Goal: Information Seeking & Learning: Learn about a topic

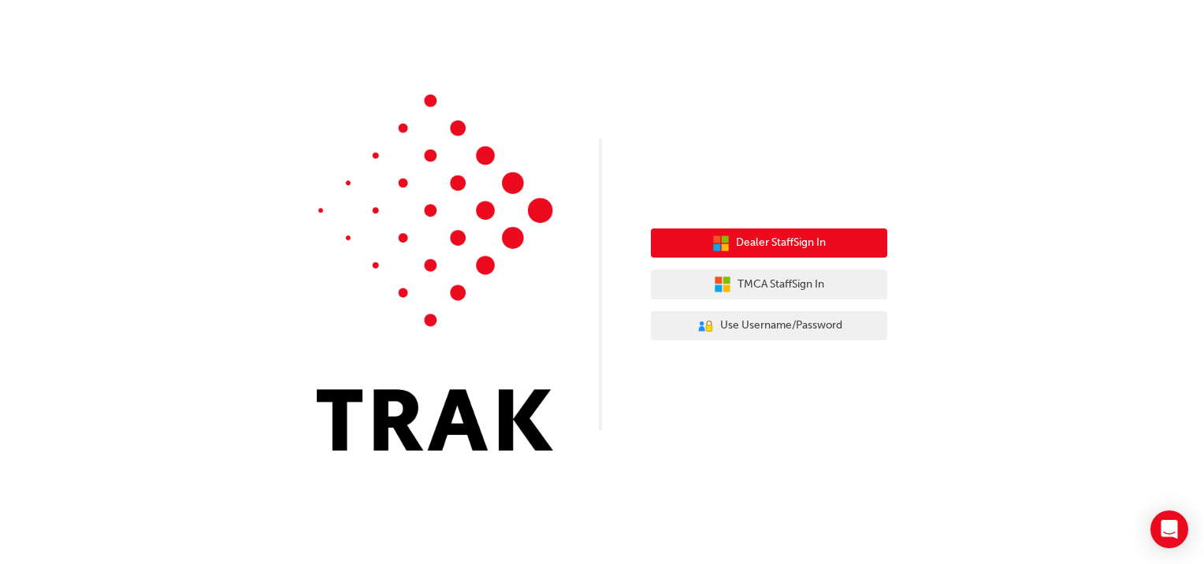
click at [769, 247] on span "Dealer Staff Sign In" at bounding box center [781, 243] width 90 height 18
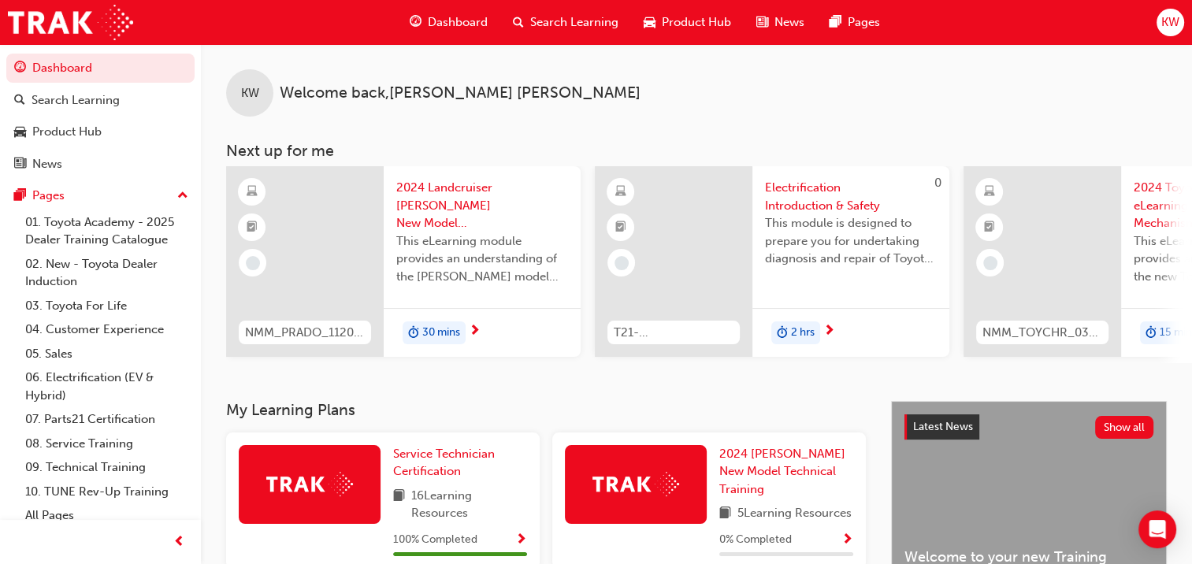
scroll to position [0, 295]
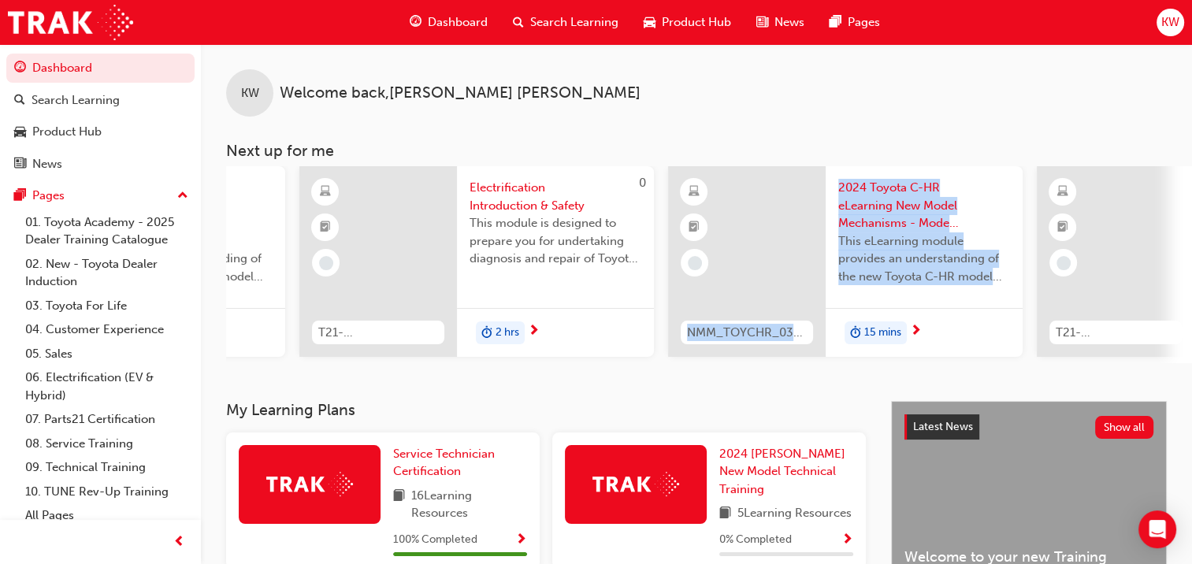
drag, startPoint x: 729, startPoint y: 373, endPoint x: 839, endPoint y: 367, distance: 110.5
click at [839, 367] on div "KW Welcome back , Keaton Willis Next up for me NMM_PRADO_112024_MODULE_1 2024 L…" at bounding box center [696, 222] width 991 height 357
click at [681, 376] on div "KW Welcome back , Keaton Willis Next up for me NMM_PRADO_112024_MODULE_1 2024 L…" at bounding box center [696, 222] width 991 height 357
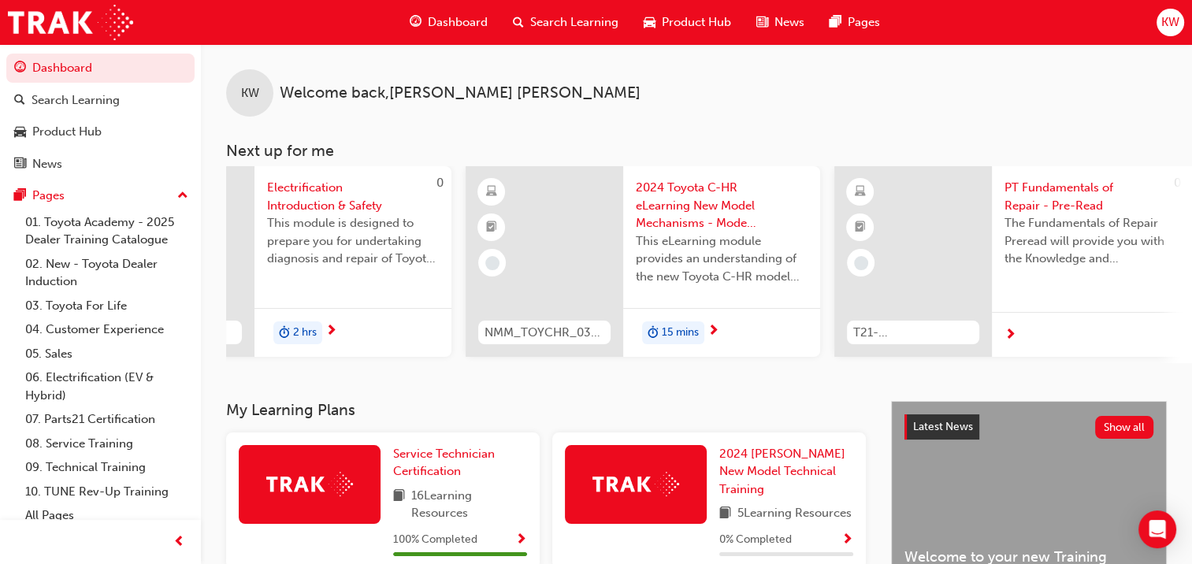
scroll to position [0, 0]
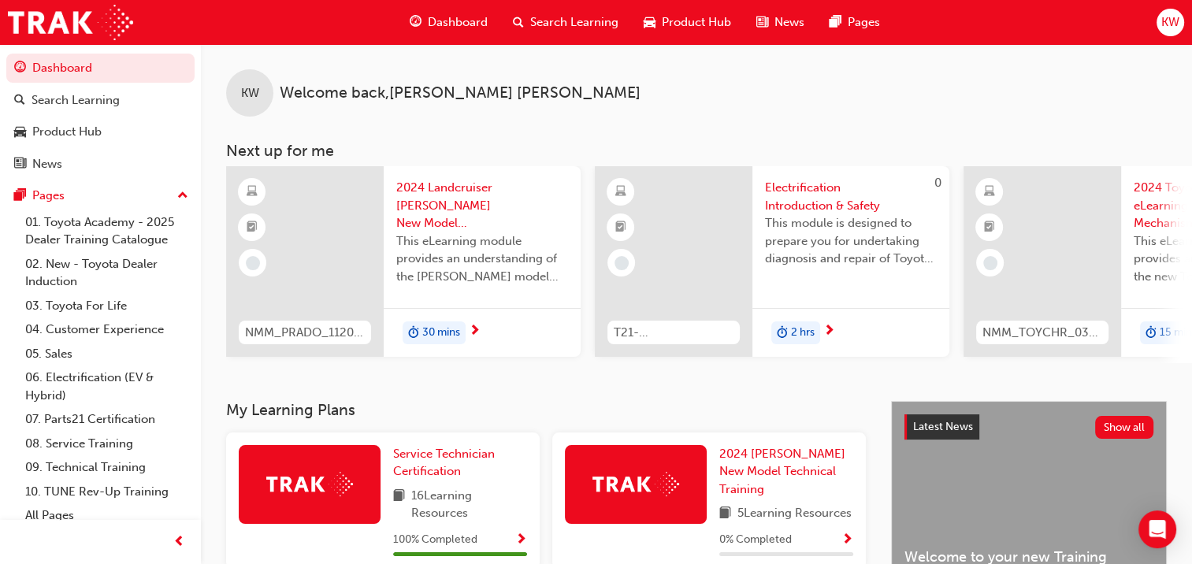
click at [359, 401] on div "KW Welcome back , Keaton Willis Next up for me NMM_PRADO_112024_MODULE_1 2024 L…" at bounding box center [696, 222] width 991 height 357
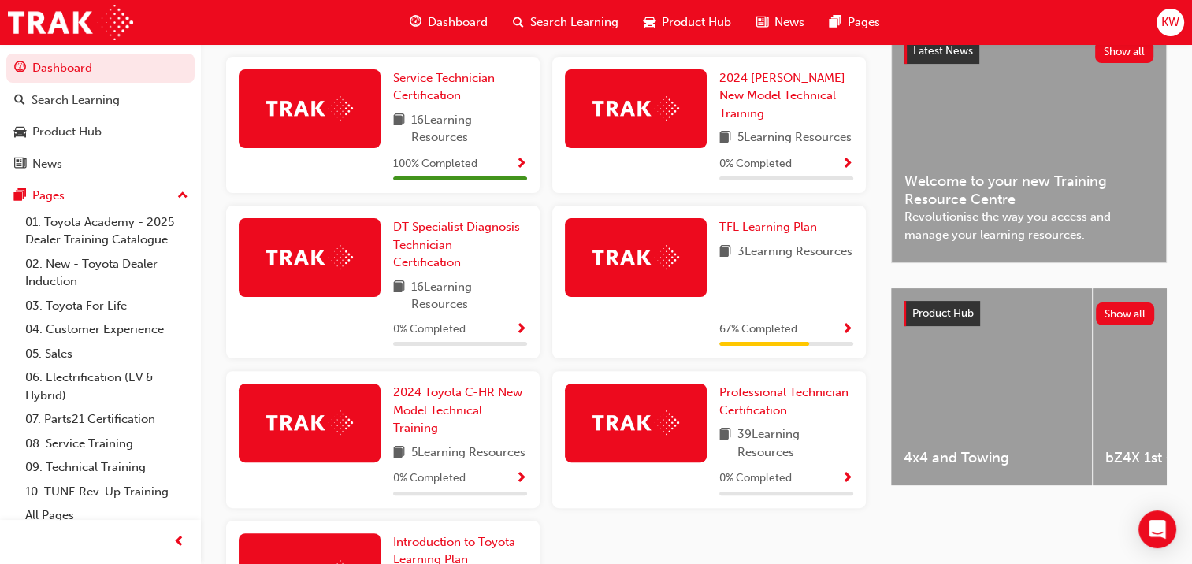
scroll to position [407, 0]
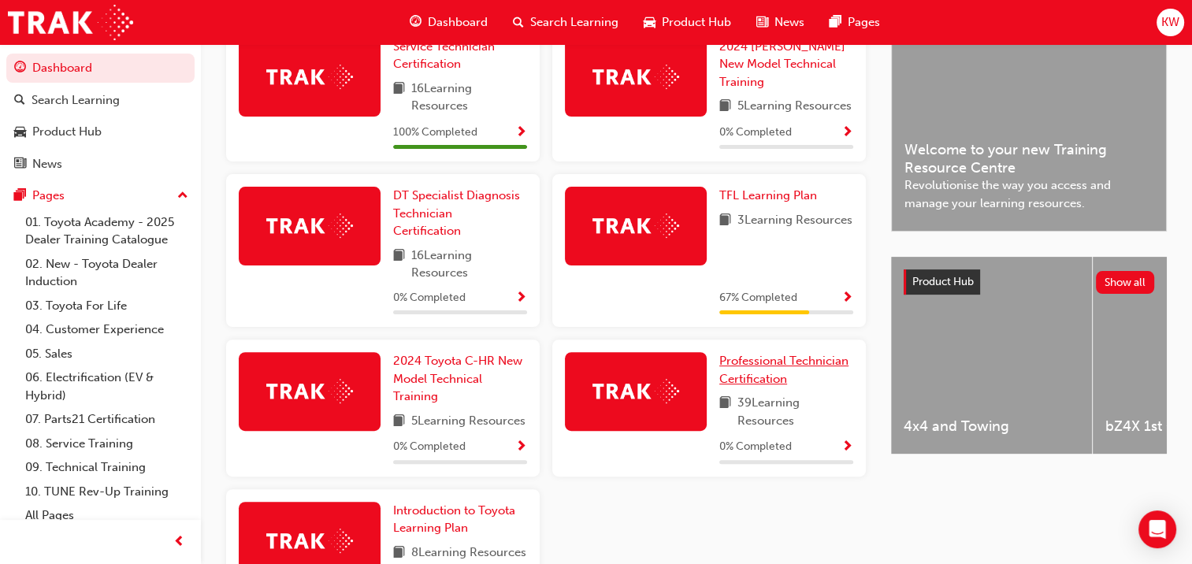
click at [737, 366] on span "Professional Technician Certification" at bounding box center [783, 370] width 129 height 32
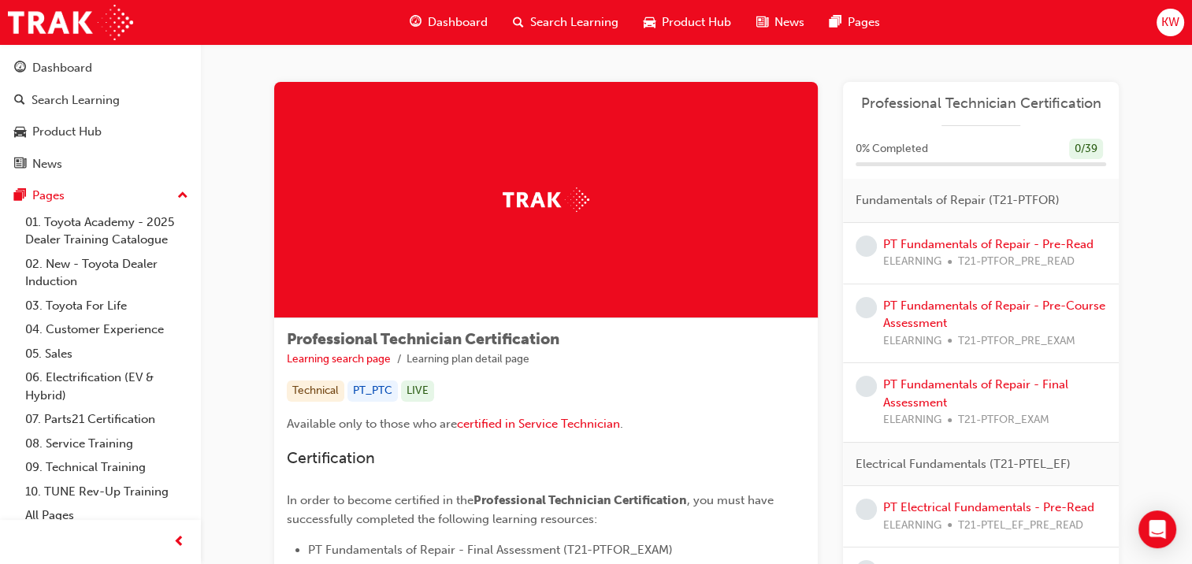
click at [737, 366] on ul "Learning search page Learning plan detail page" at bounding box center [546, 359] width 518 height 19
click at [1012, 240] on link "PT Fundamentals of Repair - Pre-Read" at bounding box center [988, 244] width 210 height 14
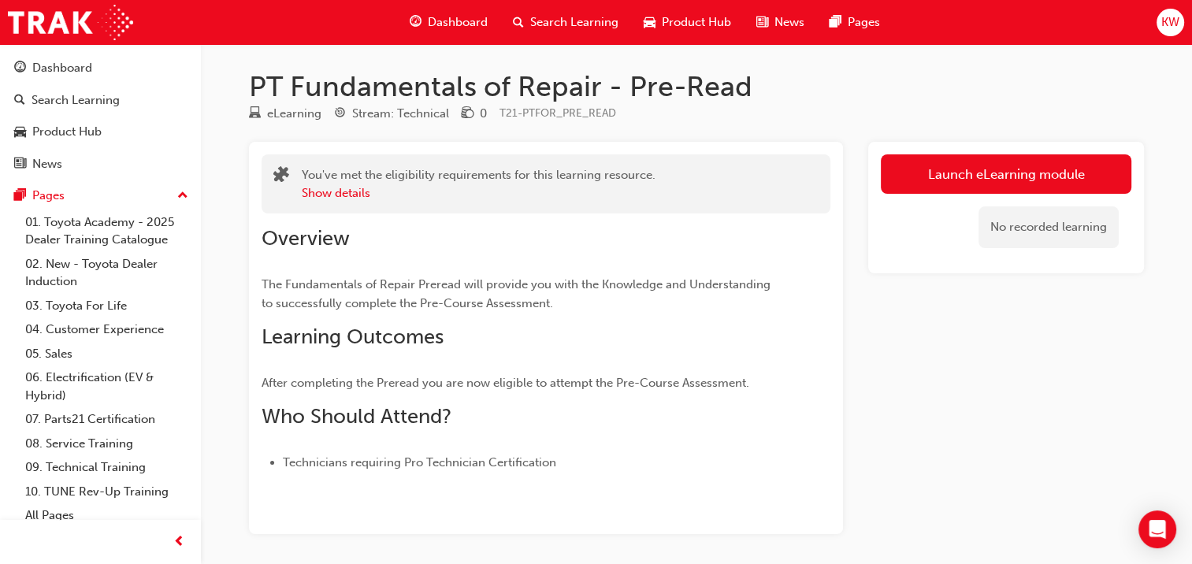
click at [941, 176] on link "Launch eLearning module" at bounding box center [1006, 173] width 250 height 39
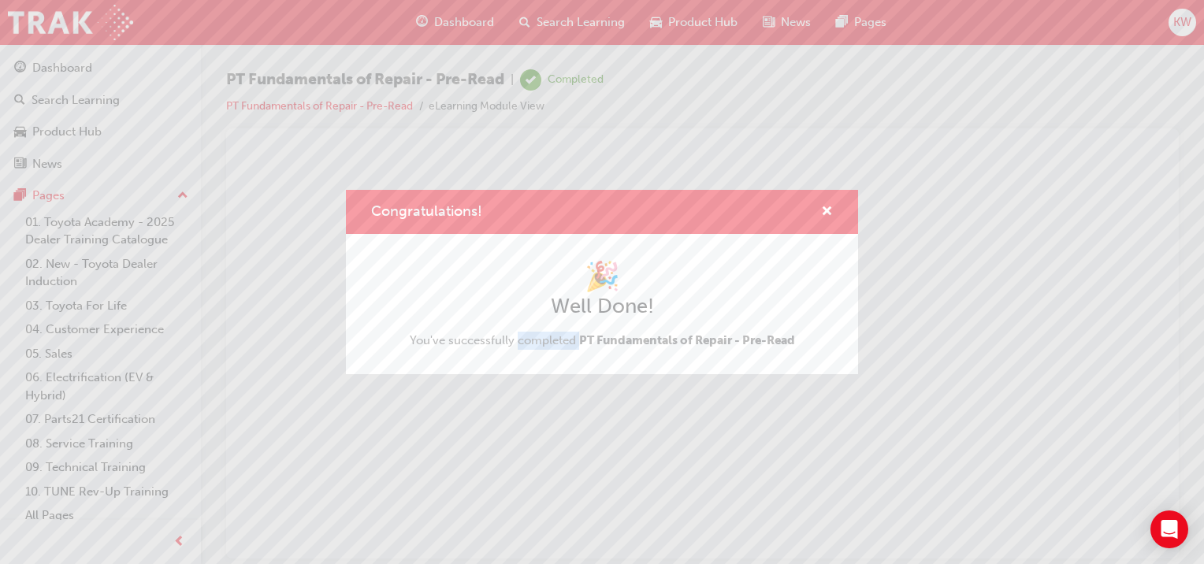
click at [533, 462] on div "Congratulations! 🎉 Well Done! You've successfully completed PT Fundamentals of …" at bounding box center [602, 282] width 1204 height 564
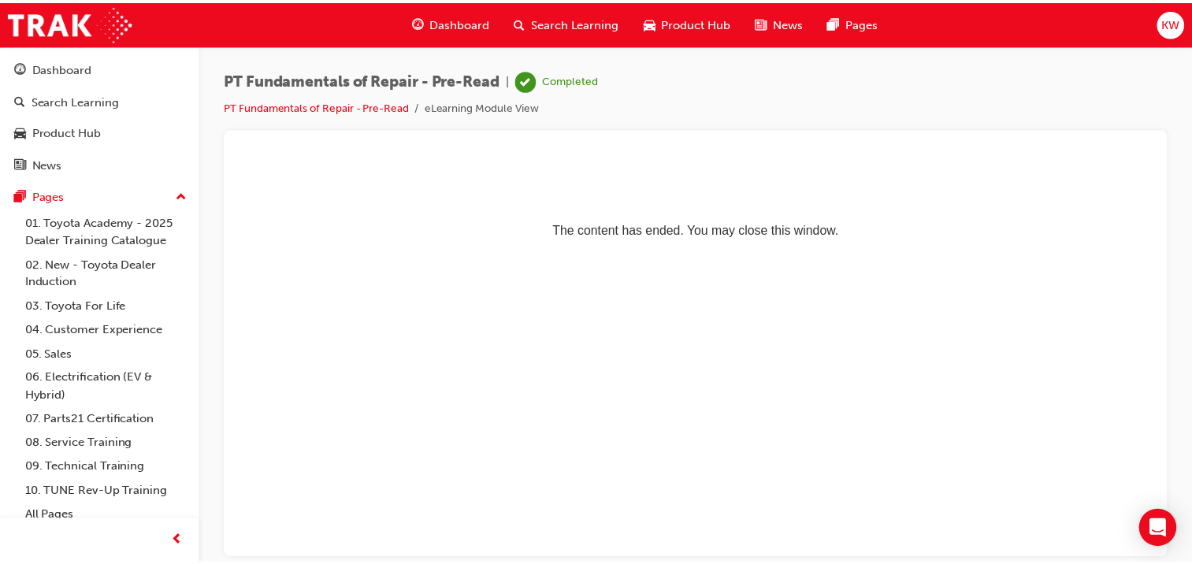
scroll to position [9, 0]
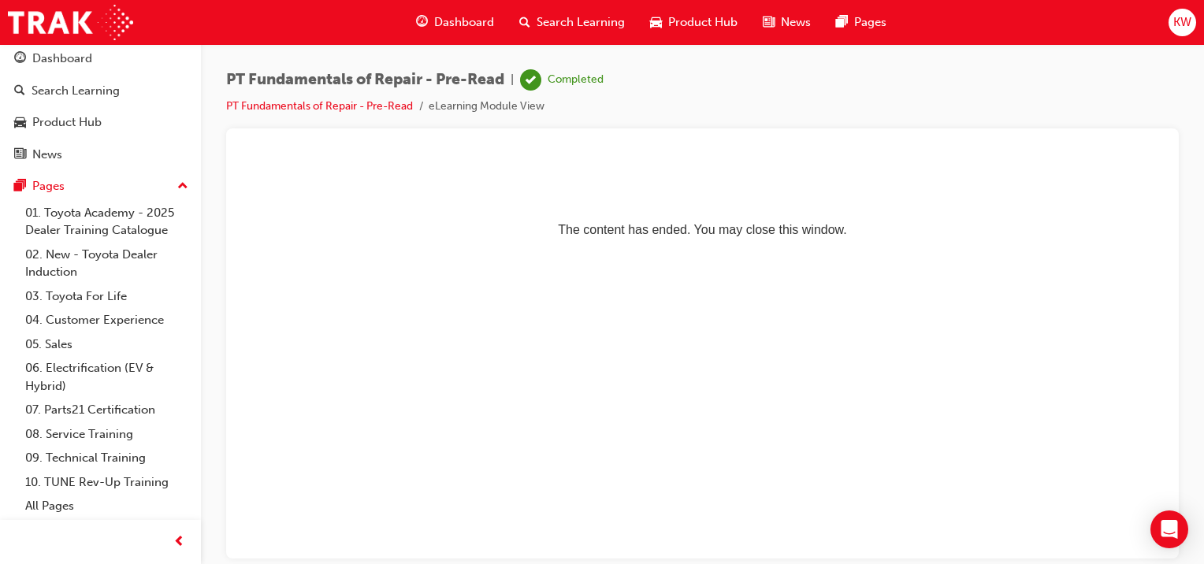
click at [90, 63] on div "Dashboard" at bounding box center [62, 59] width 60 height 18
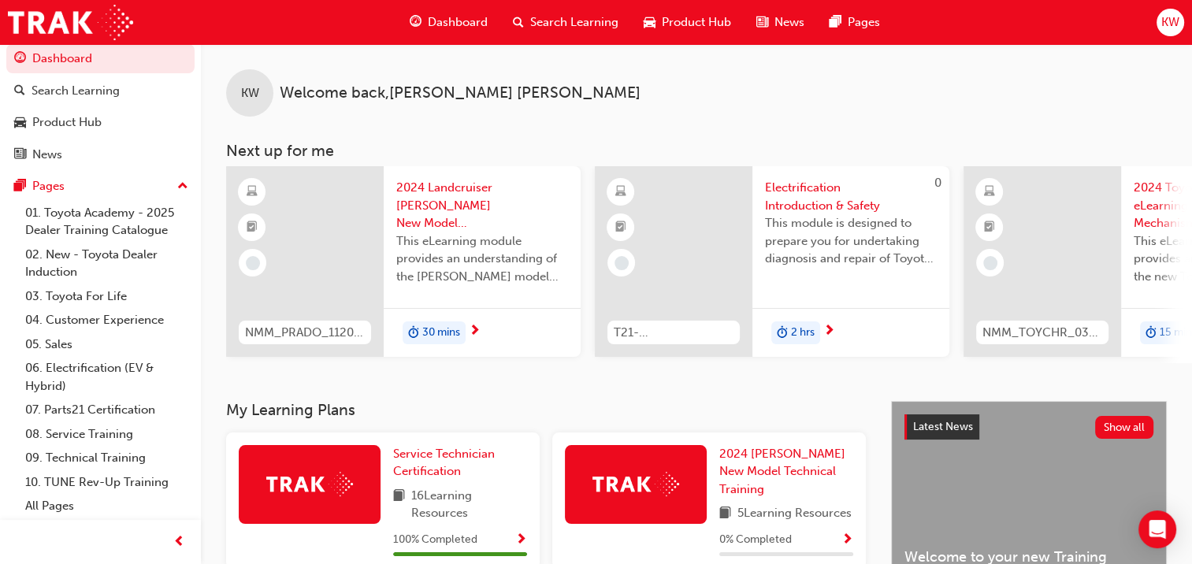
click at [514, 410] on h3 "My Learning Plans" at bounding box center [546, 410] width 640 height 18
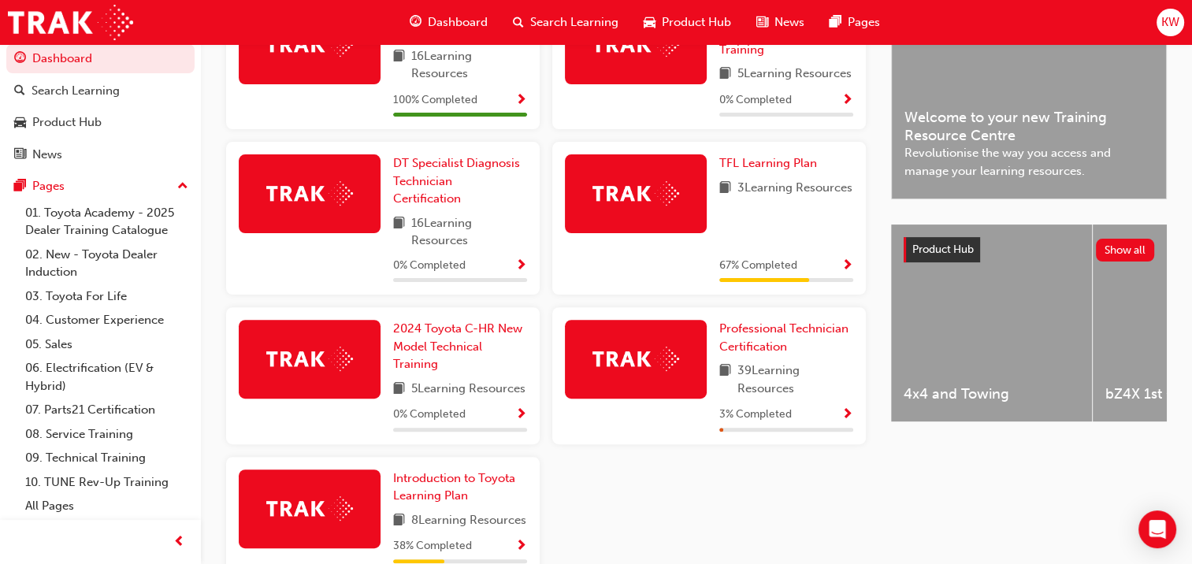
scroll to position [441, 0]
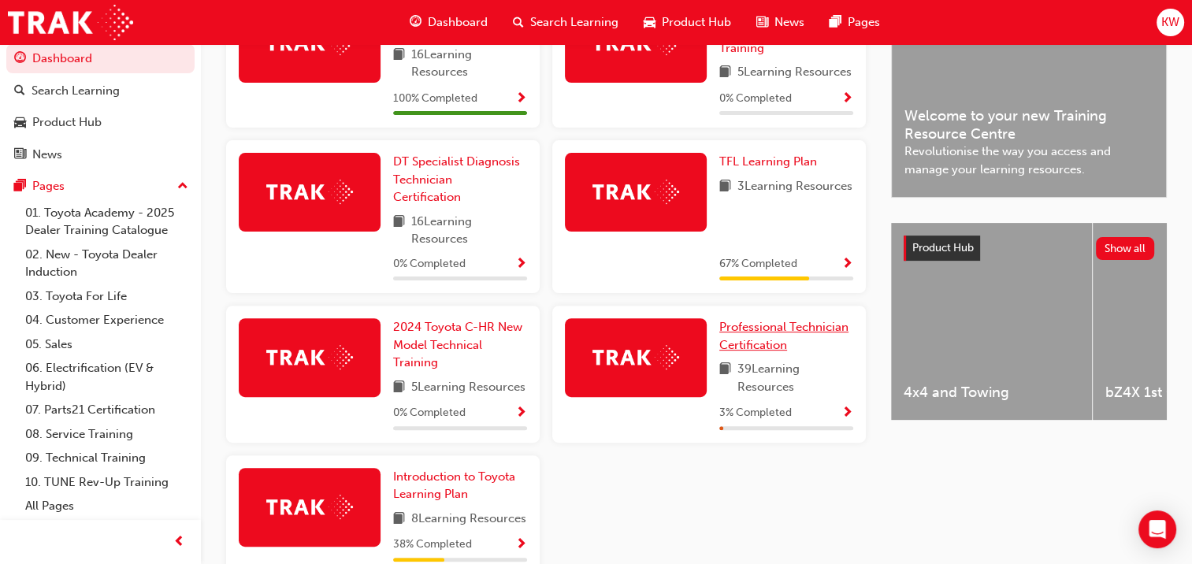
click at [752, 328] on span "Professional Technician Certification" at bounding box center [783, 336] width 129 height 32
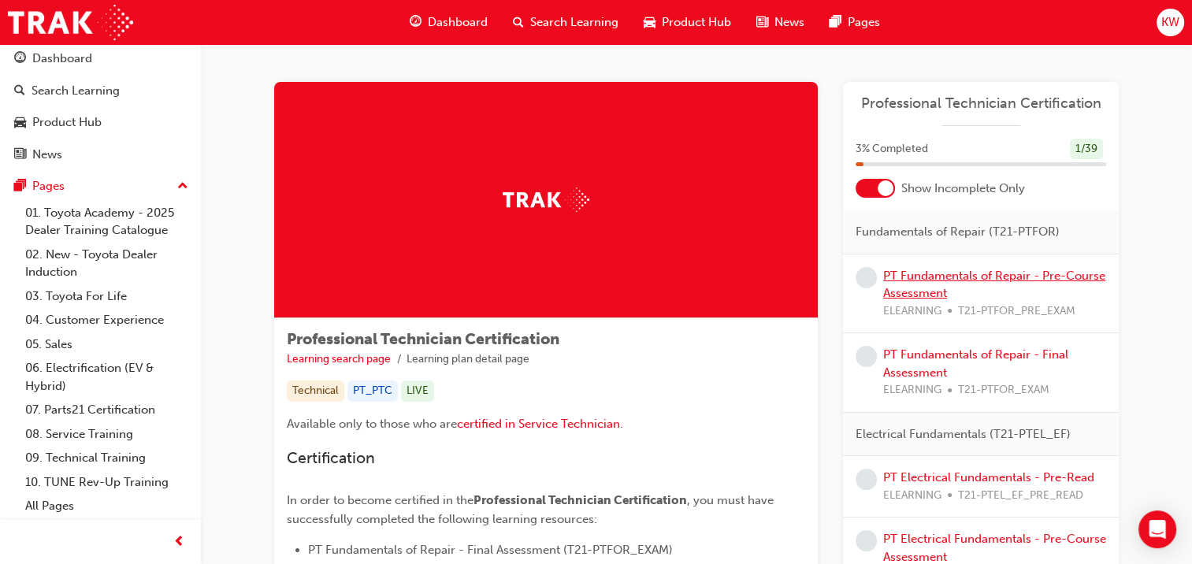
click at [977, 276] on link "PT Fundamentals of Repair - Pre-Course Assessment" at bounding box center [994, 285] width 222 height 32
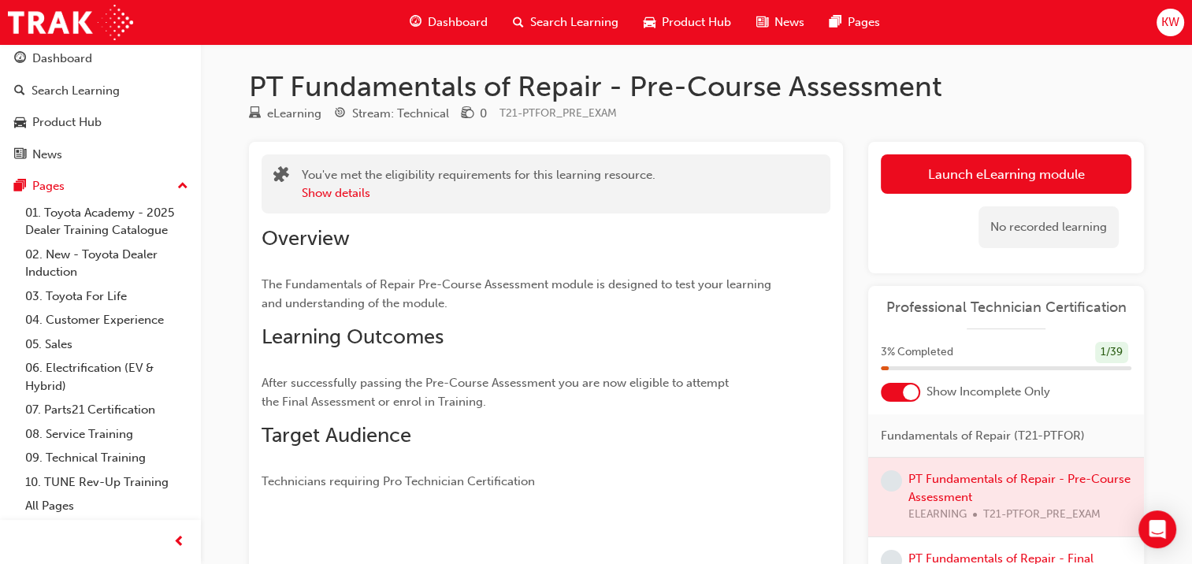
click at [943, 172] on link "Launch eLearning module" at bounding box center [1006, 173] width 250 height 39
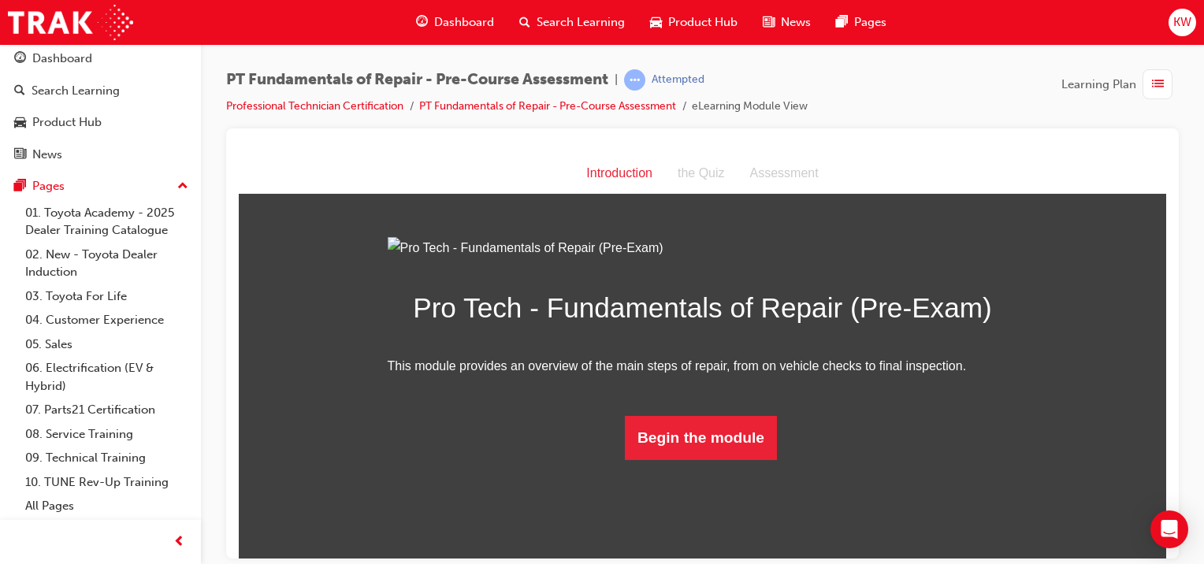
scroll to position [75, 0]
click at [720, 459] on button "Begin the module" at bounding box center [701, 437] width 152 height 44
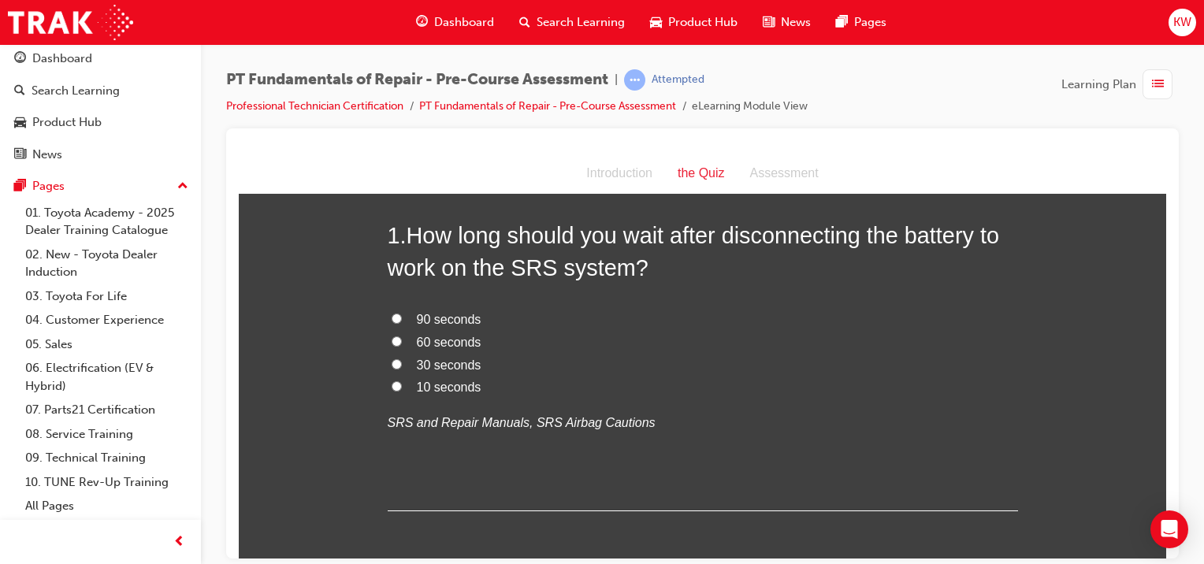
scroll to position [0, 0]
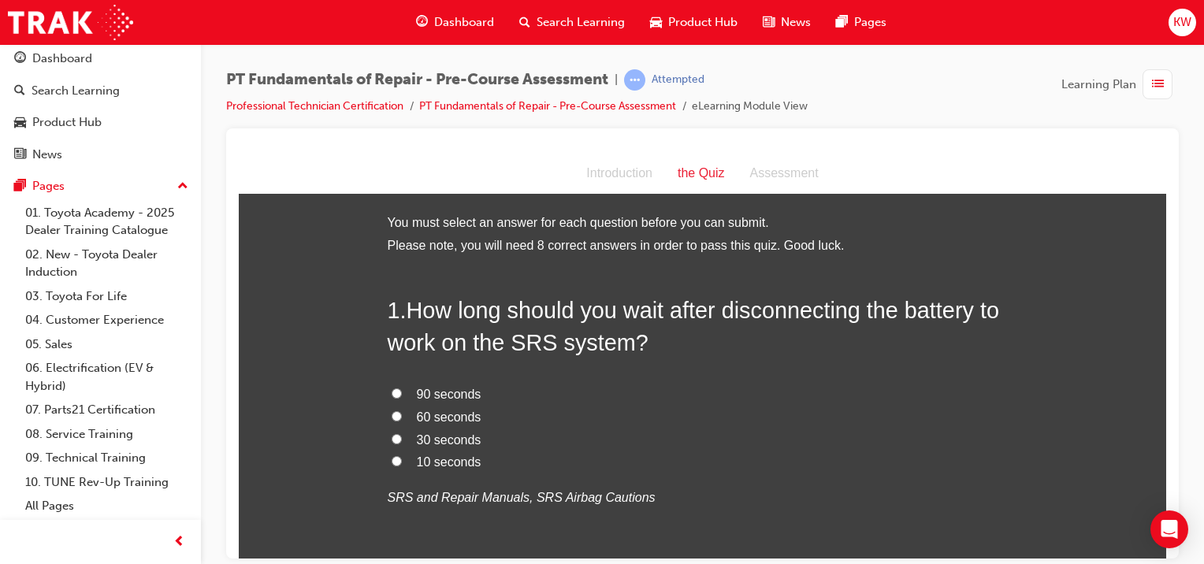
click at [391, 412] on input "60 seconds" at bounding box center [396, 415] width 10 height 10
radio input "true"
click at [816, 477] on div "90 seconds 60 seconds 30 seconds 10 seconds SRS and Repair Manuals, SRS Airbag …" at bounding box center [703, 446] width 630 height 126
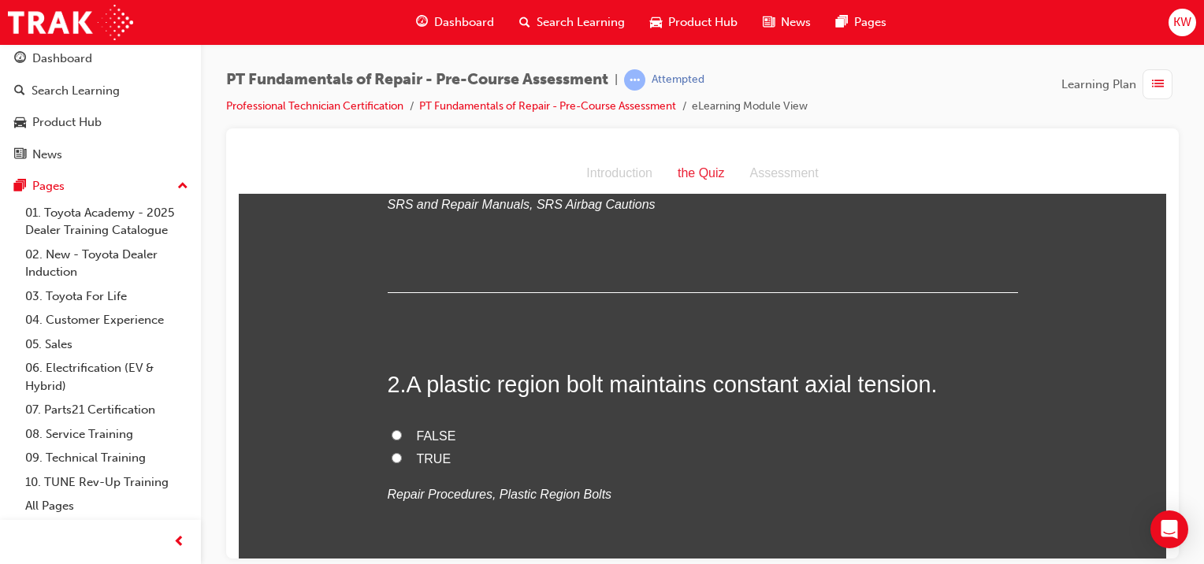
scroll to position [347, 0]
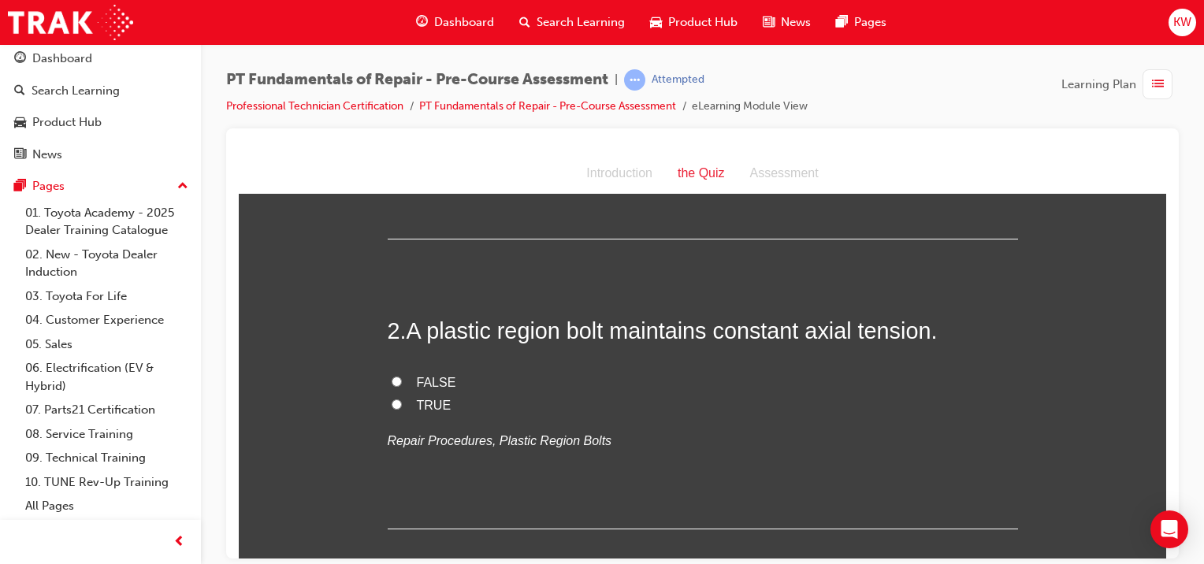
click at [588, 345] on h2 "2 . A plastic region bolt maintains constant axial tension." at bounding box center [703, 330] width 630 height 32
click at [399, 379] on label "FALSE" at bounding box center [703, 382] width 630 height 23
click at [399, 379] on input "FALSE" at bounding box center [396, 381] width 10 height 10
radio input "true"
click at [391, 399] on input "TRUE" at bounding box center [396, 404] width 10 height 10
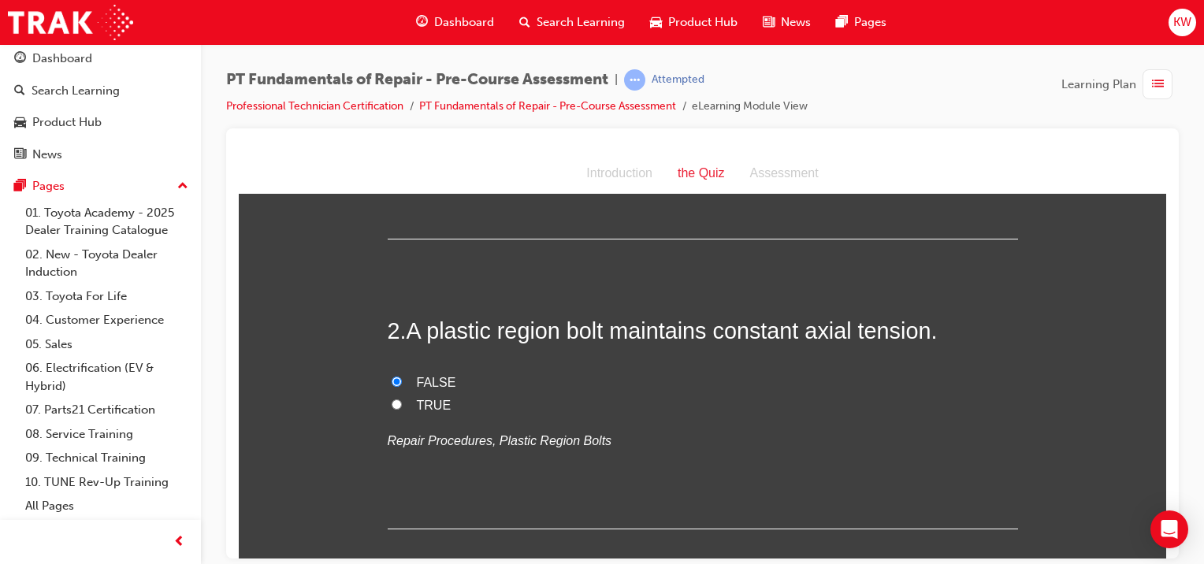
radio input "true"
click at [391, 376] on input "FALSE" at bounding box center [396, 381] width 10 height 10
radio input "true"
click at [600, 377] on label "FALSE" at bounding box center [703, 382] width 630 height 23
click at [402, 377] on input "FALSE" at bounding box center [396, 381] width 10 height 10
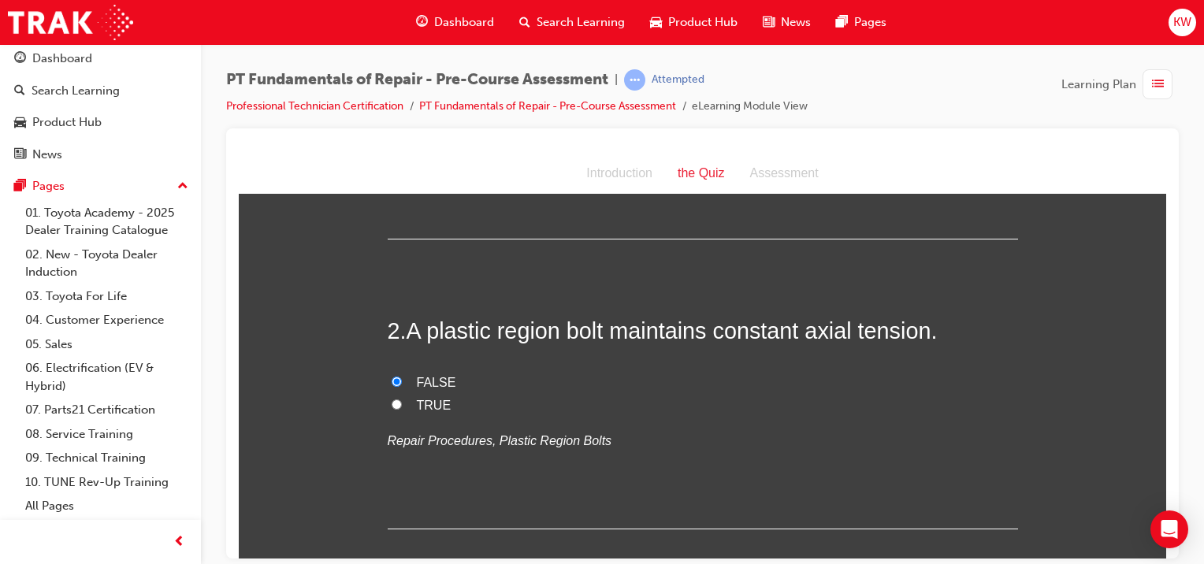
click at [391, 399] on input "TRUE" at bounding box center [396, 404] width 10 height 10
radio input "true"
click at [391, 376] on input "FALSE" at bounding box center [396, 381] width 10 height 10
radio input "true"
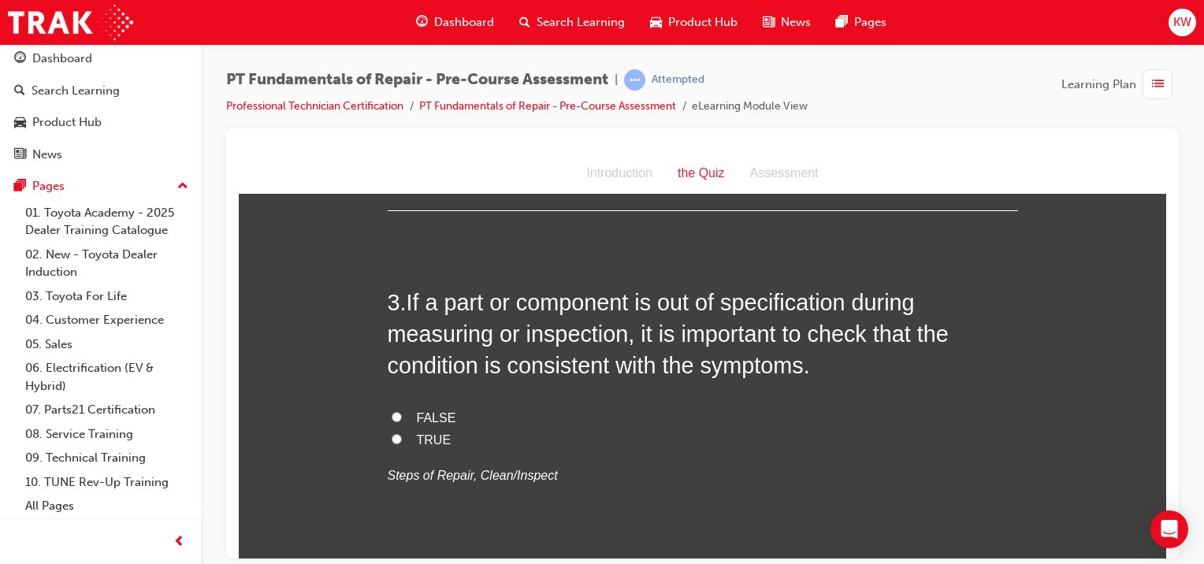
scroll to position [677, 0]
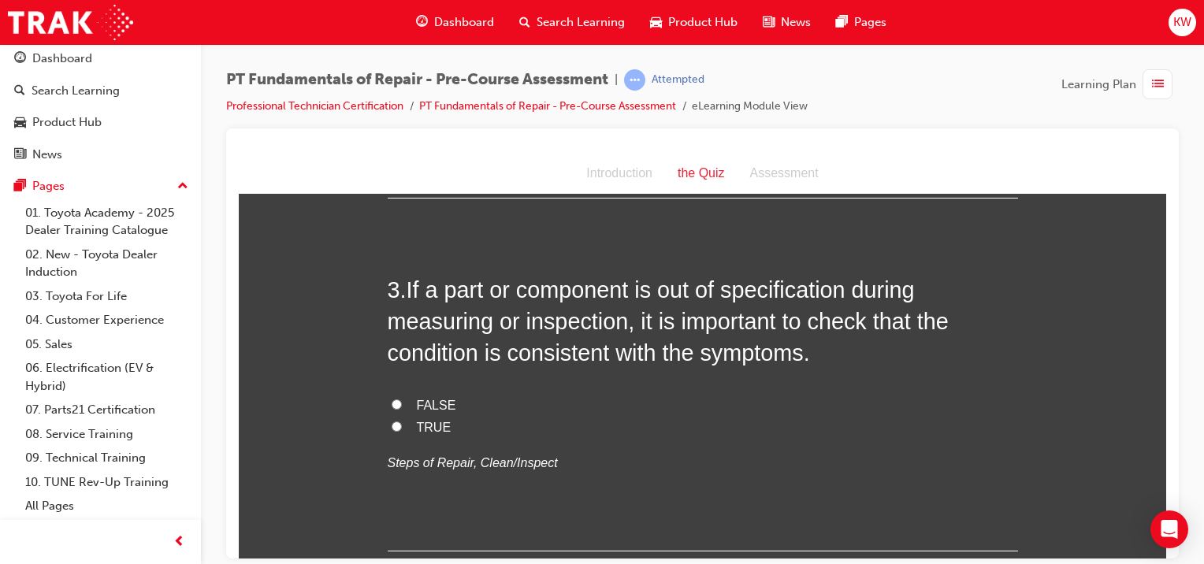
click at [427, 423] on span "TRUE" at bounding box center [434, 426] width 35 height 13
click at [402, 423] on input "TRUE" at bounding box center [396, 426] width 10 height 10
radio input "true"
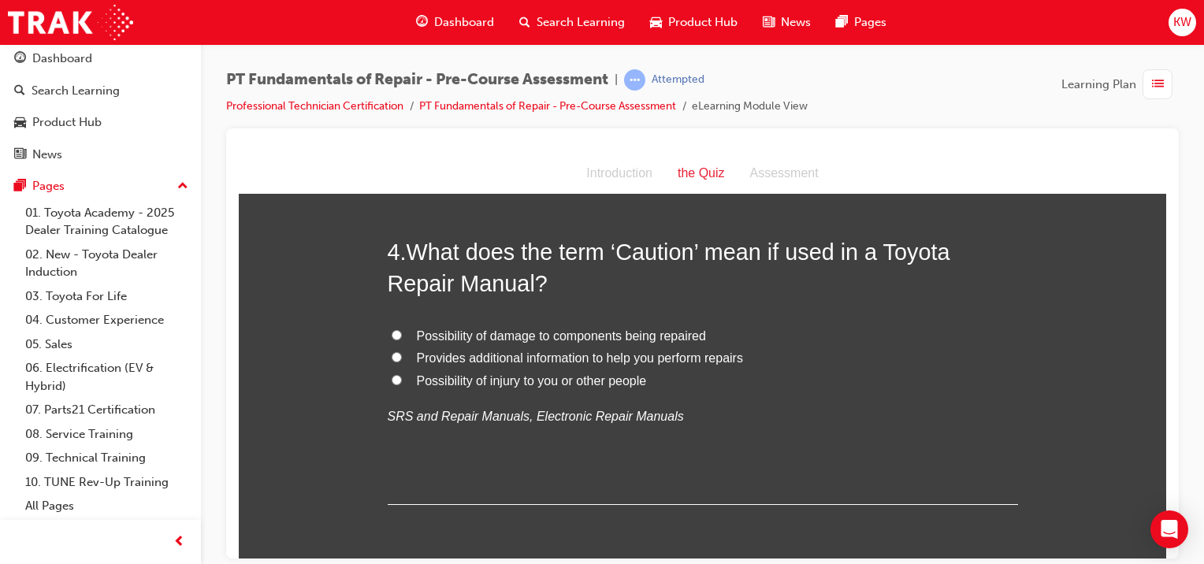
scroll to position [1063, 0]
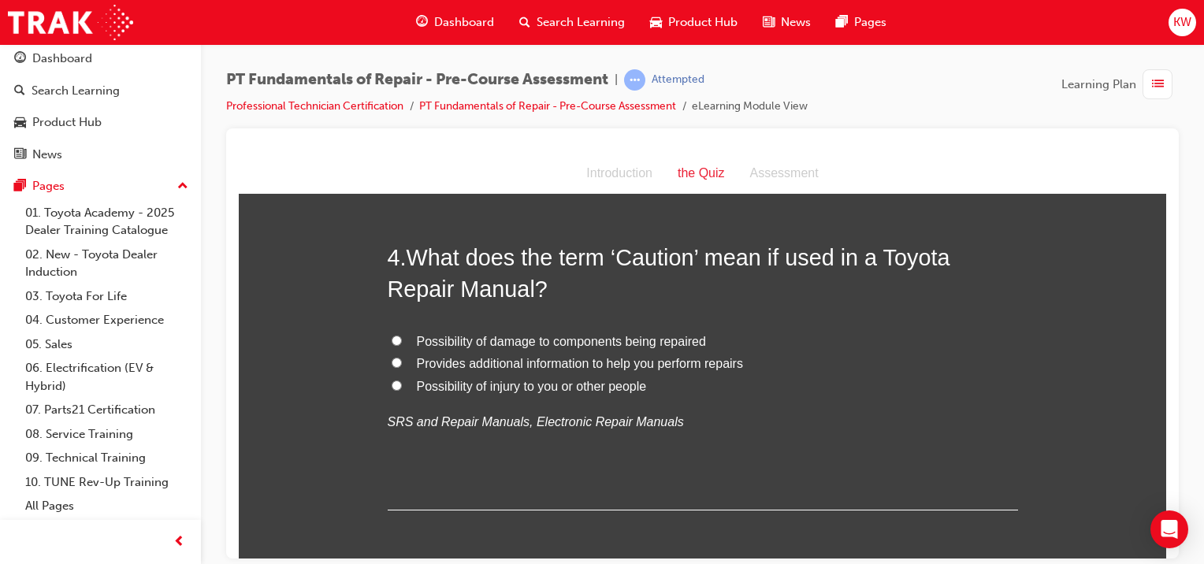
click at [596, 338] on span "Possibility of damage to components being repaired" at bounding box center [561, 340] width 289 height 13
click at [402, 338] on input "Possibility of damage to components being repaired" at bounding box center [396, 340] width 10 height 10
radio input "true"
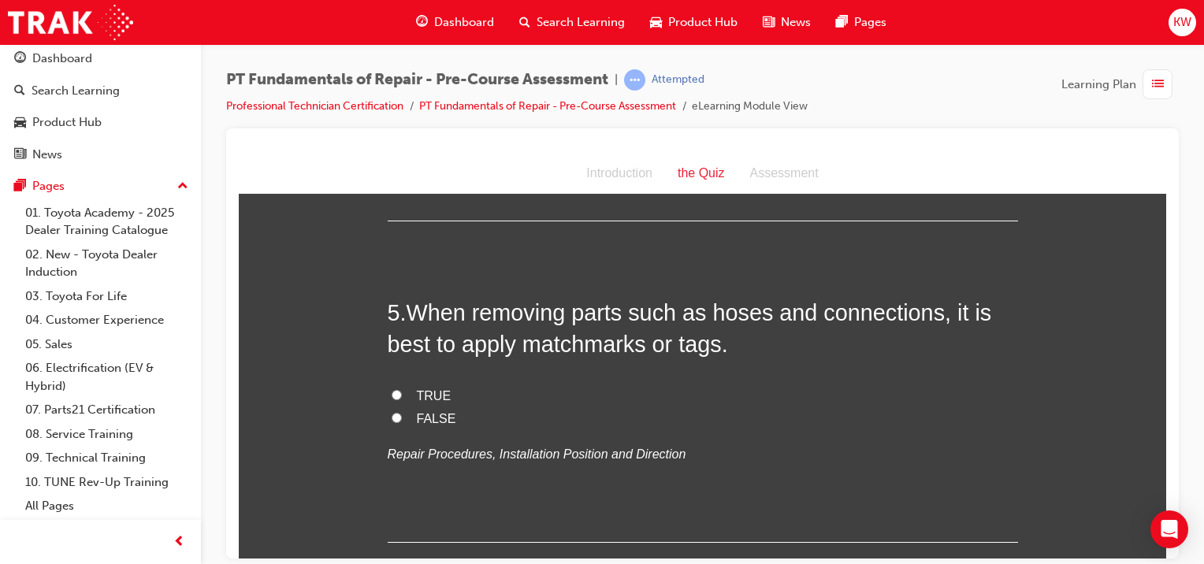
scroll to position [1364, 0]
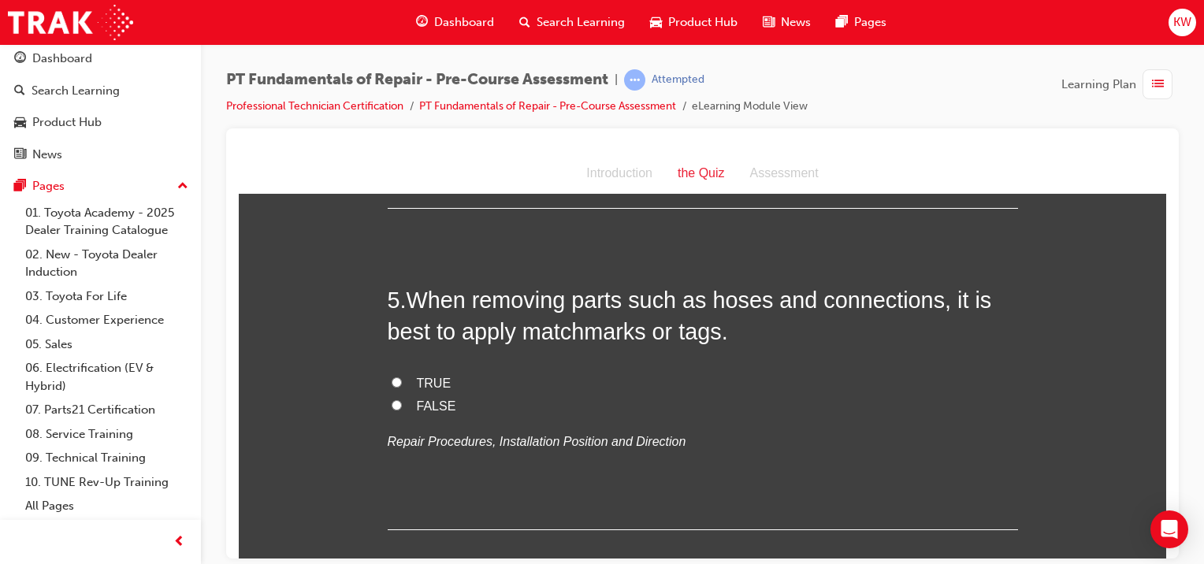
click at [713, 347] on div "5 . When removing parts such as hoses and connections, it is best to apply matc…" at bounding box center [703, 407] width 630 height 246
click at [417, 380] on span "TRUE" at bounding box center [434, 382] width 35 height 13
click at [402, 380] on input "TRUE" at bounding box center [396, 382] width 10 height 10
radio input "true"
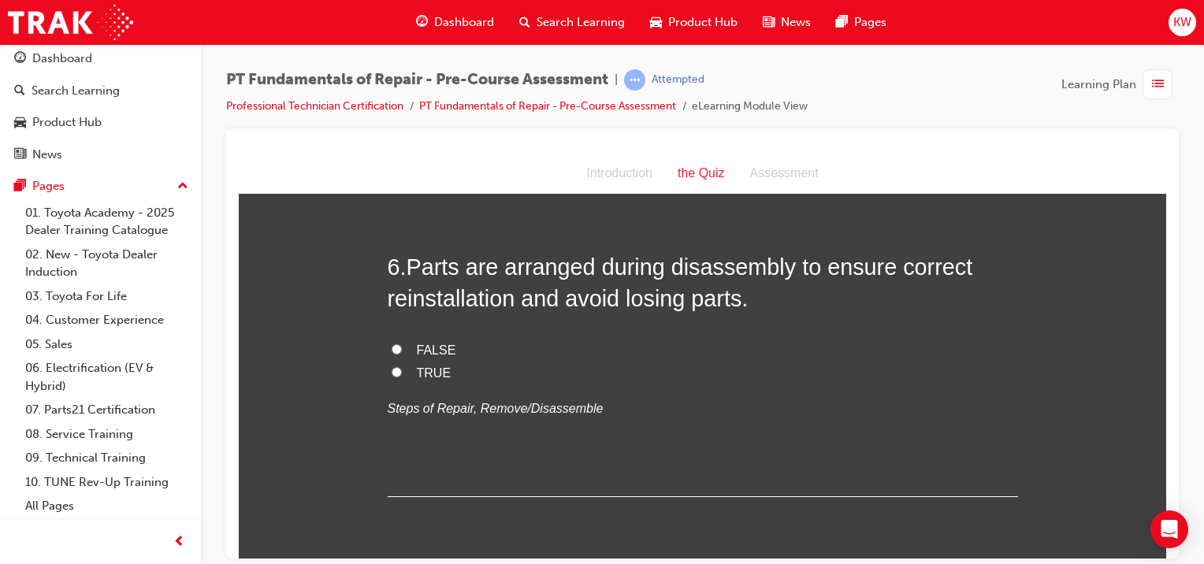
scroll to position [1731, 0]
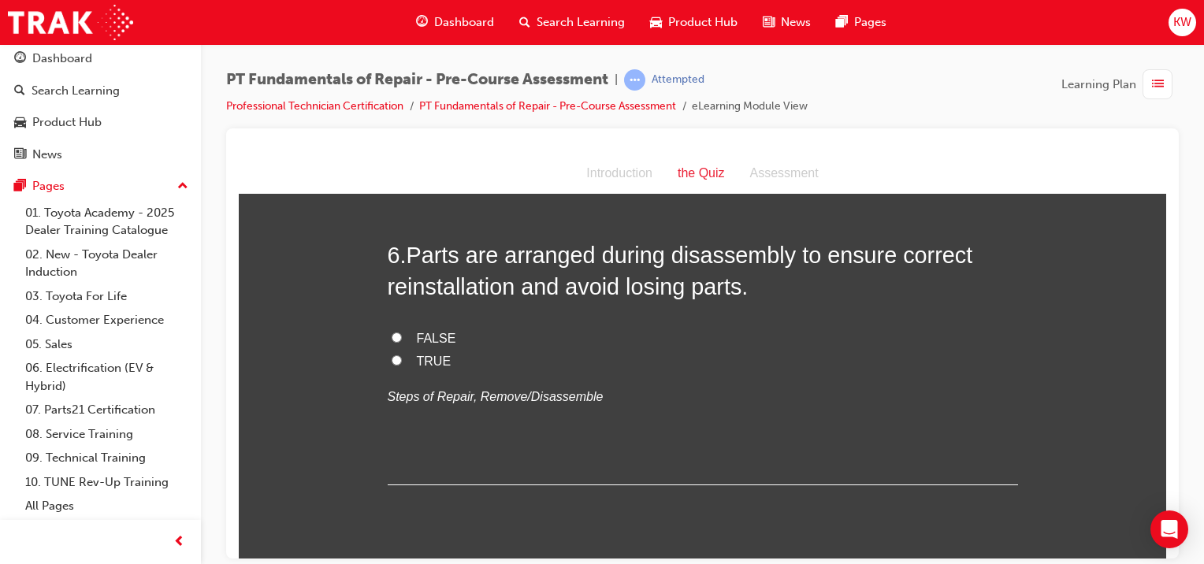
click at [426, 357] on span "TRUE" at bounding box center [434, 360] width 35 height 13
click at [402, 357] on input "TRUE" at bounding box center [396, 359] width 10 height 10
radio input "true"
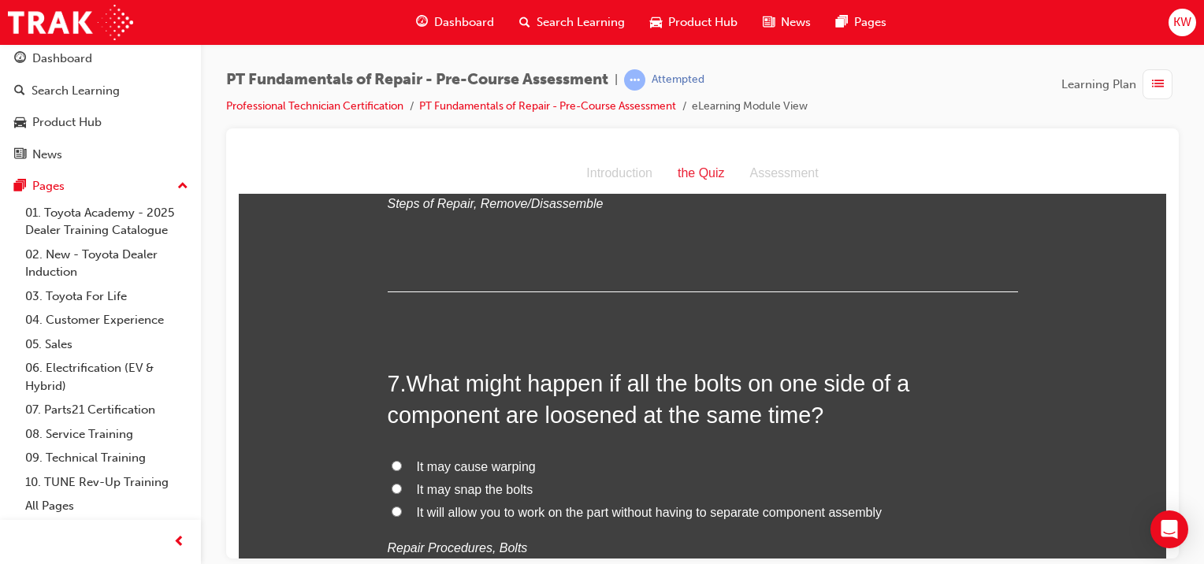
scroll to position [2013, 0]
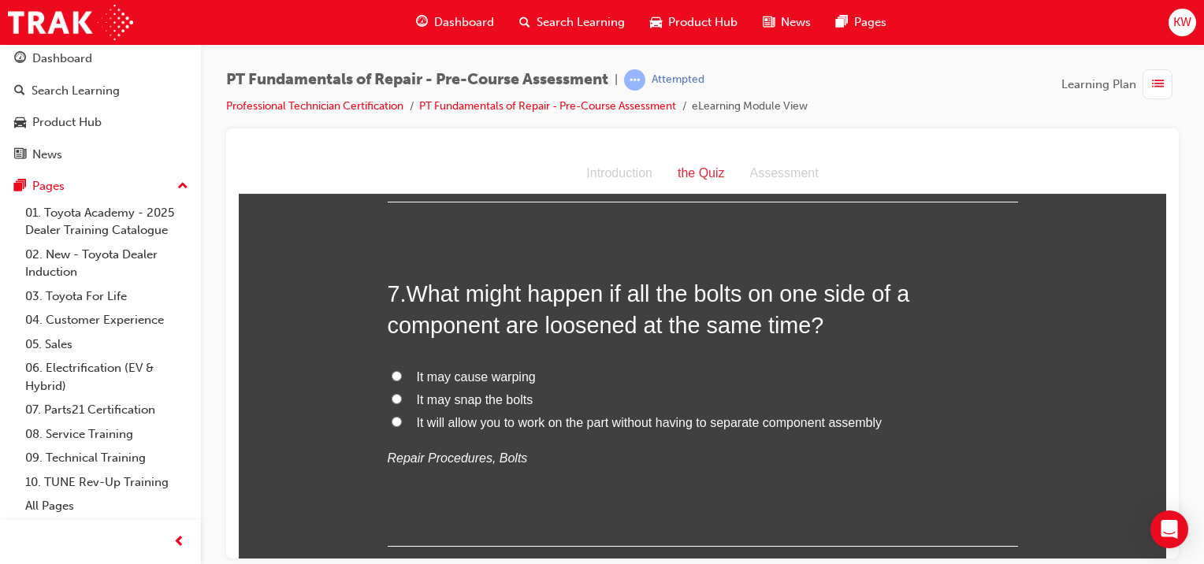
click at [489, 377] on span "It may cause warping" at bounding box center [476, 375] width 119 height 13
click at [402, 377] on input "It may cause warping" at bounding box center [396, 375] width 10 height 10
radio input "true"
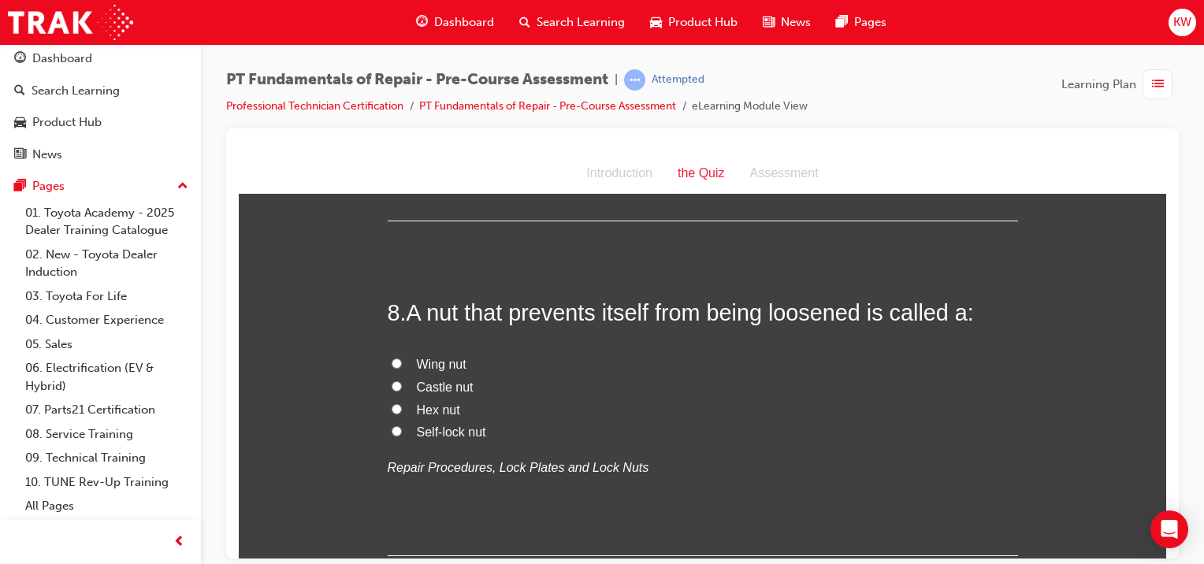
scroll to position [2345, 0]
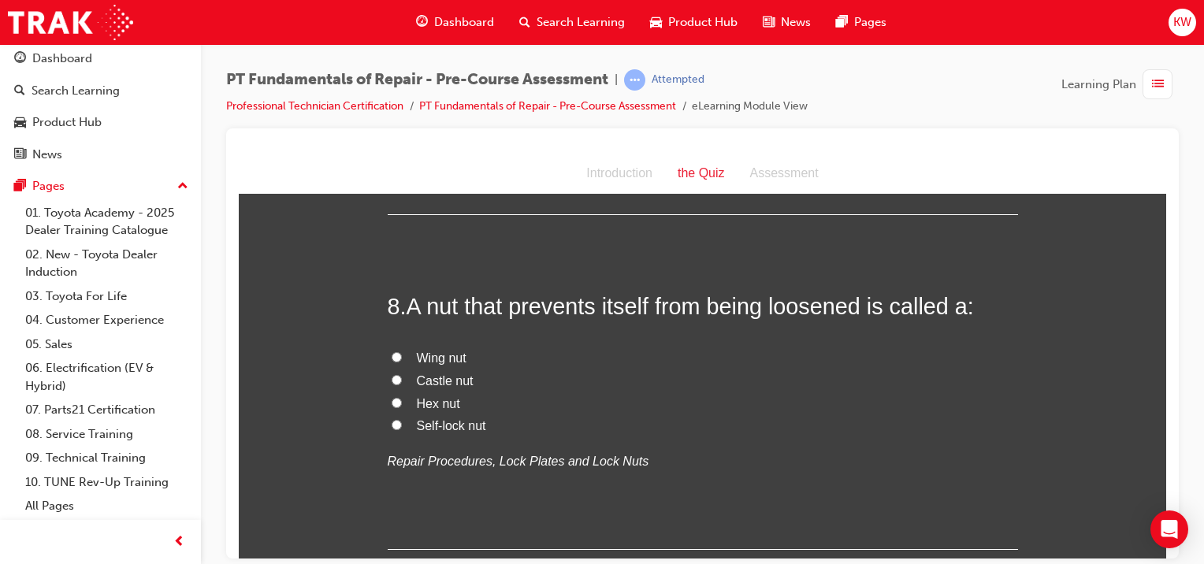
click at [436, 424] on span "Self-lock nut" at bounding box center [451, 424] width 69 height 13
click at [402, 424] on input "Self-lock nut" at bounding box center [396, 424] width 10 height 10
radio input "true"
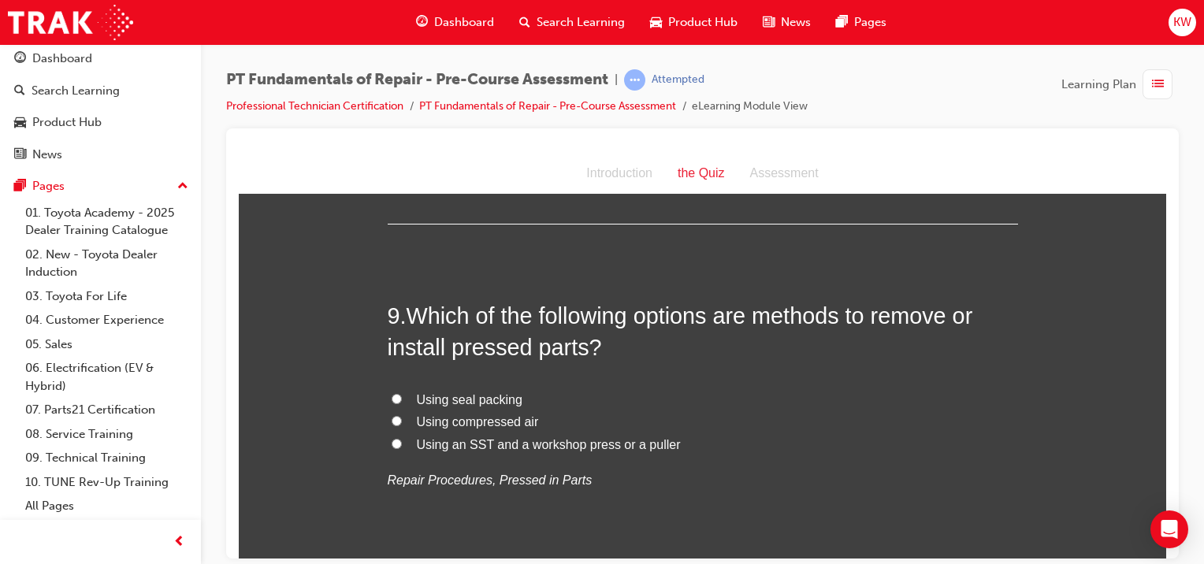
scroll to position [2694, 0]
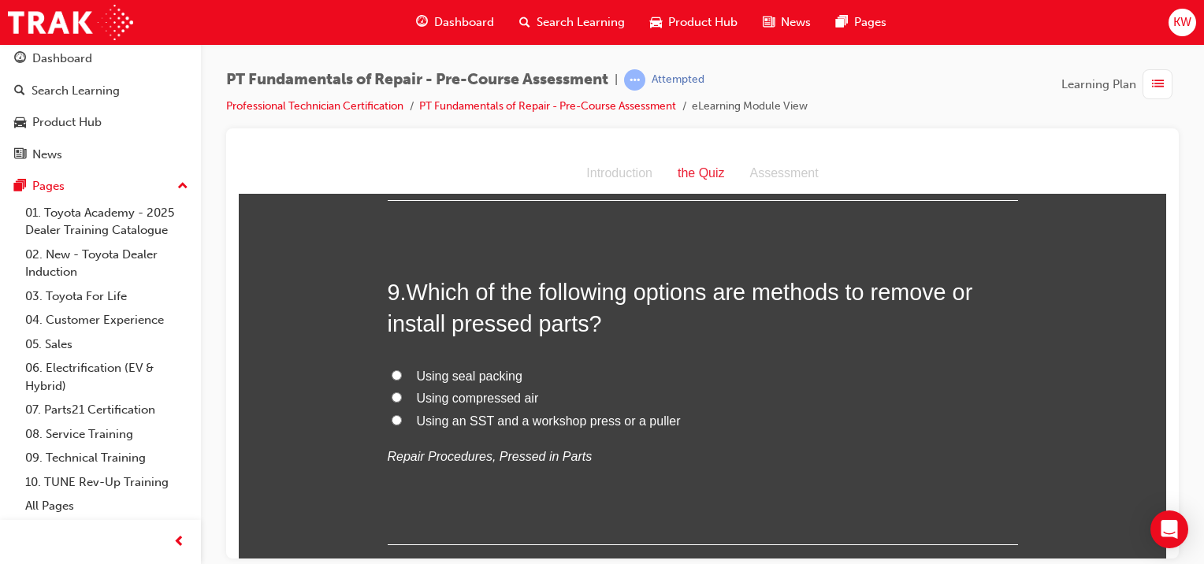
click at [483, 418] on span "Using an SST and a workshop press or a puller" at bounding box center [549, 420] width 264 height 13
click at [402, 418] on input "Using an SST and a workshop press or a puller" at bounding box center [396, 419] width 10 height 10
radio input "true"
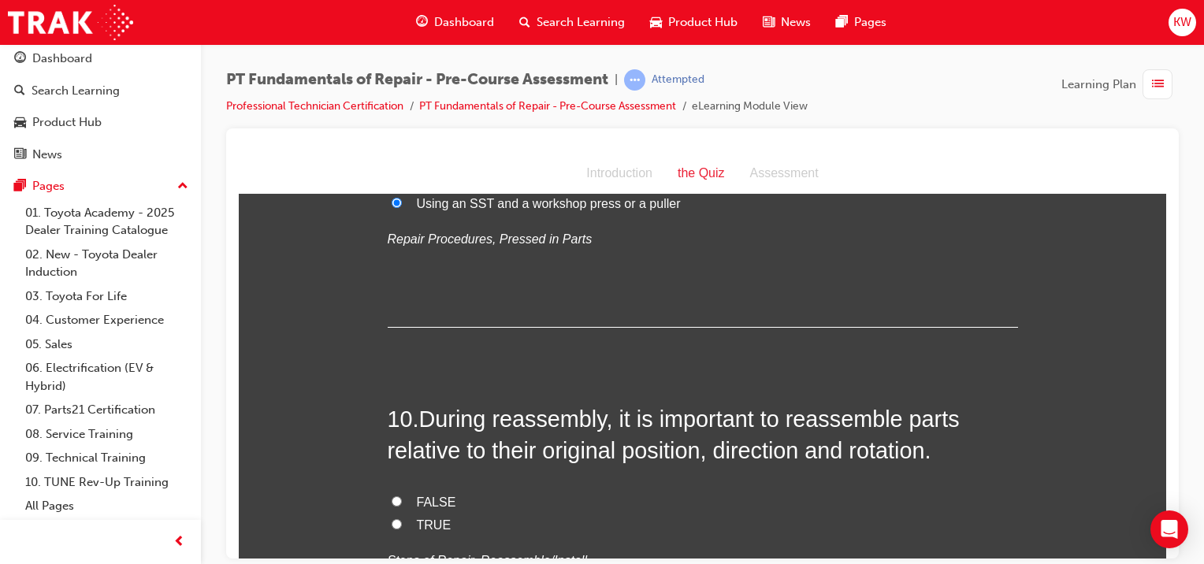
scroll to position [2914, 0]
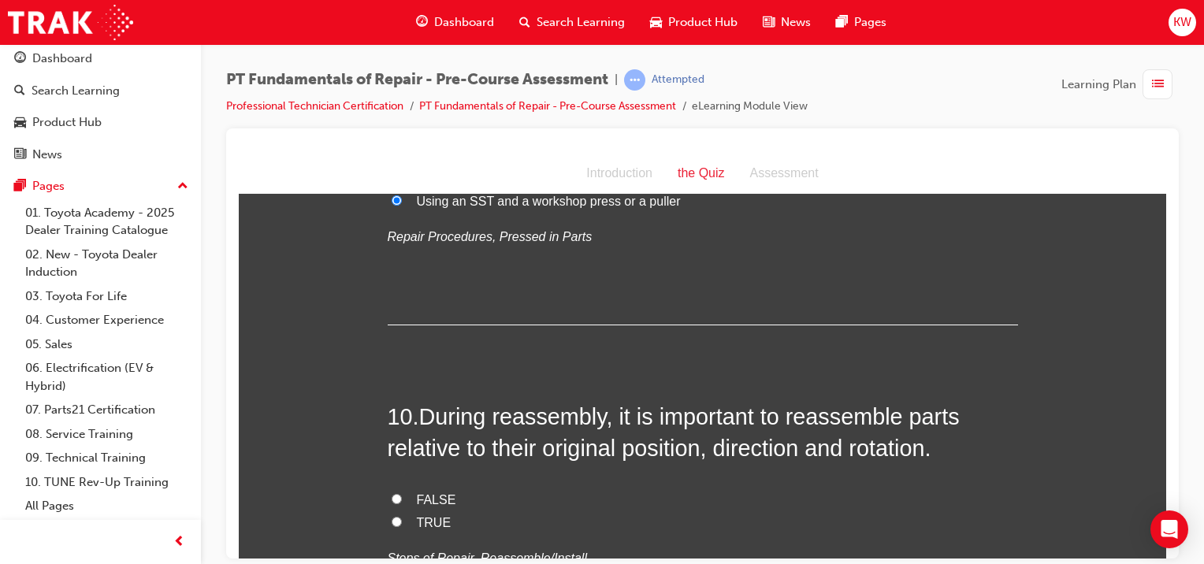
click at [420, 518] on span "TRUE" at bounding box center [434, 521] width 35 height 13
click at [402, 518] on input "TRUE" at bounding box center [396, 521] width 10 height 10
radio input "true"
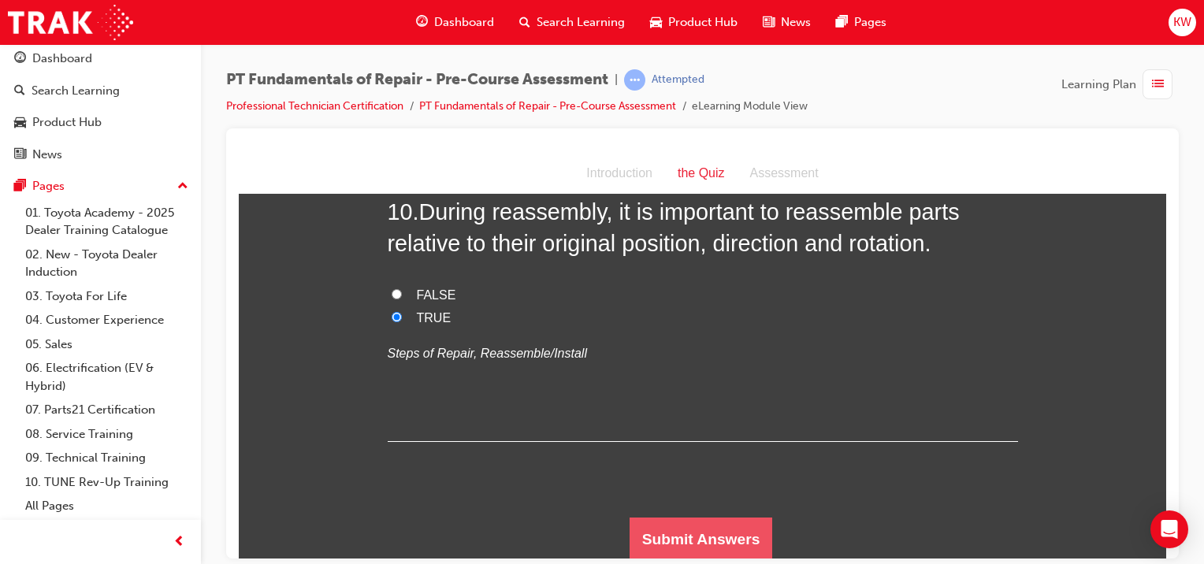
click at [728, 535] on button "Submit Answers" at bounding box center [700, 539] width 143 height 44
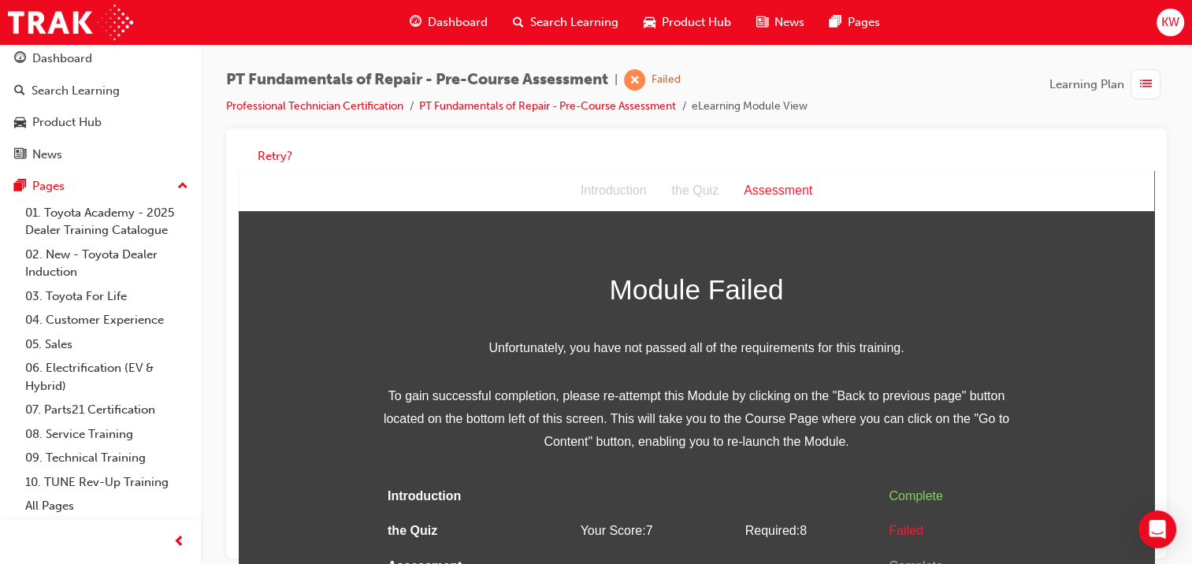
scroll to position [7, 0]
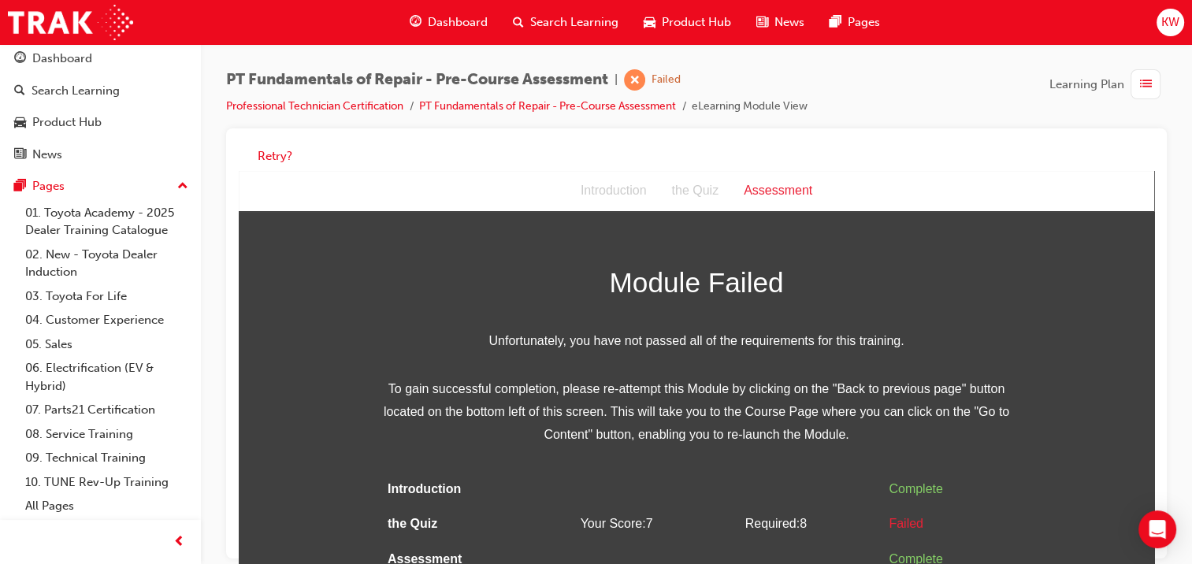
drag, startPoint x: 915, startPoint y: 263, endPoint x: 1156, endPoint y: 493, distance: 333.8
click at [1156, 493] on div "Retry?" at bounding box center [696, 343] width 941 height 430
click at [277, 158] on button "Retry?" at bounding box center [275, 156] width 35 height 18
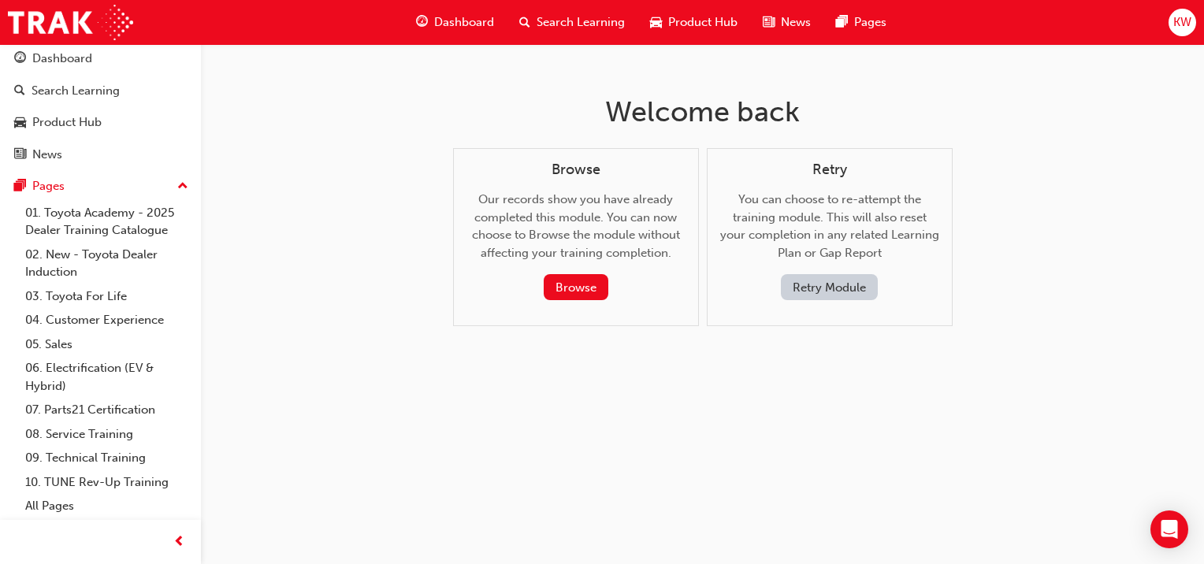
click at [812, 282] on button "Retry Module" at bounding box center [829, 287] width 97 height 26
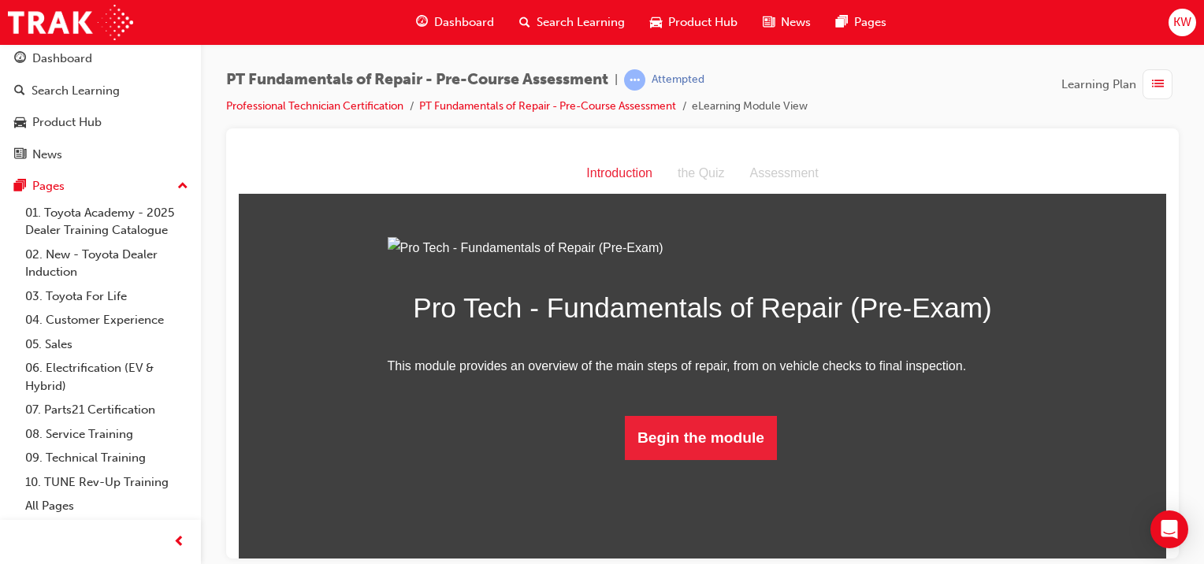
scroll to position [75, 0]
click at [681, 459] on button "Begin the module" at bounding box center [701, 437] width 152 height 44
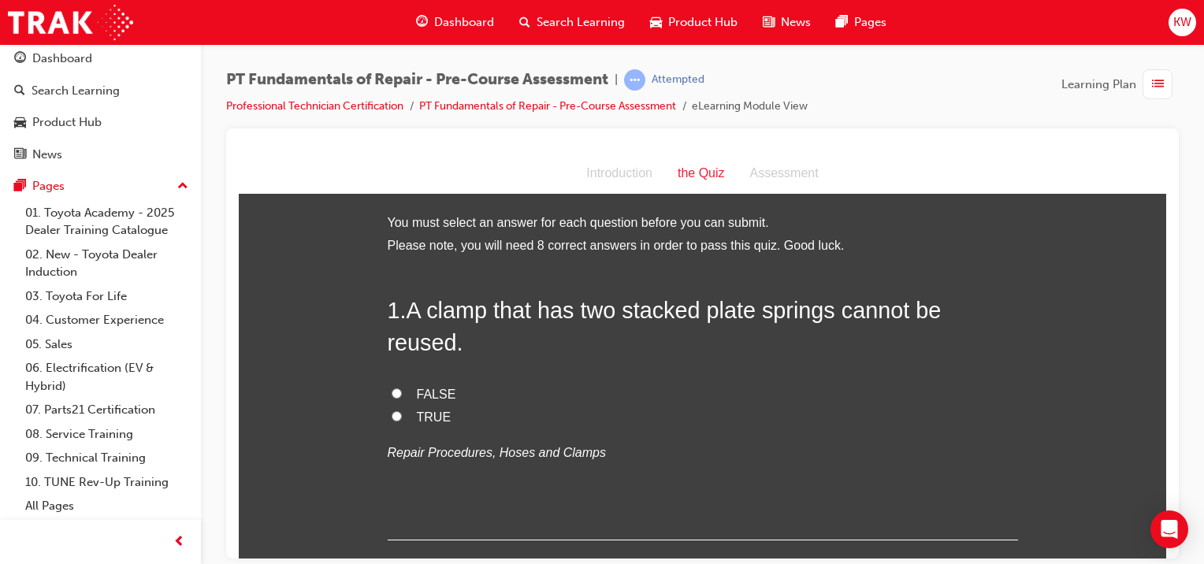
click at [405, 383] on label "FALSE" at bounding box center [703, 394] width 630 height 23
click at [402, 388] on input "FALSE" at bounding box center [396, 393] width 10 height 10
radio input "true"
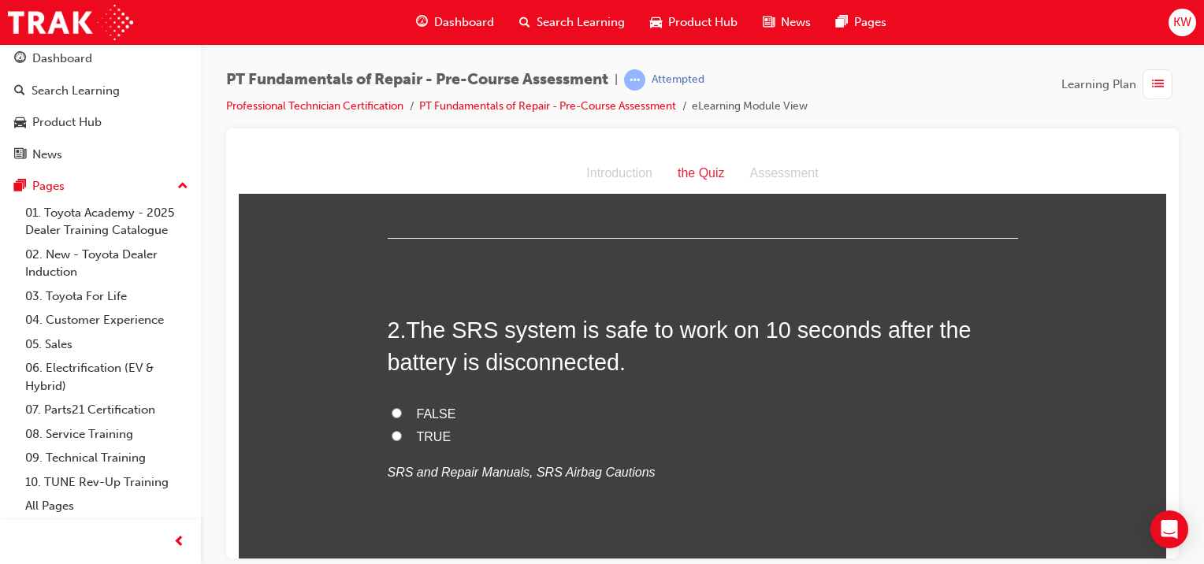
scroll to position [296, 0]
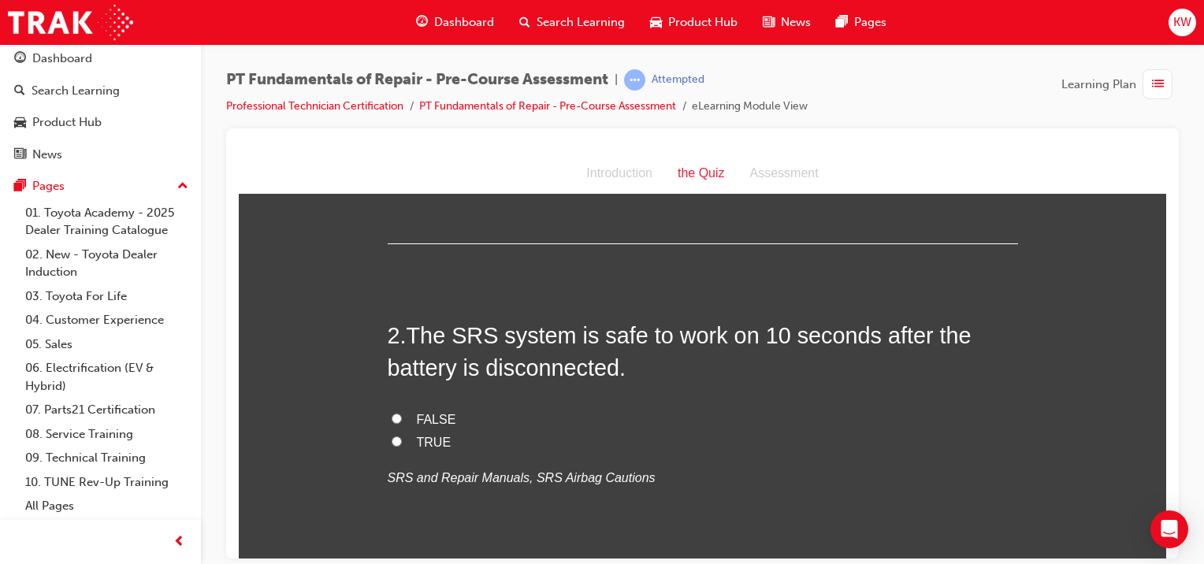
click at [439, 371] on div "2 . The SRS system is safe to work on 10 seconds after the battery is disconnec…" at bounding box center [703, 442] width 630 height 246
click at [441, 412] on span "FALSE" at bounding box center [436, 418] width 39 height 13
click at [402, 413] on input "FALSE" at bounding box center [396, 418] width 10 height 10
radio input "true"
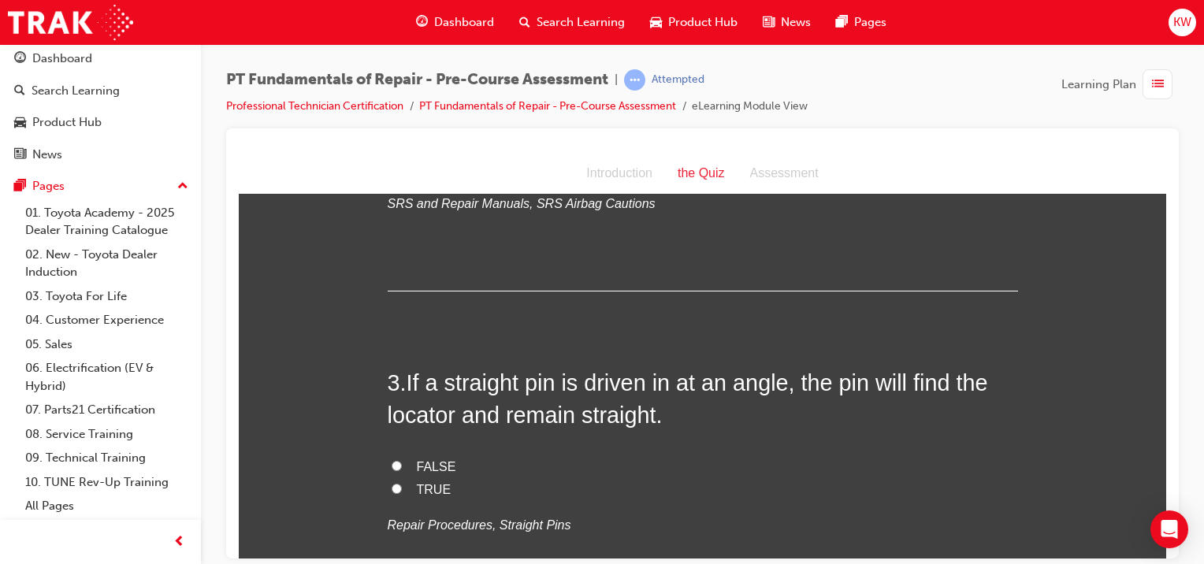
scroll to position [614, 0]
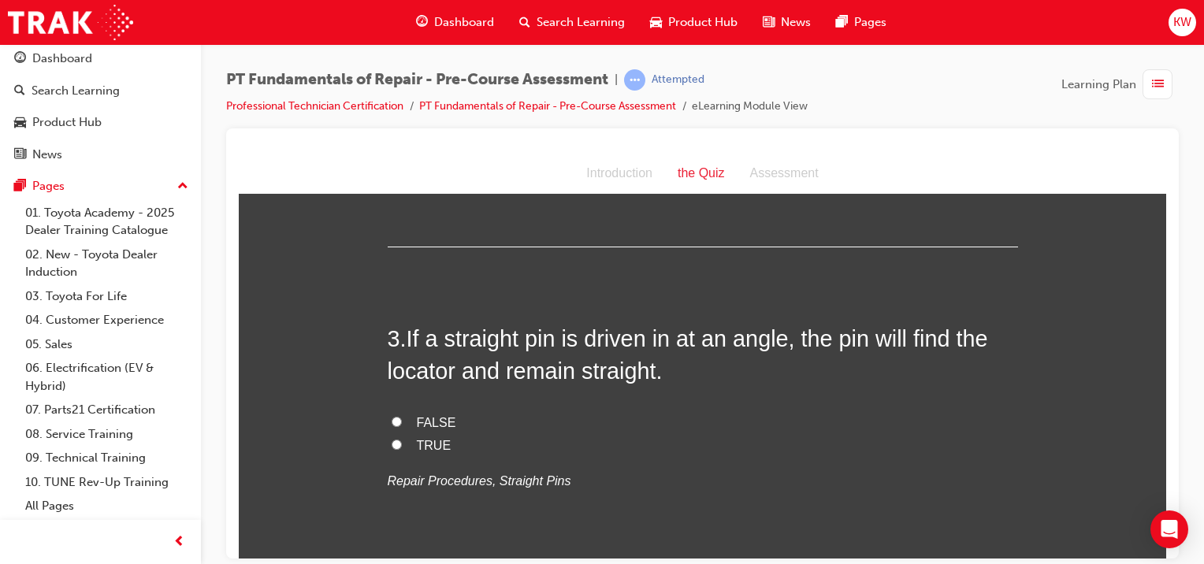
click at [418, 415] on span "FALSE" at bounding box center [436, 421] width 39 height 13
click at [402, 416] on input "FALSE" at bounding box center [396, 421] width 10 height 10
radio input "true"
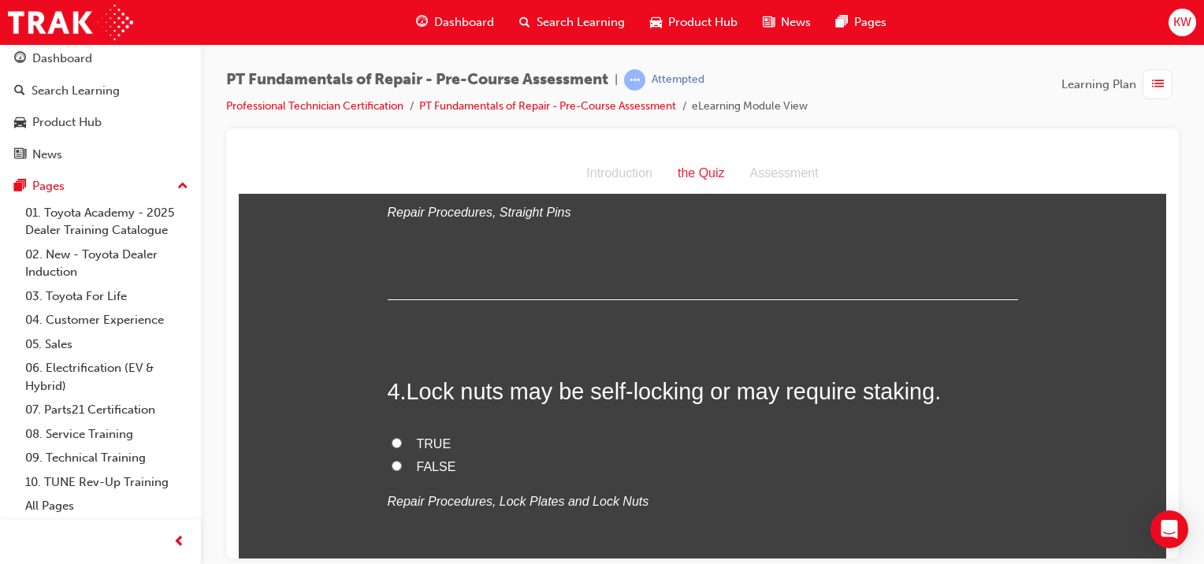
scroll to position [895, 0]
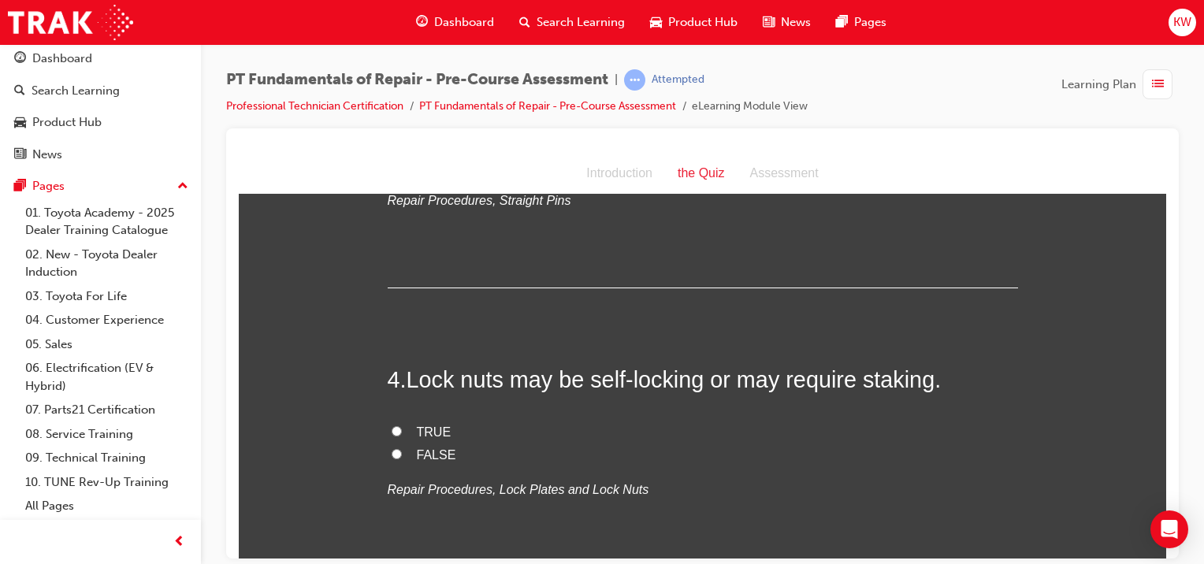
click at [425, 425] on span "TRUE" at bounding box center [434, 431] width 35 height 13
click at [402, 425] on input "TRUE" at bounding box center [396, 430] width 10 height 10
radio input "true"
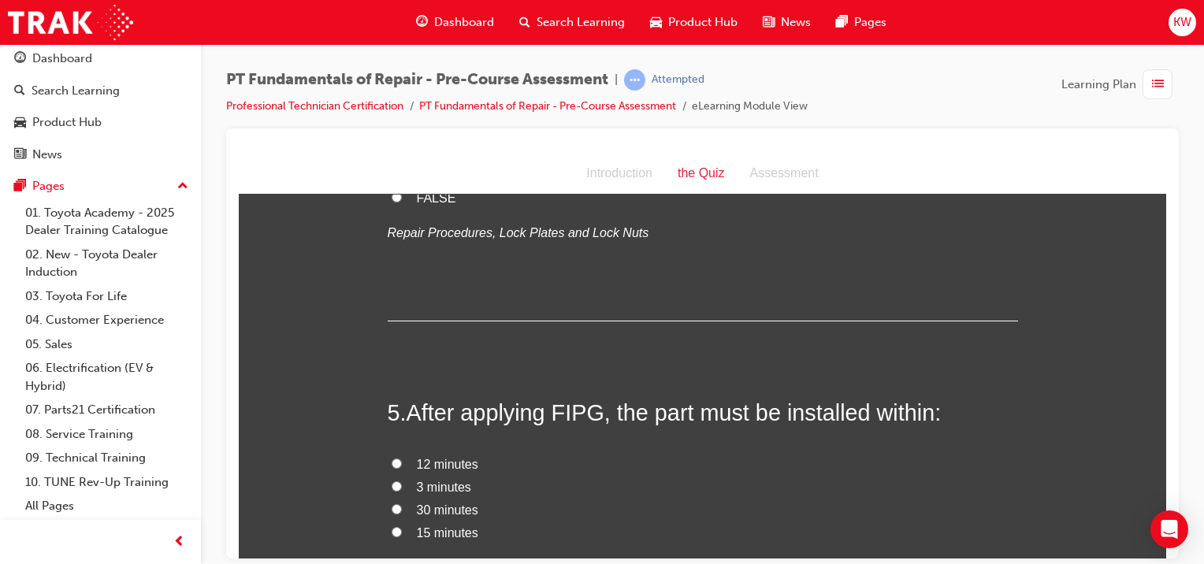
scroll to position [1213, 0]
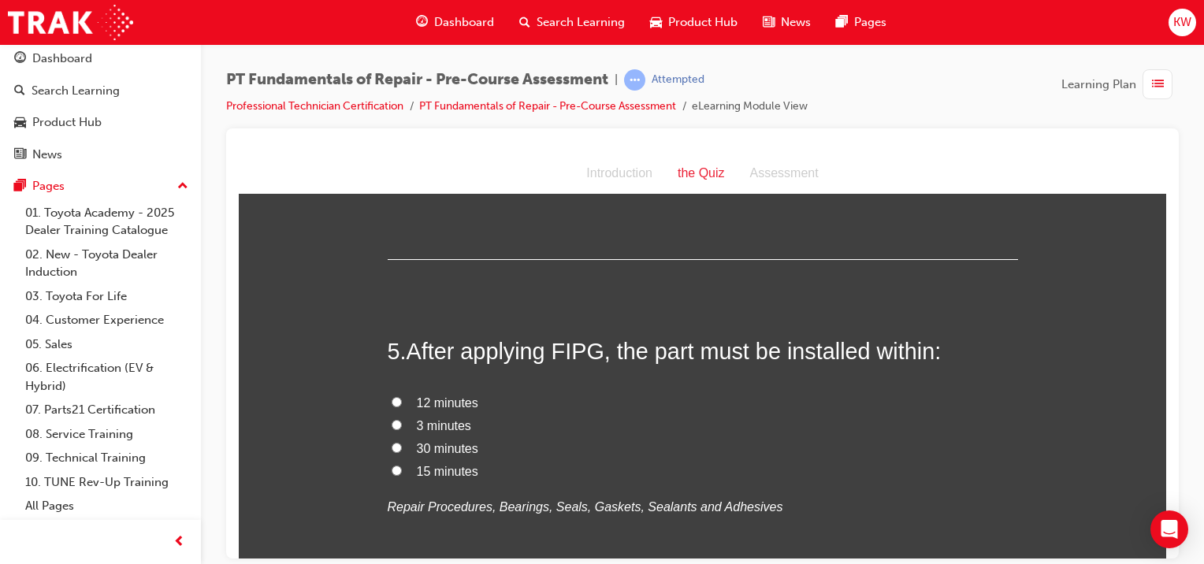
click at [446, 418] on span "3 minutes" at bounding box center [444, 424] width 54 height 13
click at [402, 419] on input "3 minutes" at bounding box center [396, 424] width 10 height 10
radio input "true"
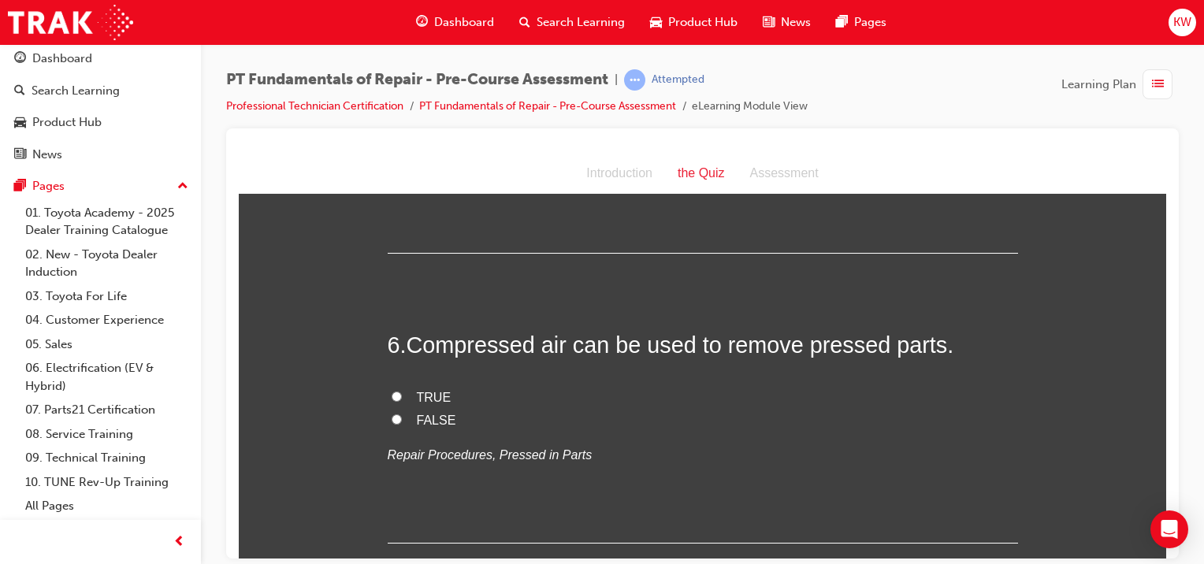
scroll to position [1527, 0]
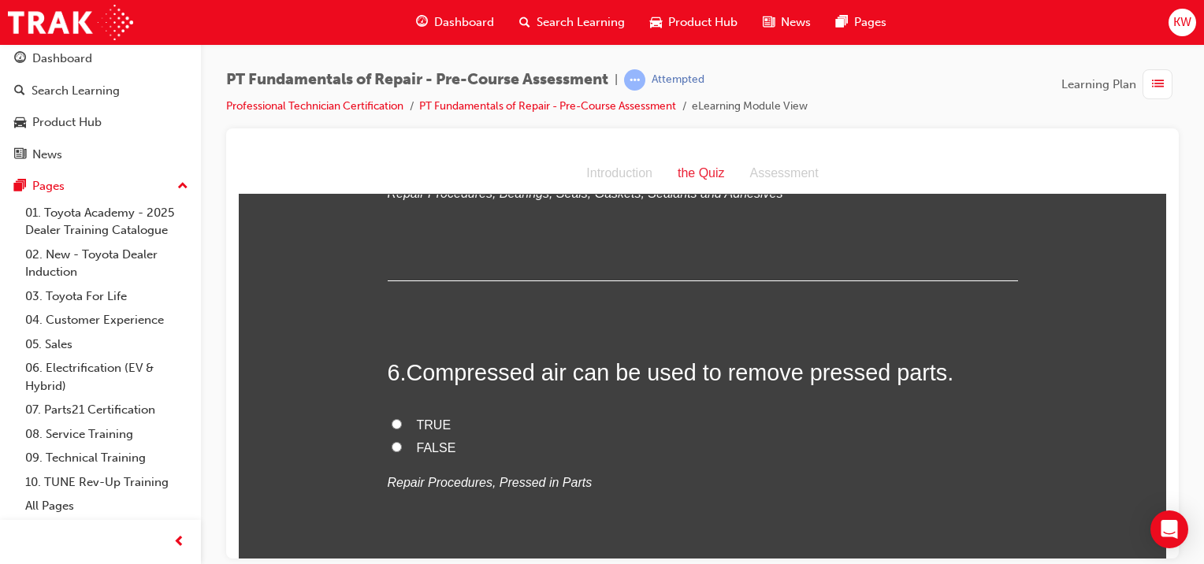
click at [417, 417] on span "TRUE" at bounding box center [434, 423] width 35 height 13
click at [402, 418] on input "TRUE" at bounding box center [396, 423] width 10 height 10
radio input "true"
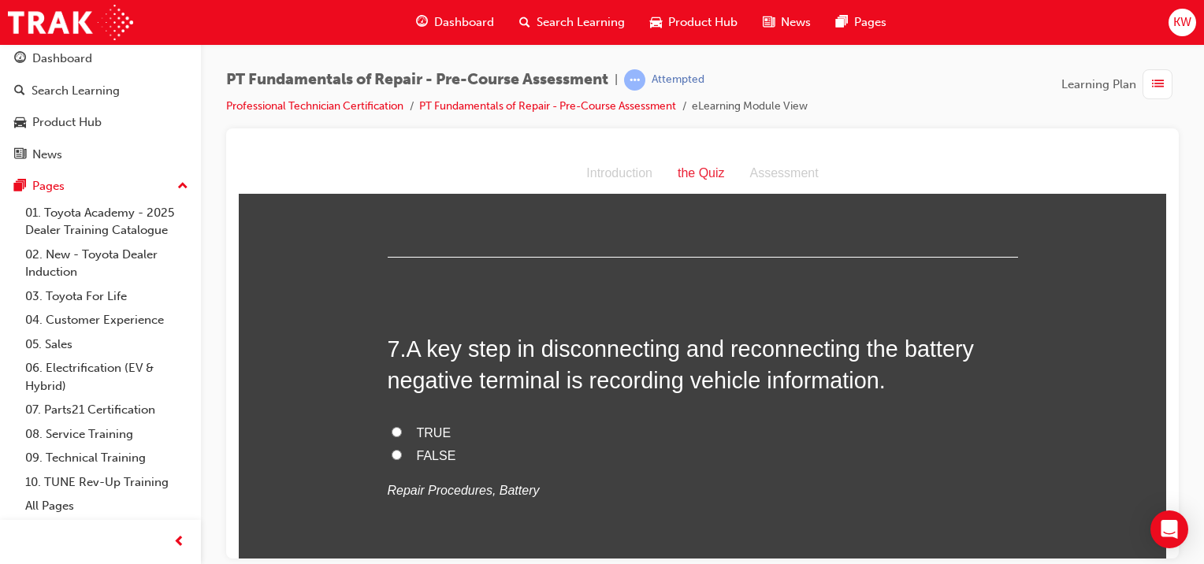
scroll to position [1846, 0]
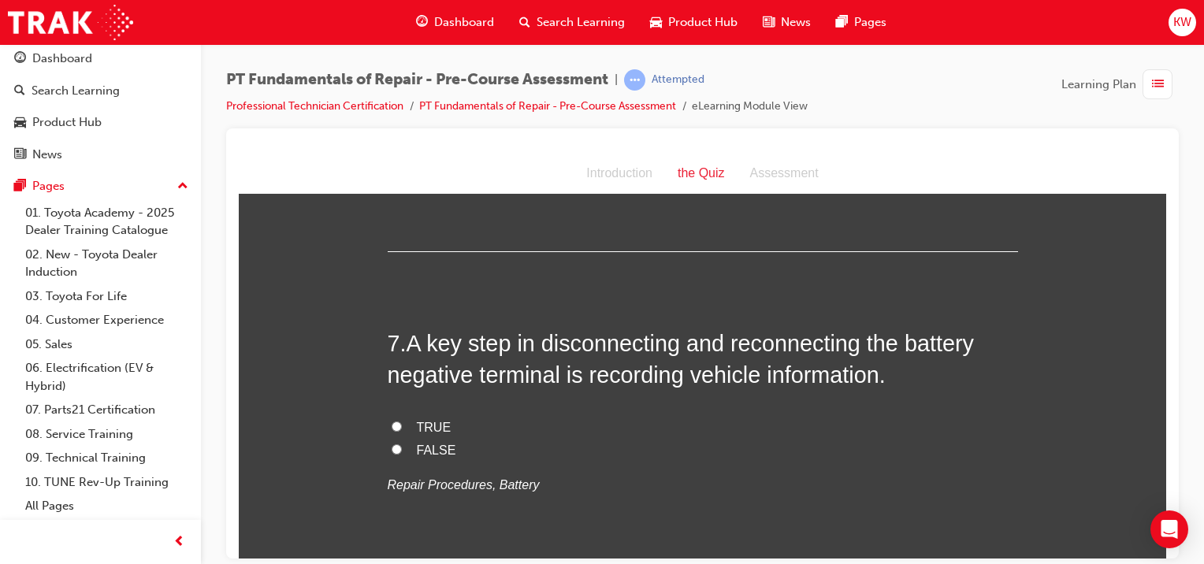
click at [391, 421] on input "TRUE" at bounding box center [396, 426] width 10 height 10
radio input "true"
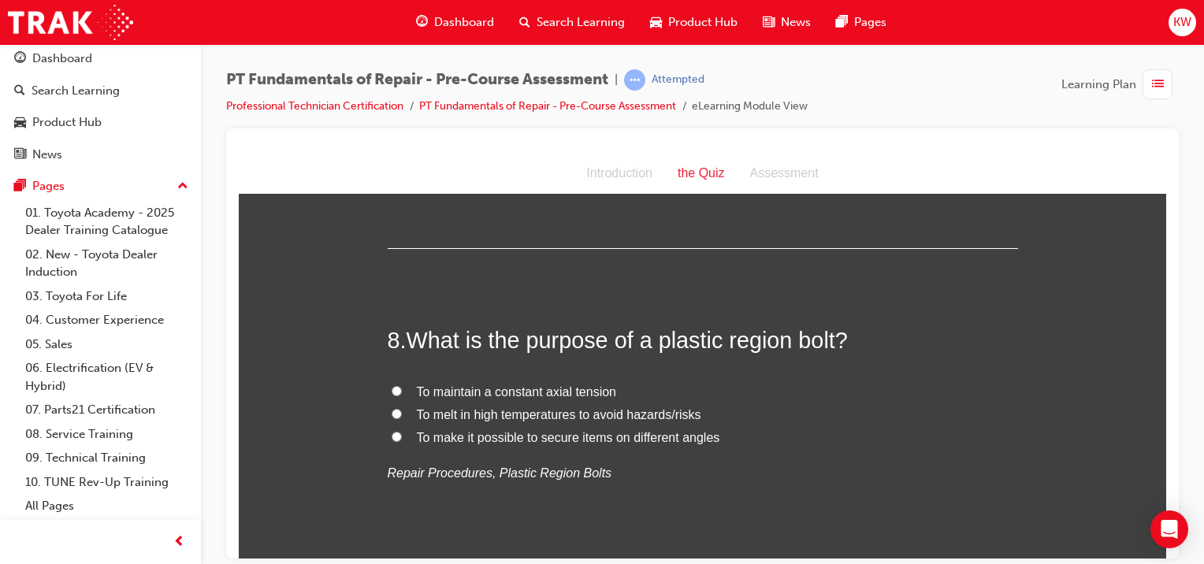
scroll to position [2175, 0]
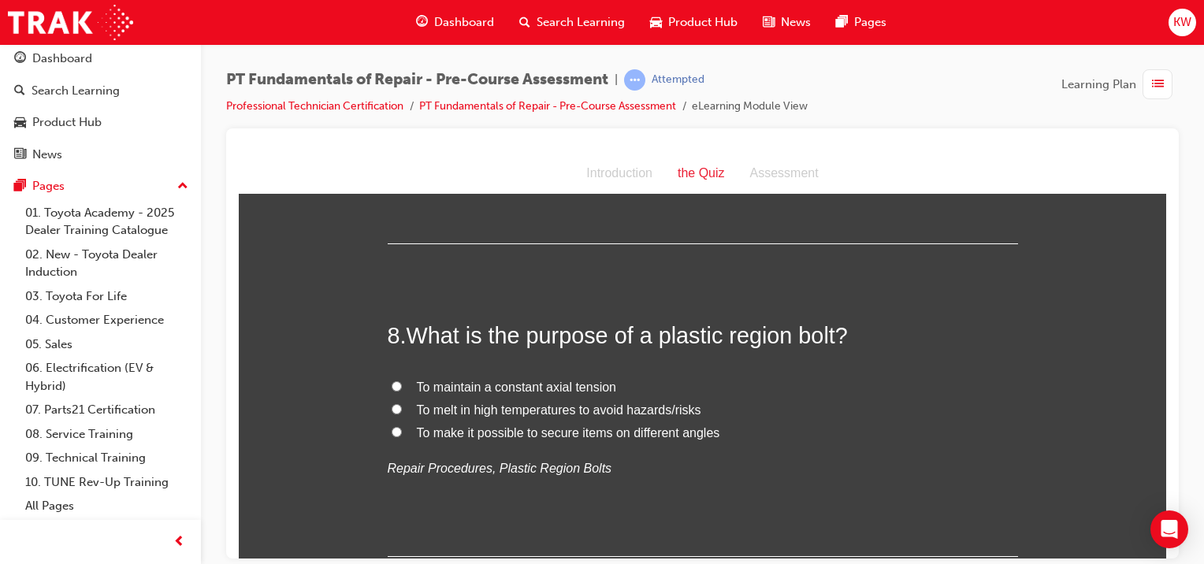
click at [531, 380] on span "To maintain a constant axial tension" at bounding box center [516, 386] width 199 height 13
click at [402, 380] on input "To maintain a constant axial tension" at bounding box center [396, 385] width 10 height 10
radio input "true"
click at [531, 380] on span "To maintain a constant axial tension" at bounding box center [516, 386] width 199 height 13
click at [402, 380] on input "To maintain a constant axial tension" at bounding box center [396, 385] width 10 height 10
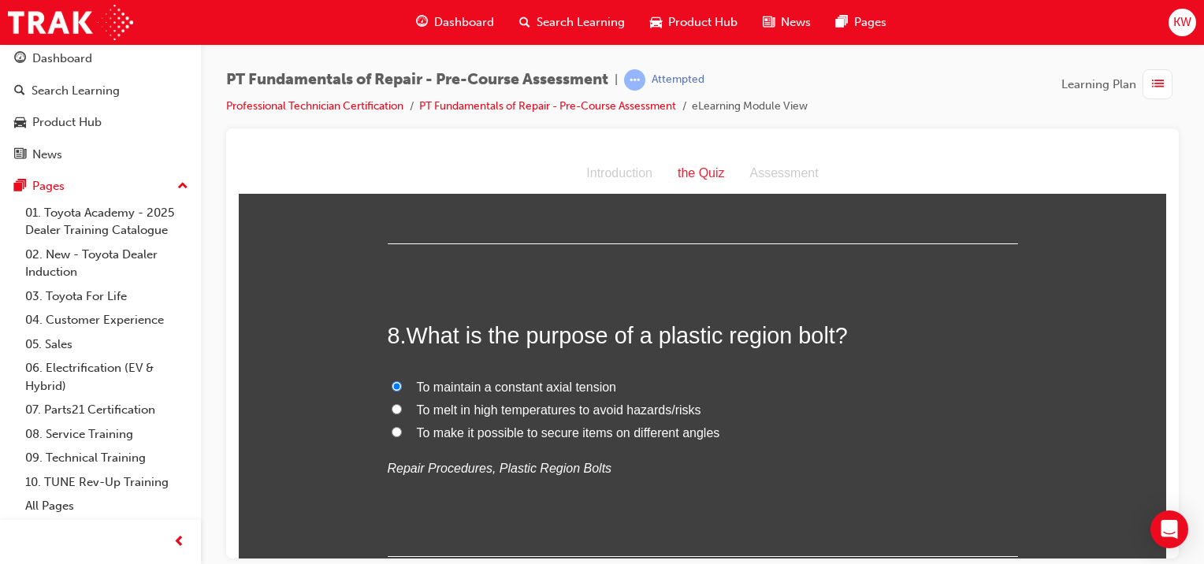
click at [869, 376] on label "To maintain a constant axial tension" at bounding box center [703, 387] width 630 height 23
click at [402, 380] on input "To maintain a constant axial tension" at bounding box center [396, 385] width 10 height 10
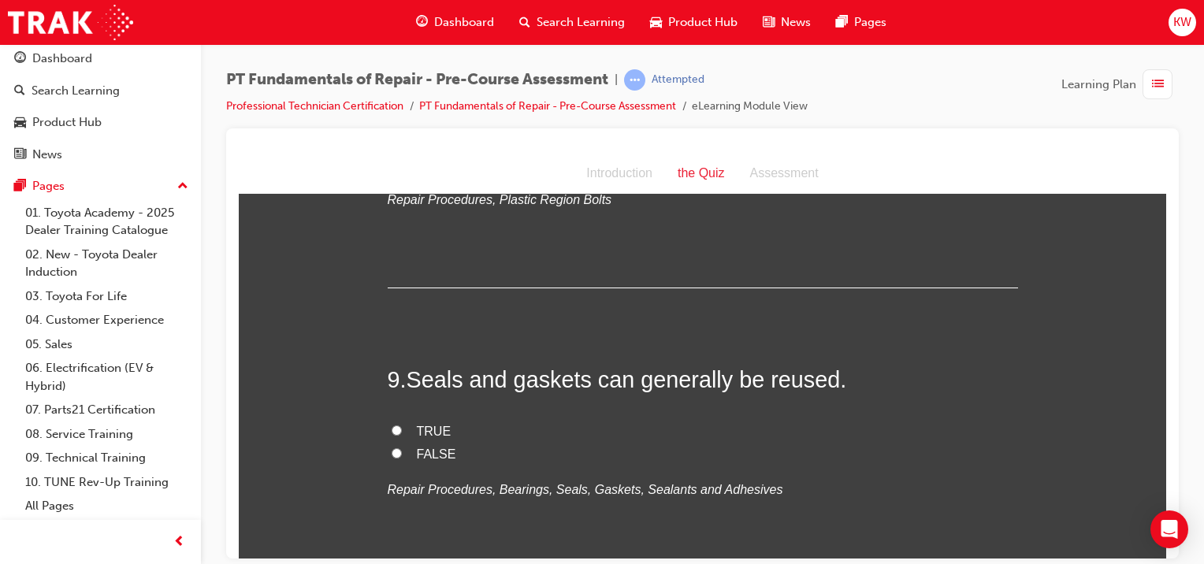
scroll to position [2455, 0]
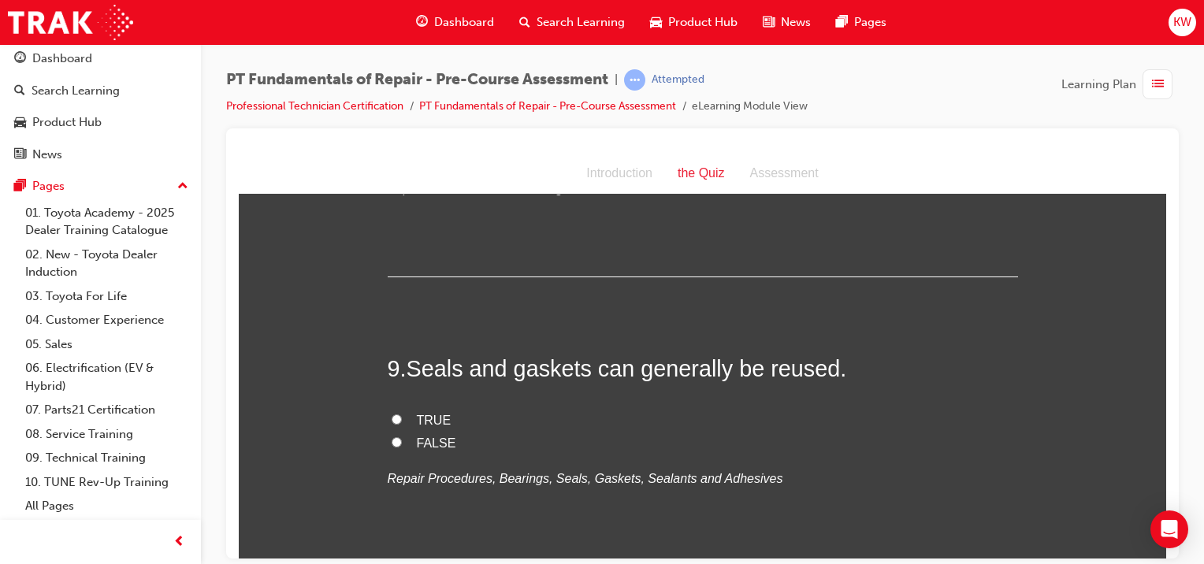
click at [436, 436] on span "FALSE" at bounding box center [436, 442] width 39 height 13
click at [402, 436] on input "FALSE" at bounding box center [396, 441] width 10 height 10
radio input "true"
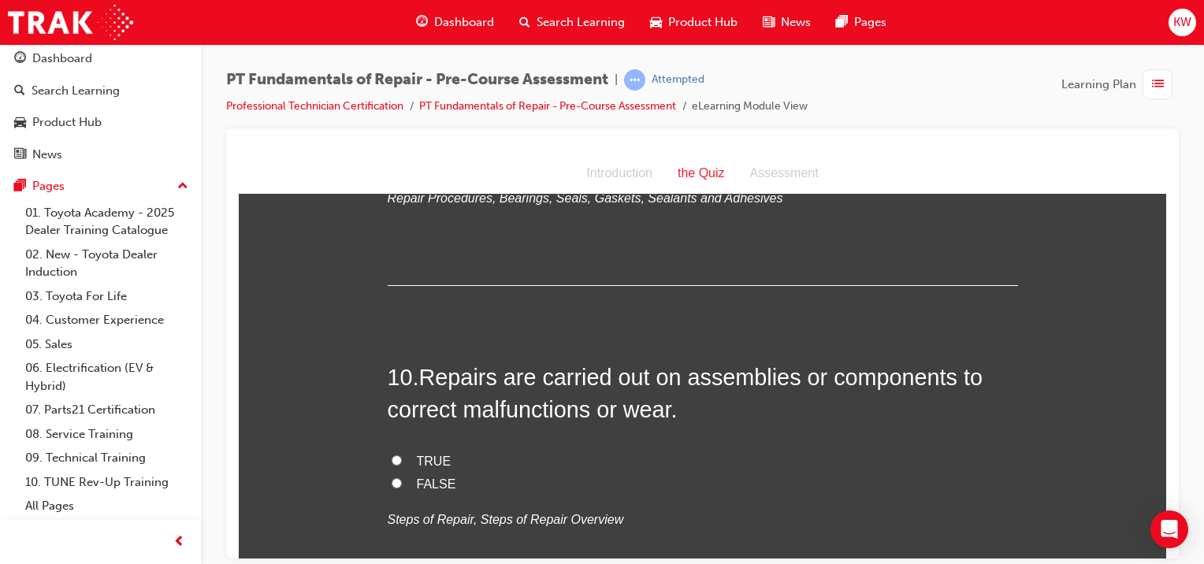
scroll to position [2752, 0]
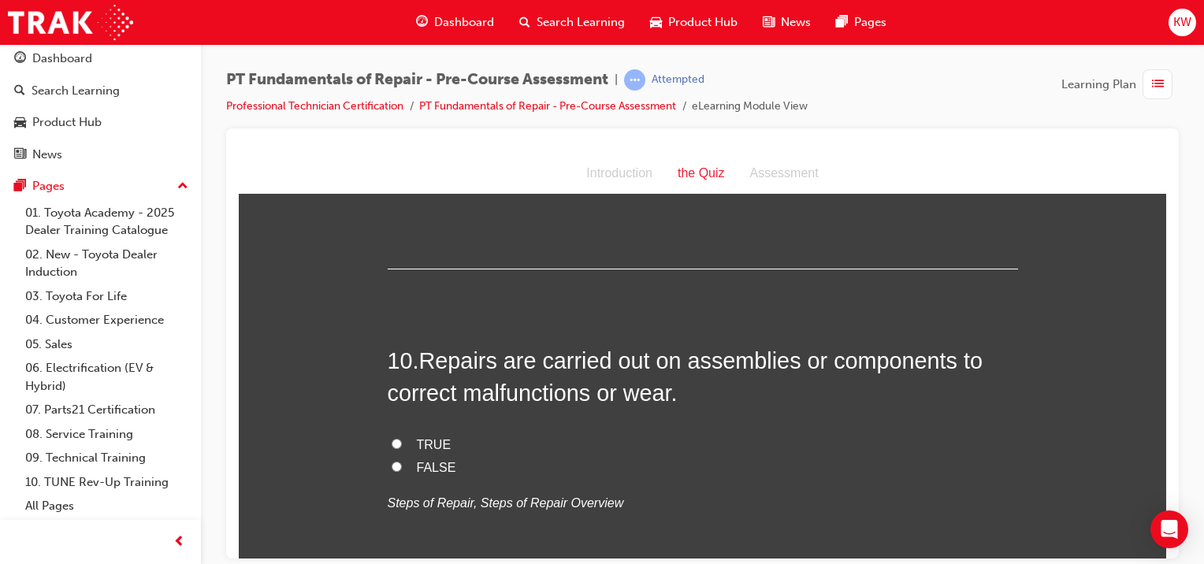
click at [417, 437] on span "TRUE" at bounding box center [434, 443] width 35 height 13
click at [402, 438] on input "TRUE" at bounding box center [396, 443] width 10 height 10
radio input "true"
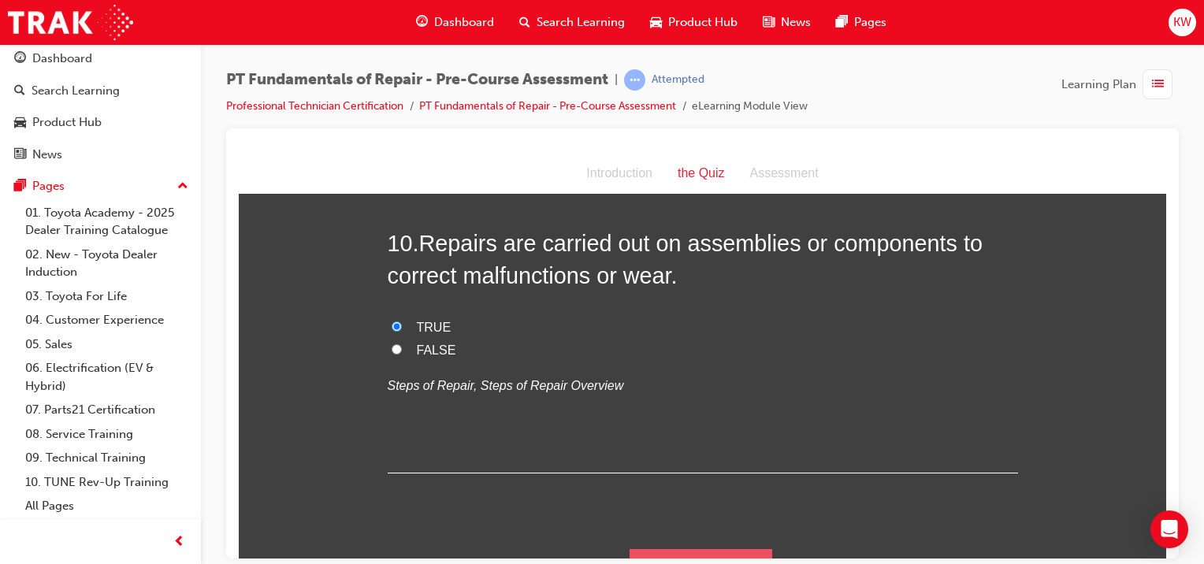
click at [706, 548] on button "Submit Answers" at bounding box center [700, 570] width 143 height 44
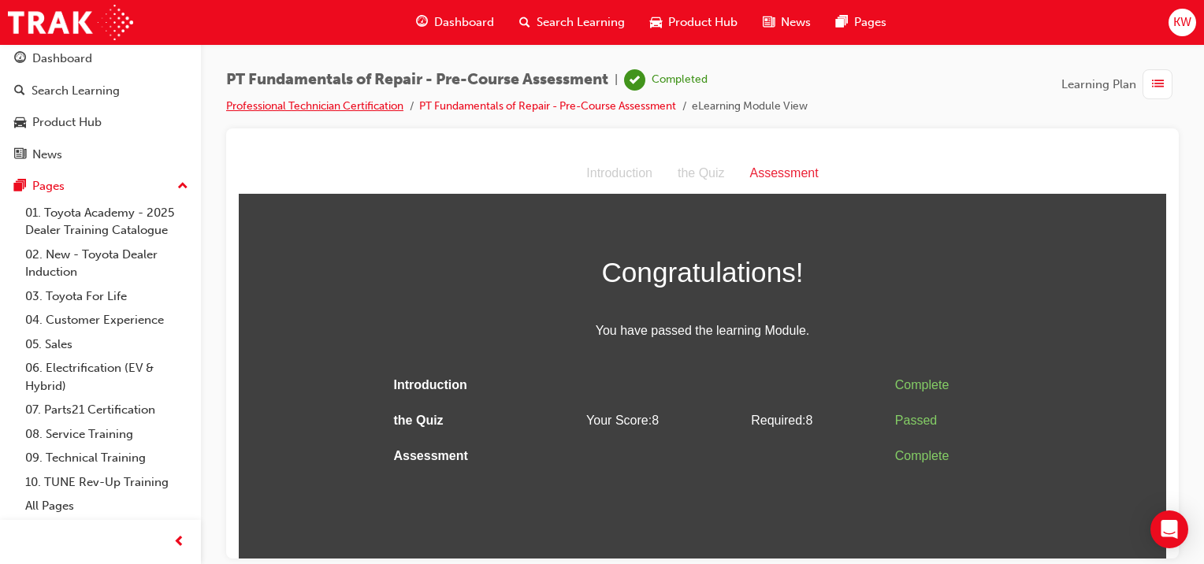
click at [373, 109] on link "Professional Technician Certification" at bounding box center [314, 105] width 177 height 13
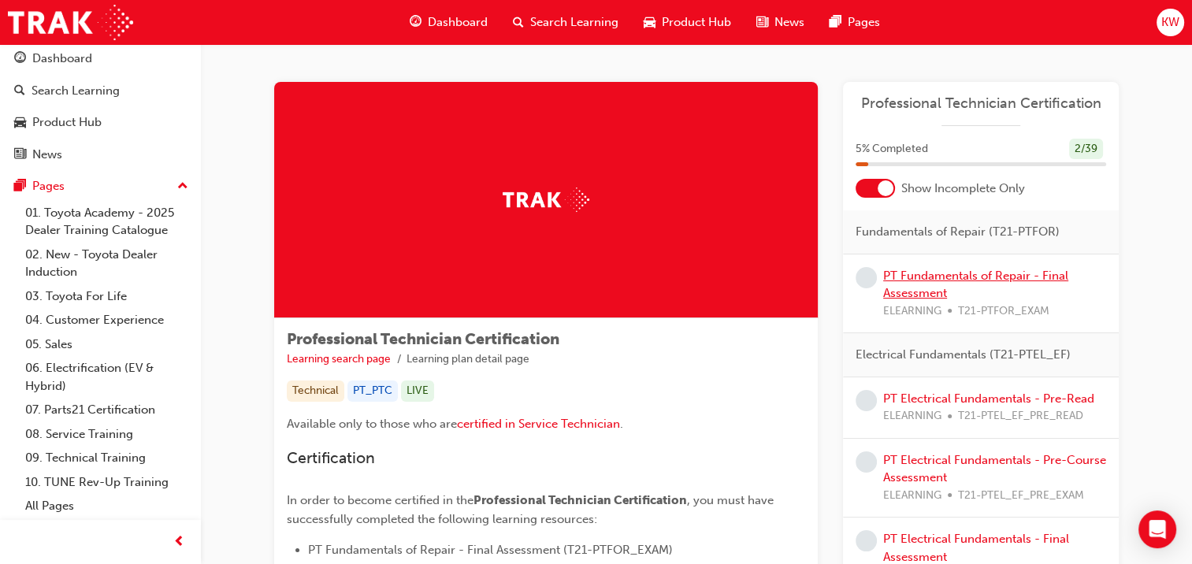
click at [920, 274] on link "PT Fundamentals of Repair - Final Assessment" at bounding box center [975, 285] width 185 height 32
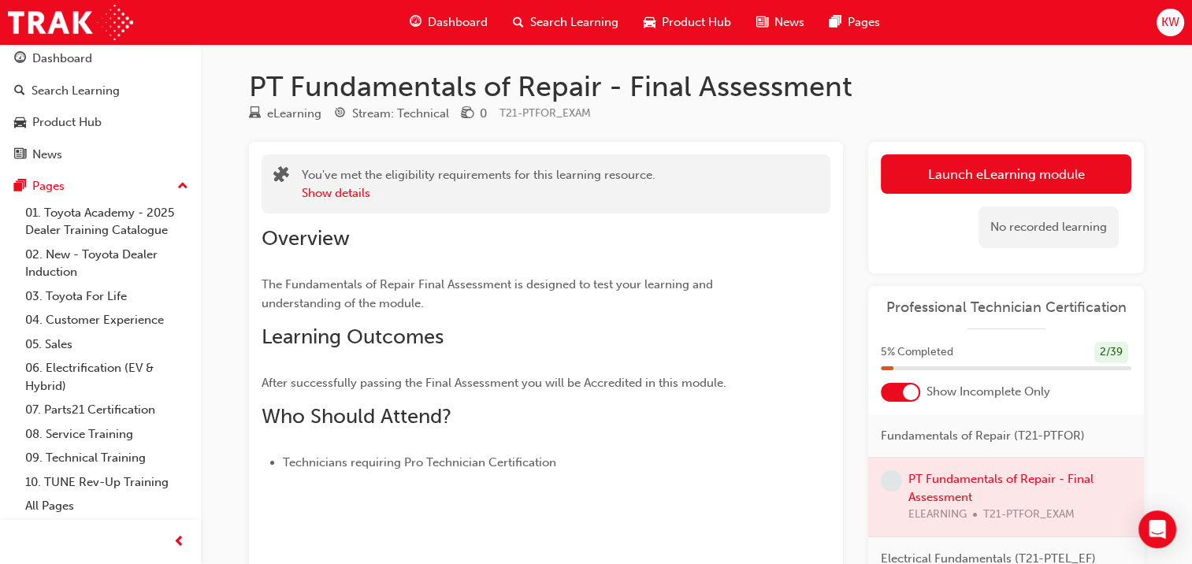
click at [937, 169] on link "Launch eLearning module" at bounding box center [1006, 173] width 250 height 39
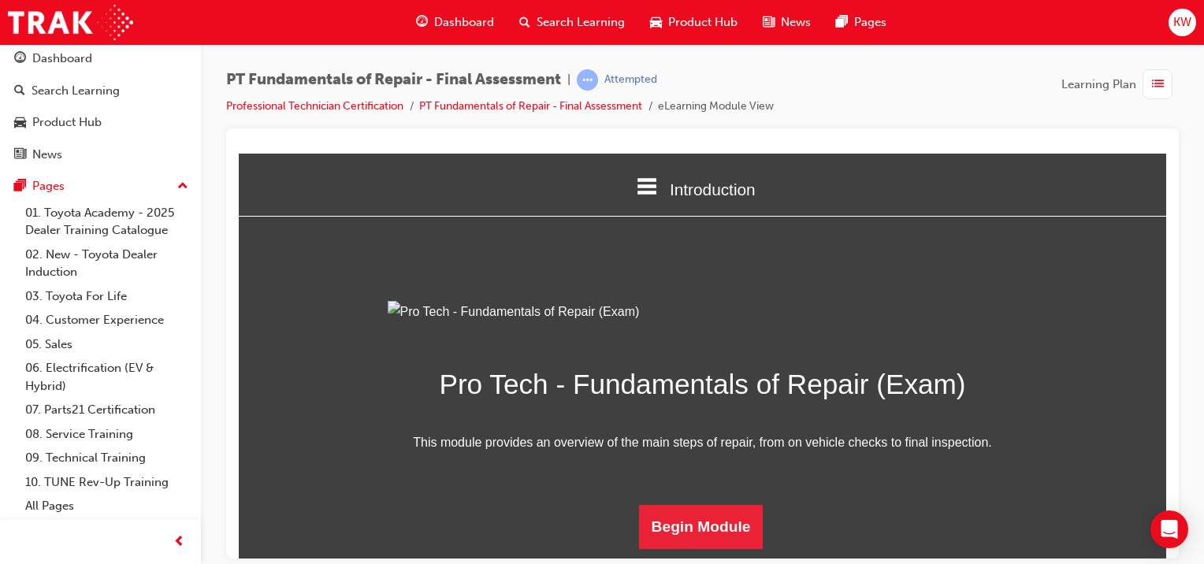
scroll to position [164, 0]
click at [681, 540] on button "Begin Module" at bounding box center [701, 526] width 124 height 44
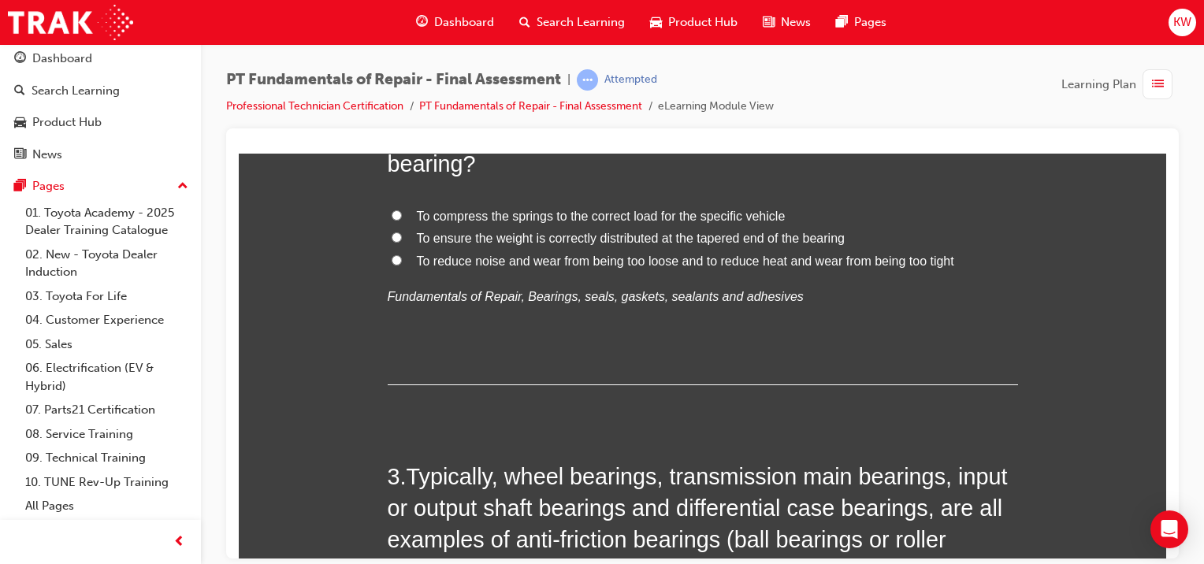
scroll to position [0, 0]
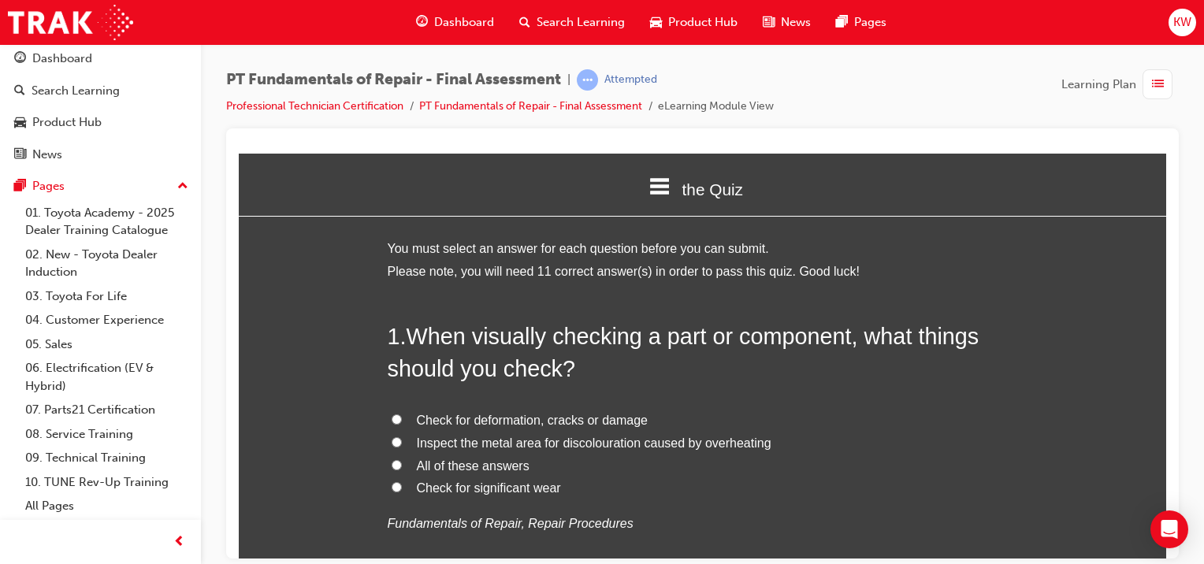
drag, startPoint x: 1160, startPoint y: 187, endPoint x: 1408, endPoint y: 306, distance: 275.2
click at [503, 469] on span "All of these answers" at bounding box center [473, 464] width 113 height 13
click at [402, 469] on input "All of these answers" at bounding box center [396, 464] width 10 height 10
radio input "true"
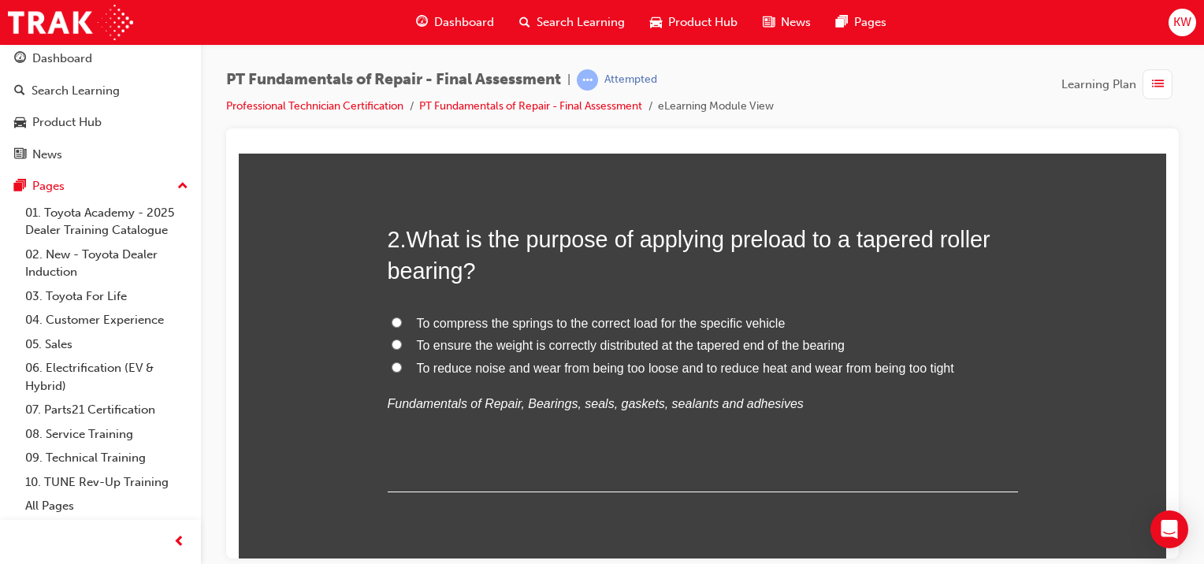
scroll to position [455, 0]
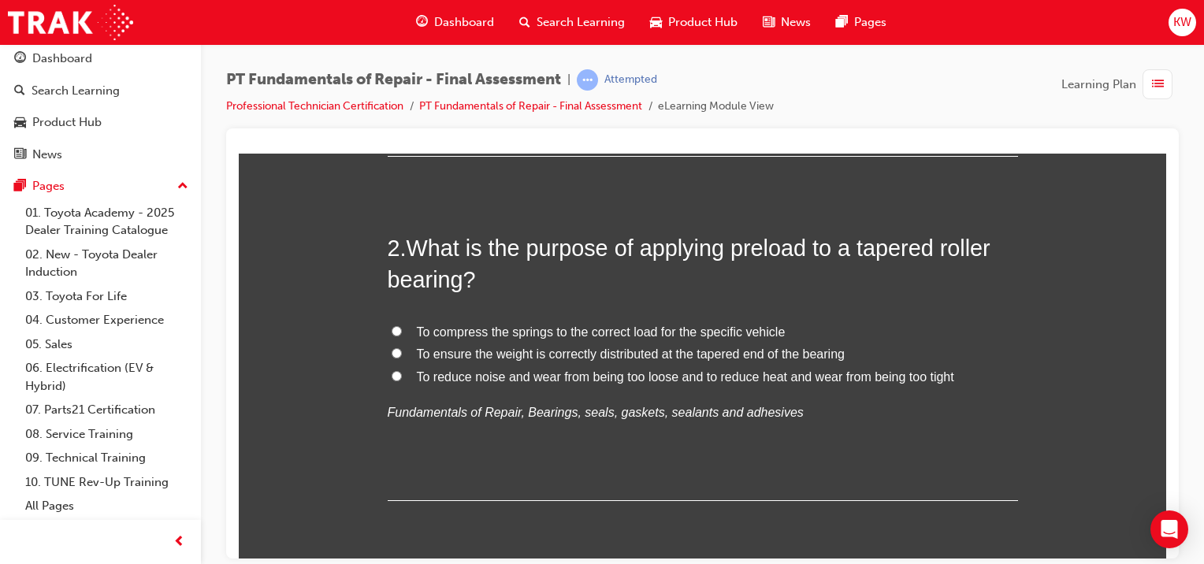
click at [391, 352] on input "To ensure the weight is correctly distributed at the tapered end of the bearing" at bounding box center [396, 352] width 10 height 10
radio input "true"
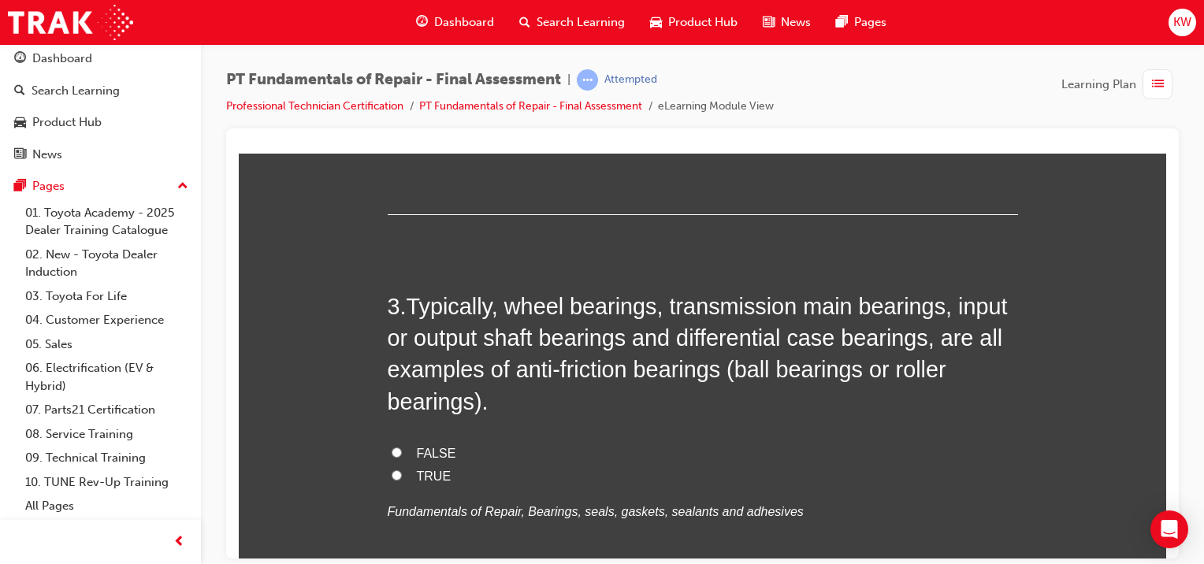
scroll to position [759, 0]
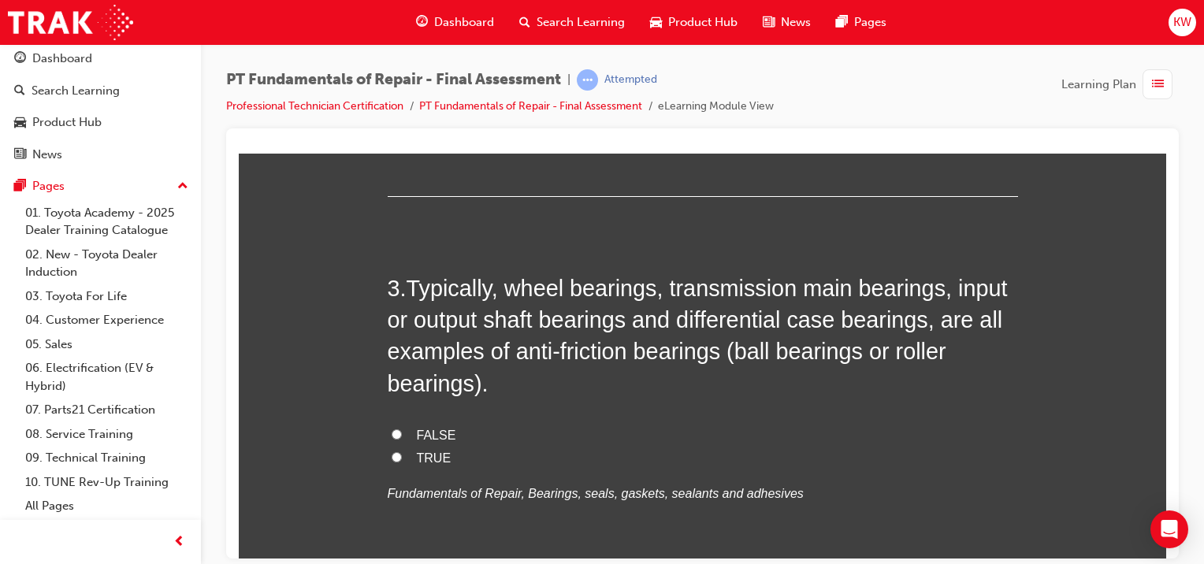
click at [425, 455] on span "TRUE" at bounding box center [434, 457] width 35 height 13
click at [402, 455] on input "TRUE" at bounding box center [396, 456] width 10 height 10
radio input "true"
click at [688, 424] on label "FALSE" at bounding box center [703, 435] width 630 height 23
click at [402, 429] on input "FALSE" at bounding box center [396, 434] width 10 height 10
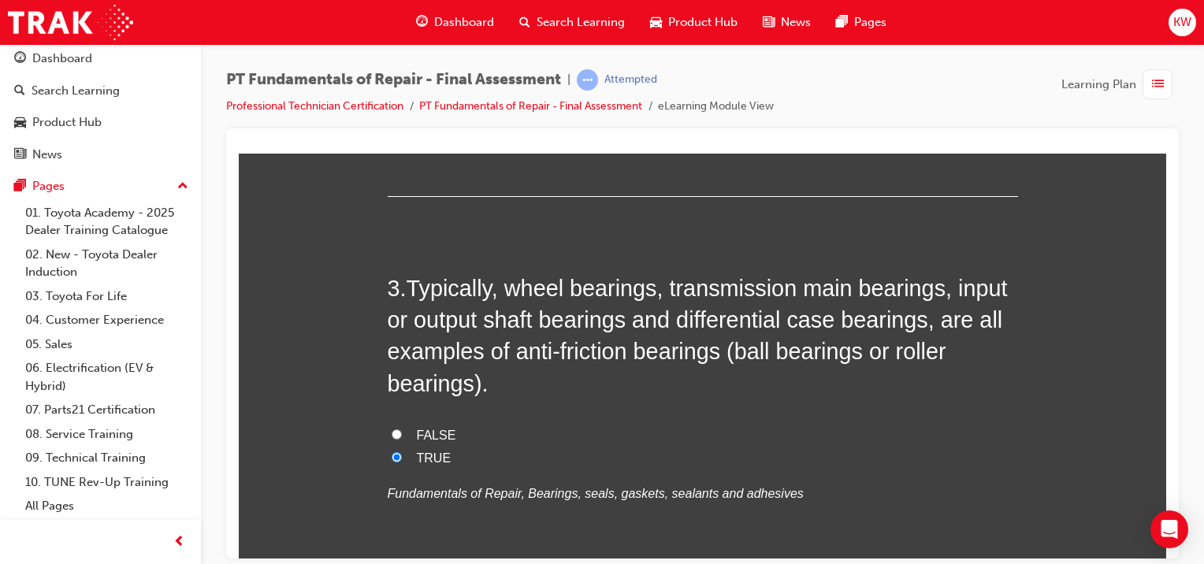
radio input "true"
click at [434, 455] on span "TRUE" at bounding box center [434, 457] width 35 height 13
click at [402, 455] on input "TRUE" at bounding box center [396, 456] width 10 height 10
radio input "true"
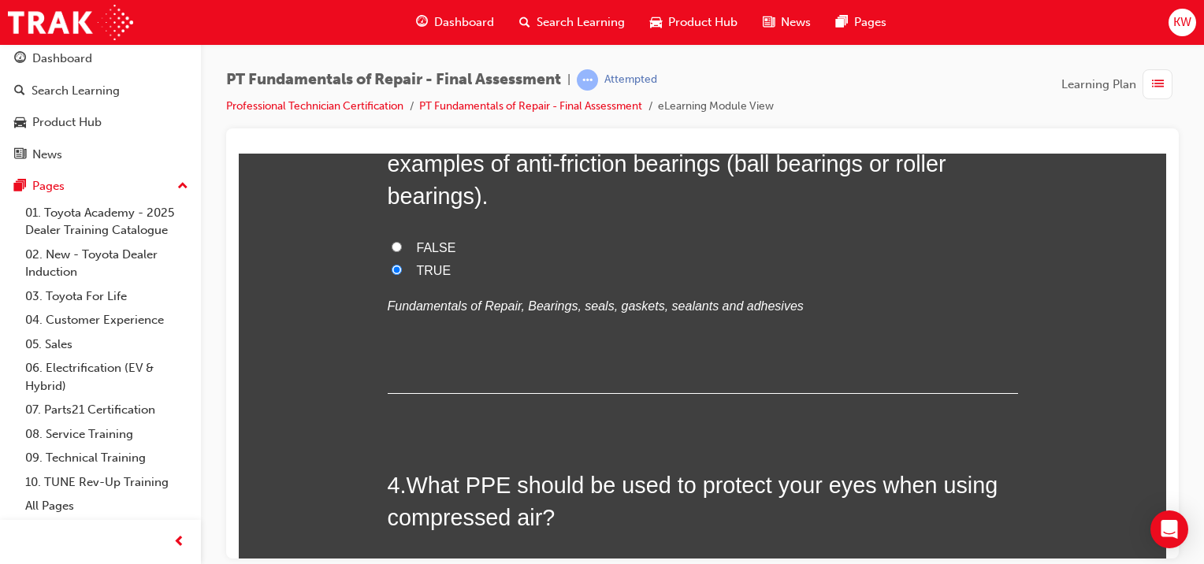
scroll to position [1161, 0]
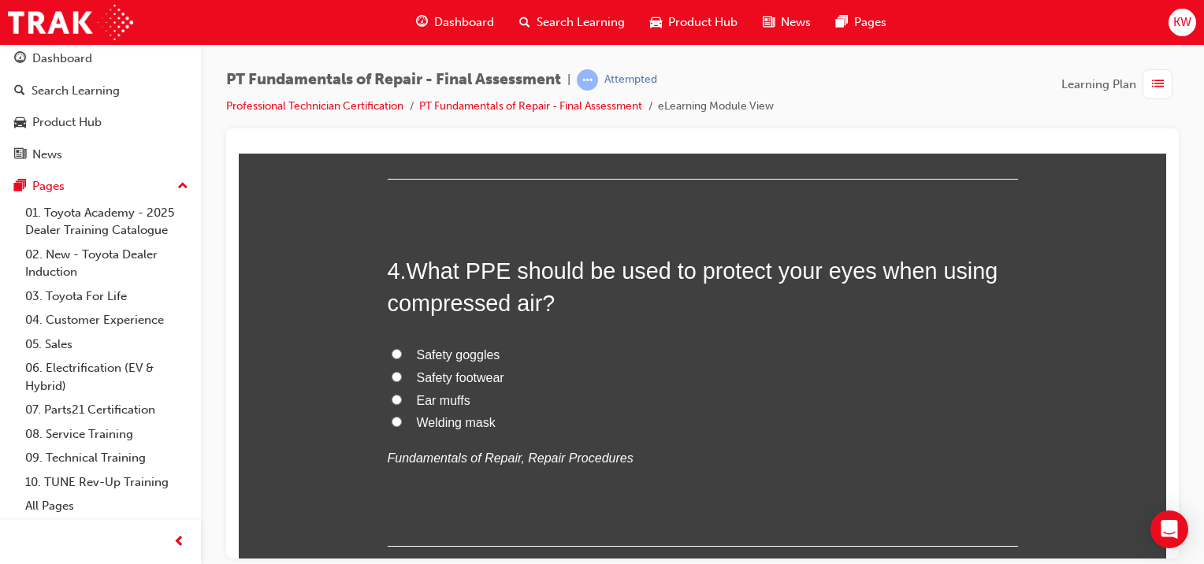
click at [399, 354] on label "Safety goggles" at bounding box center [703, 354] width 630 height 23
click at [399, 354] on input "Safety goggles" at bounding box center [396, 353] width 10 height 10
radio input "true"
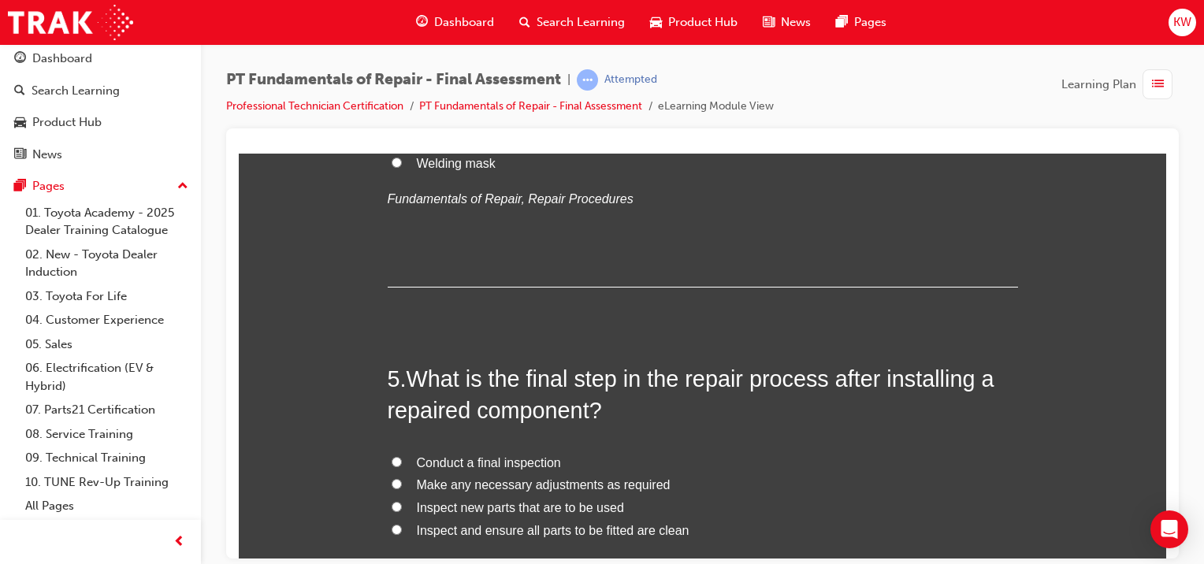
scroll to position [1509, 0]
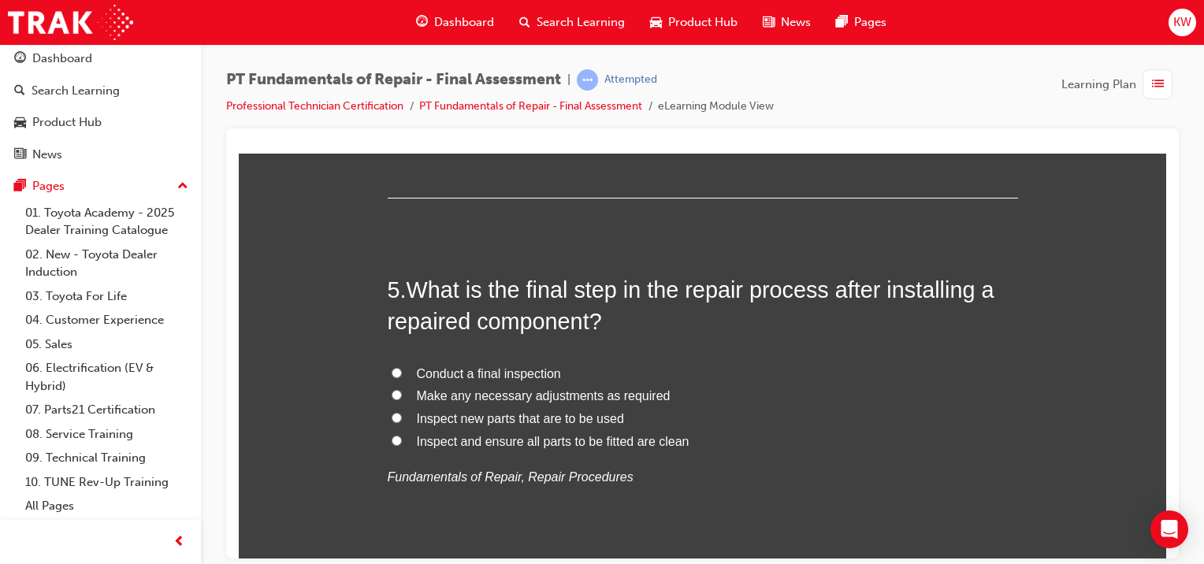
click at [499, 338] on div "5 . What is the final step in the repair process after installing a repaired co…" at bounding box center [703, 418] width 630 height 291
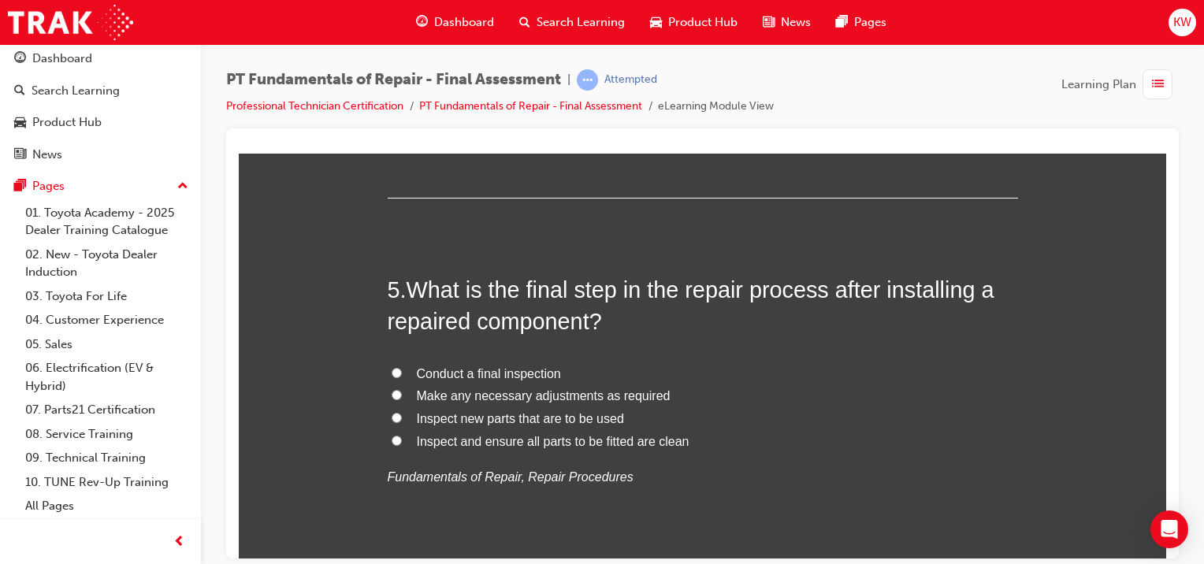
click at [490, 370] on span "Conduct a final inspection" at bounding box center [489, 372] width 144 height 13
click at [402, 370] on input "Conduct a final inspection" at bounding box center [396, 372] width 10 height 10
radio input "true"
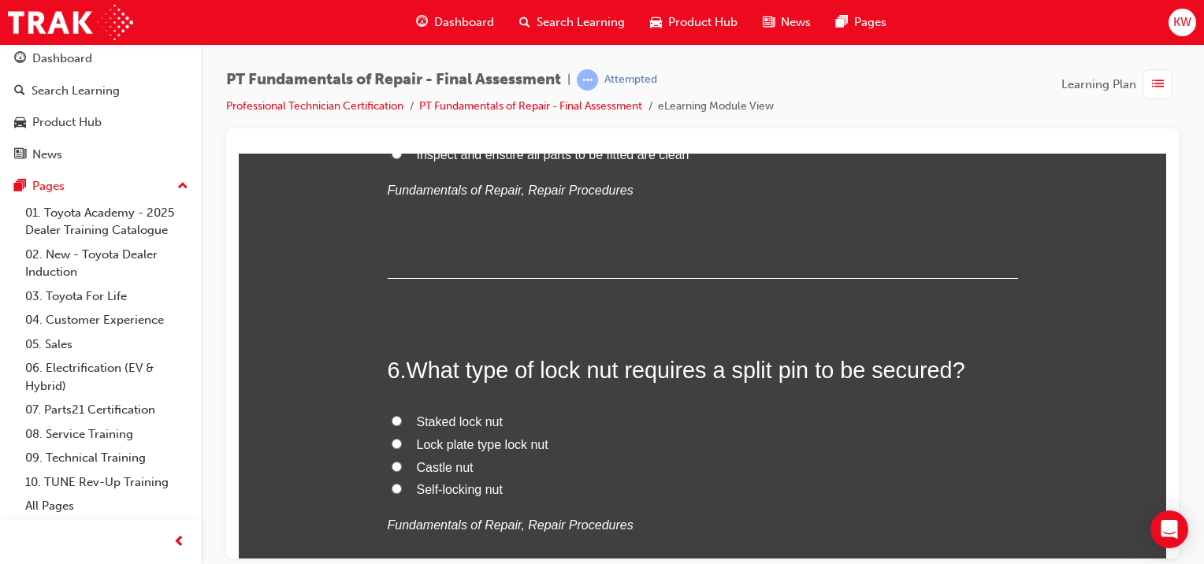
scroll to position [1867, 0]
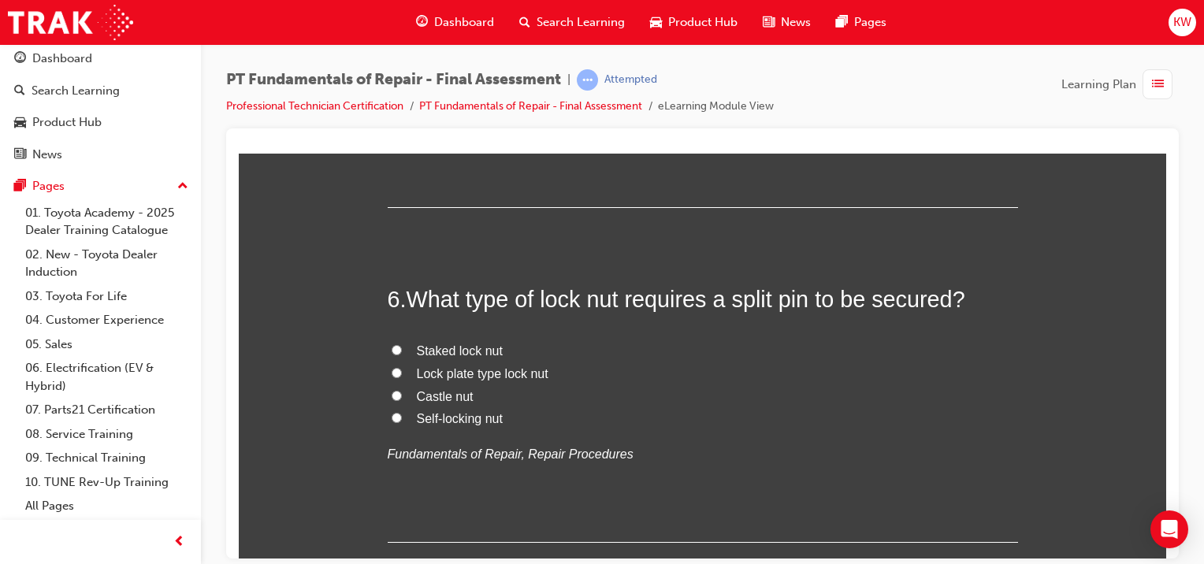
click at [391, 393] on input "Castle nut" at bounding box center [396, 395] width 10 height 10
radio input "true"
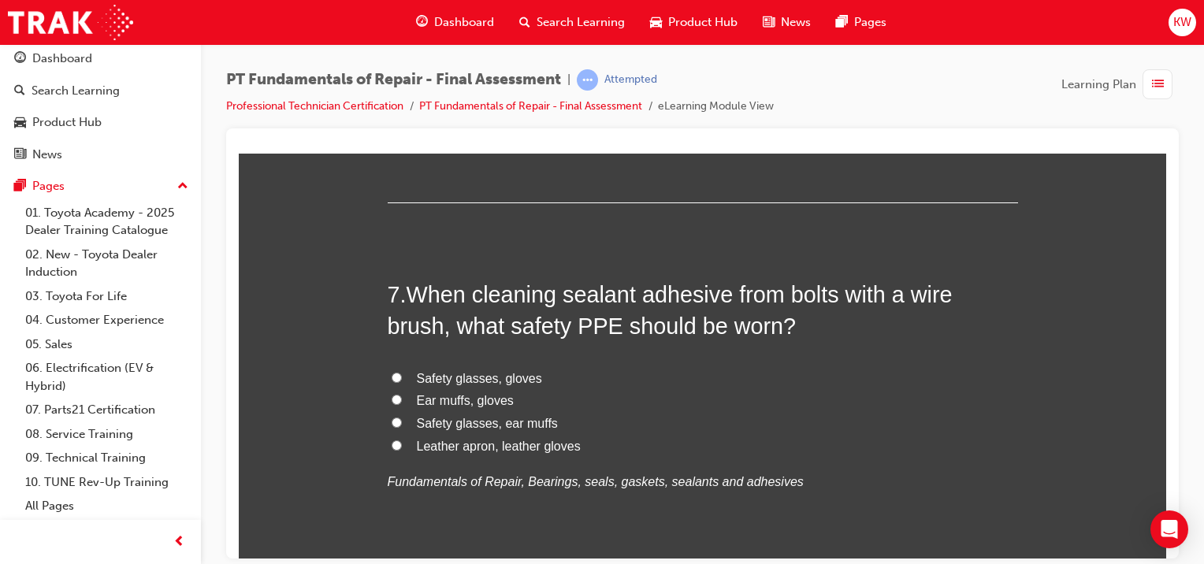
scroll to position [2251, 0]
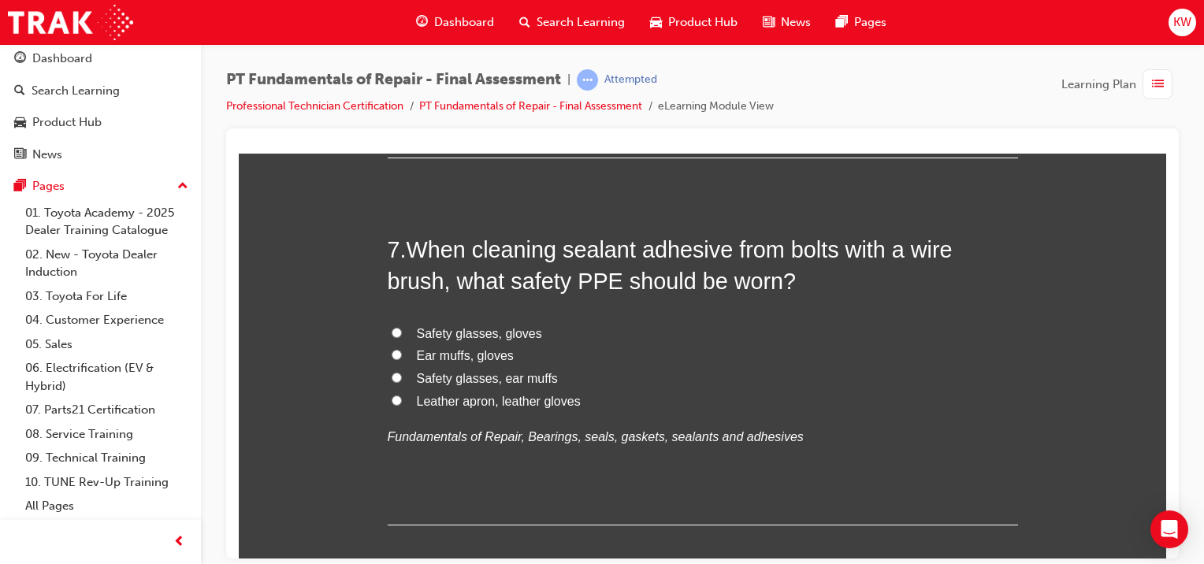
click at [1150, 298] on div "You must select an answer for each question before you can submit. Please note,…" at bounding box center [702, 560] width 927 height 5149
click at [460, 328] on span "Safety glasses, gloves" at bounding box center [479, 332] width 125 height 13
click at [402, 328] on input "Safety glasses, gloves" at bounding box center [396, 332] width 10 height 10
radio input "true"
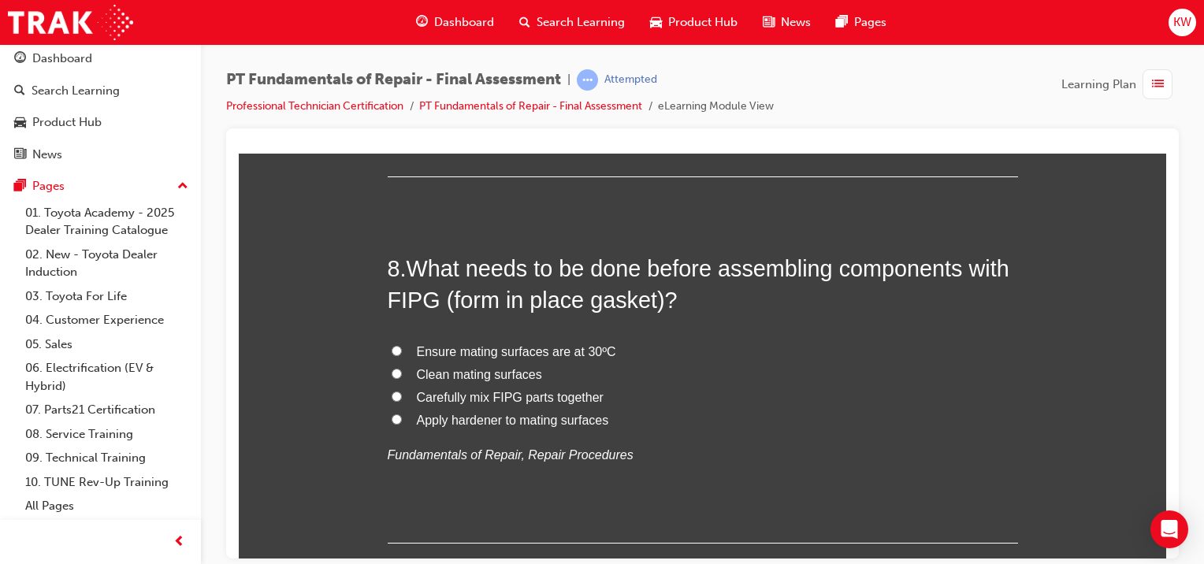
scroll to position [2618, 0]
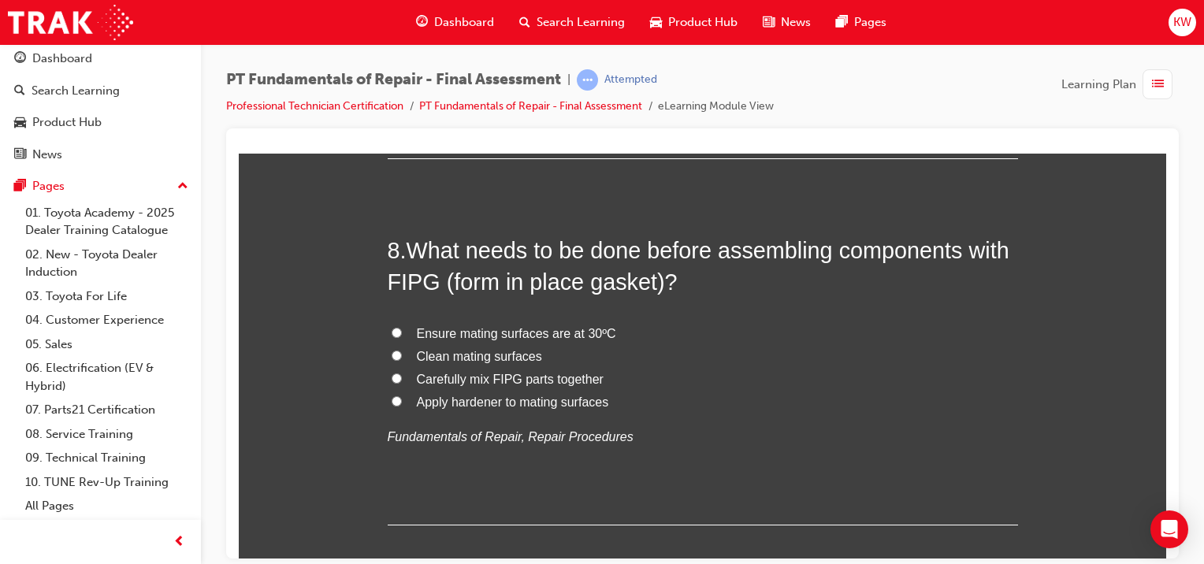
click at [438, 351] on span "Clean mating surfaces" at bounding box center [479, 355] width 125 height 13
click at [402, 351] on input "Clean mating surfaces" at bounding box center [396, 355] width 10 height 10
radio input "true"
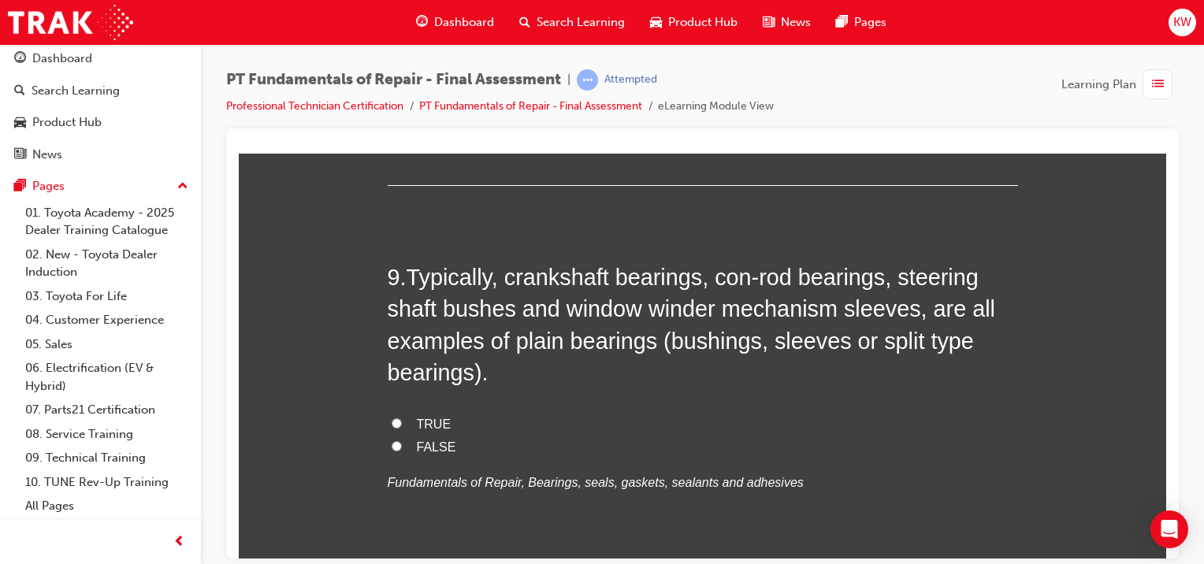
scroll to position [2939, 0]
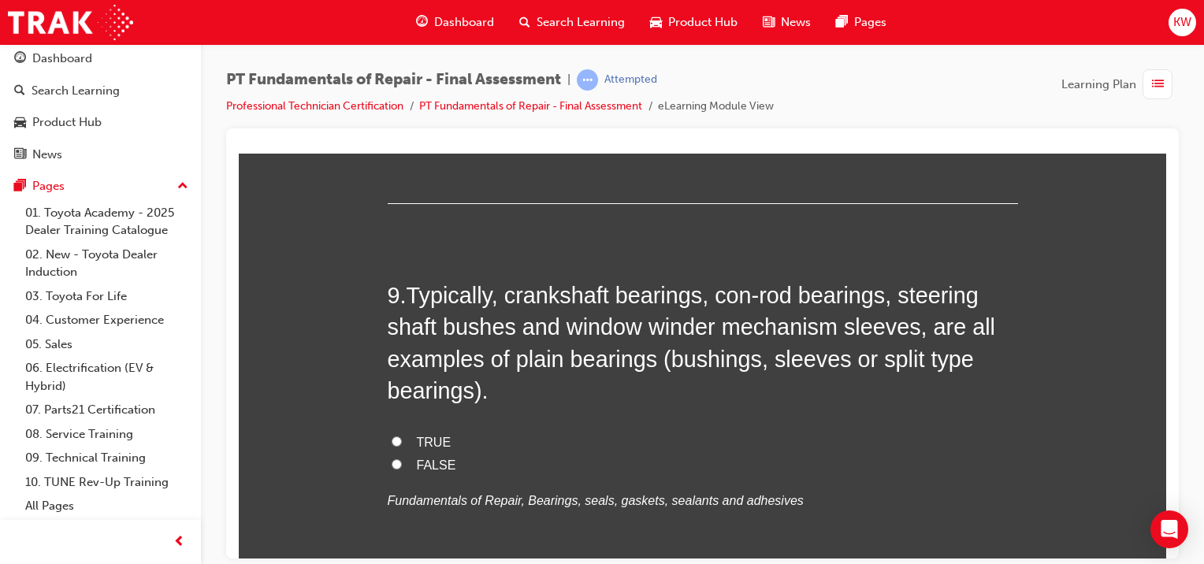
click at [391, 436] on input "TRUE" at bounding box center [396, 441] width 10 height 10
radio input "true"
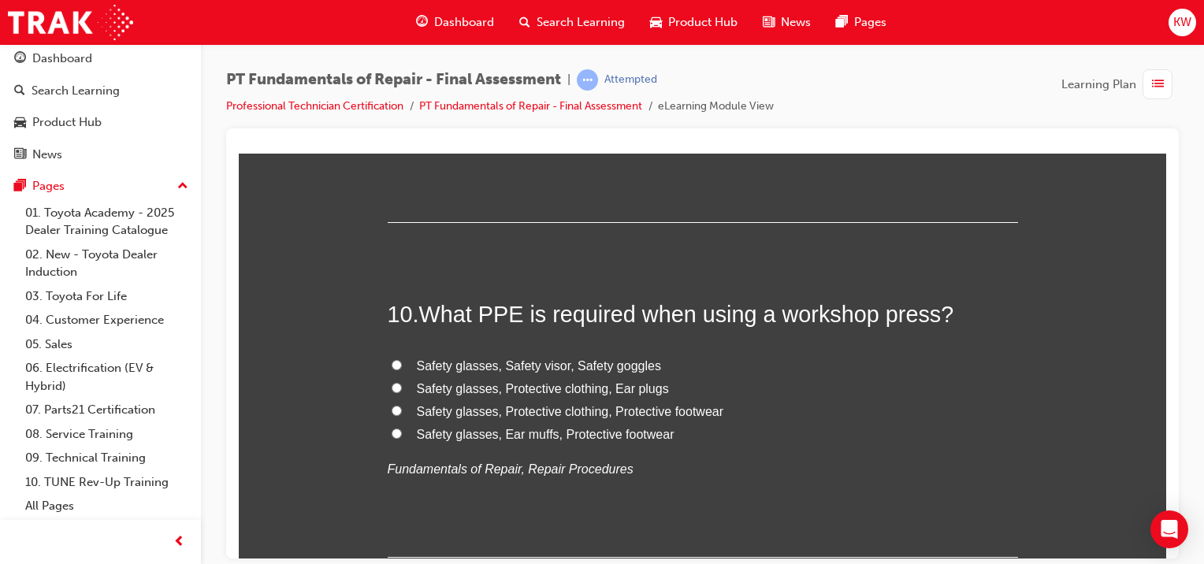
scroll to position [3341, 0]
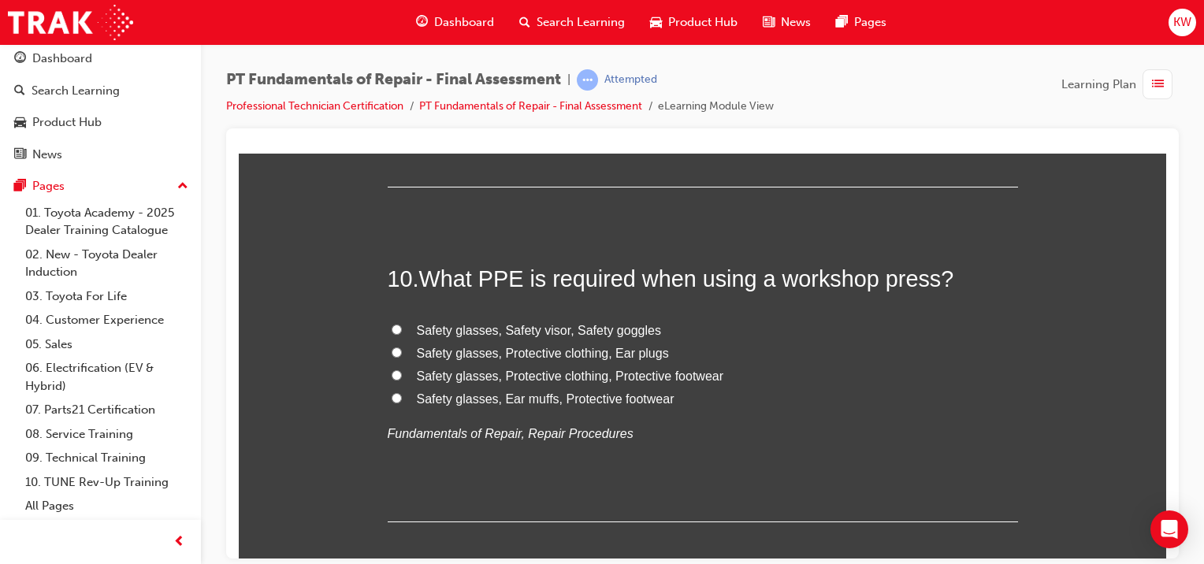
click at [594, 373] on span "Safety glasses, Protective clothing, Protective footwear" at bounding box center [570, 375] width 307 height 13
click at [402, 373] on input "Safety glasses, Protective clothing, Protective footwear" at bounding box center [396, 374] width 10 height 10
radio input "true"
click at [627, 398] on span "Safety glasses, Ear muffs, Protective footwear" at bounding box center [546, 397] width 258 height 13
click at [402, 398] on input "Safety glasses, Ear muffs, Protective footwear" at bounding box center [396, 397] width 10 height 10
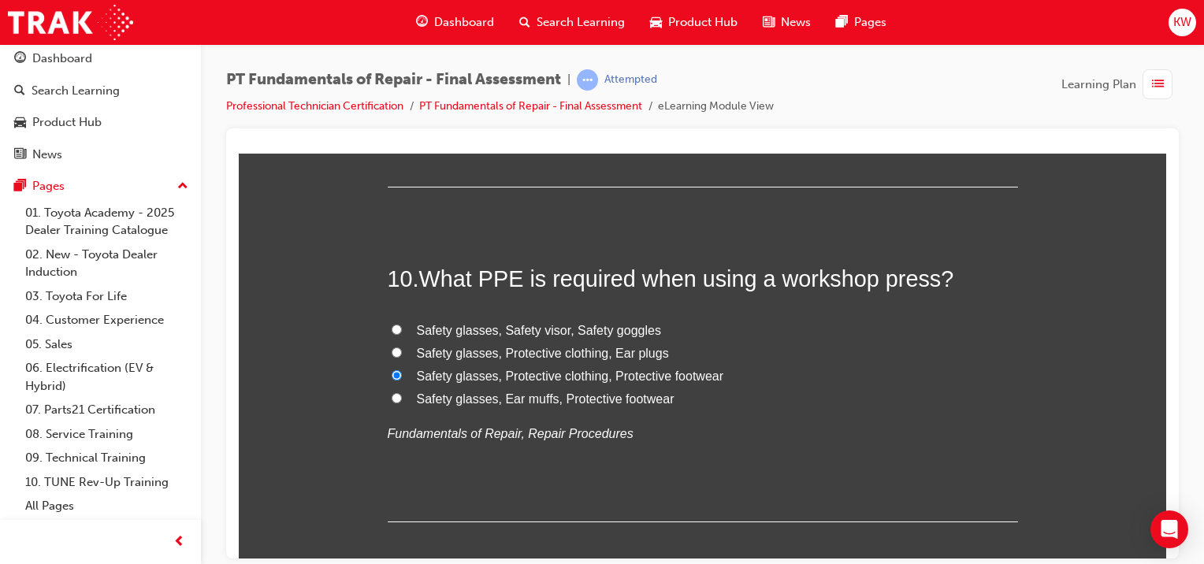
radio input "true"
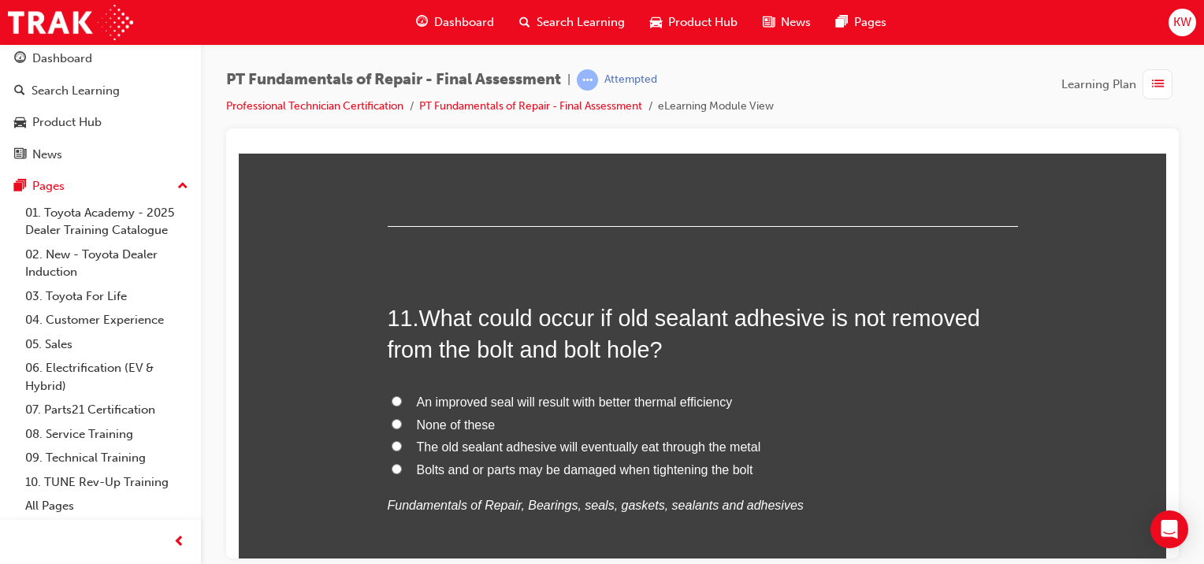
click at [454, 464] on span "Bolts and or parts may be damaged when tightening the bolt" at bounding box center [585, 468] width 336 height 13
click at [402, 464] on input "Bolts and or parts may be damaged when tightening the bolt" at bounding box center [396, 468] width 10 height 10
radio input "true"
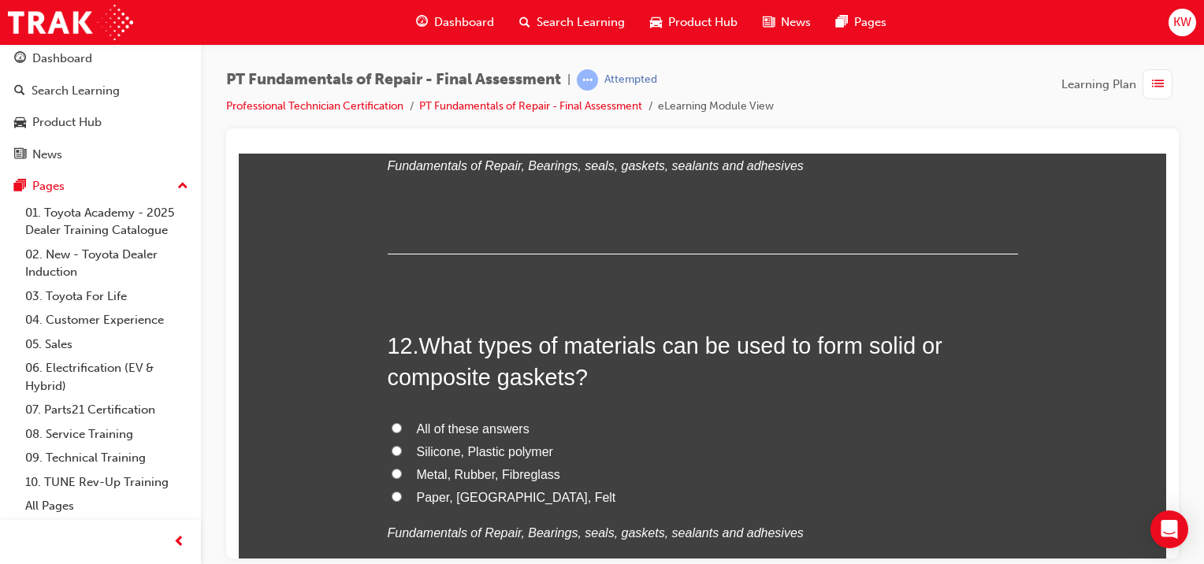
scroll to position [4047, 0]
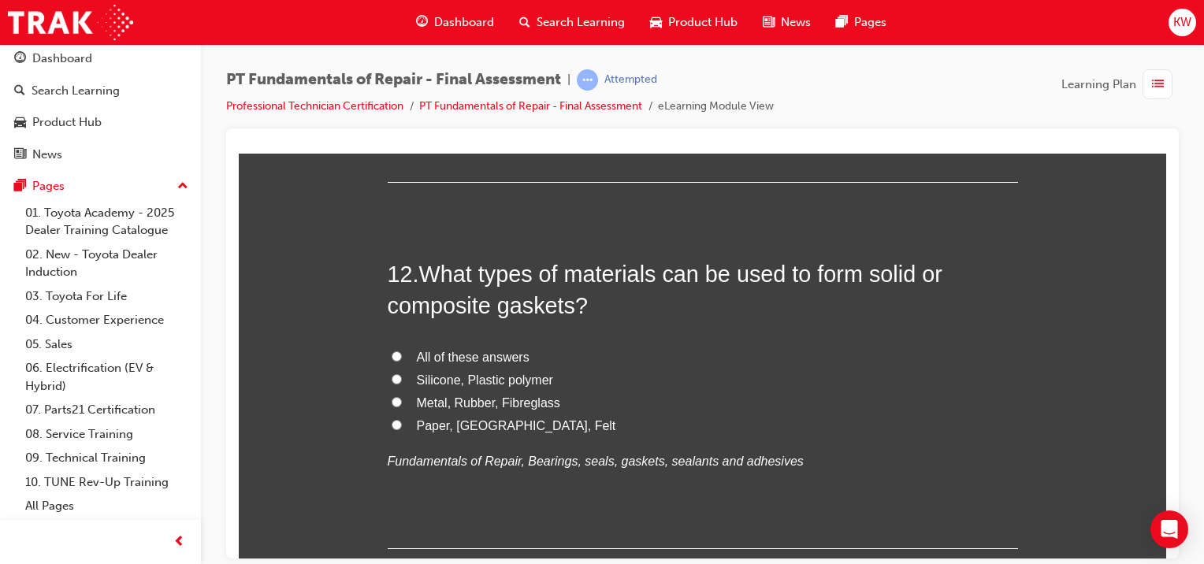
click at [401, 358] on label "All of these answers" at bounding box center [703, 357] width 630 height 23
click at [401, 358] on input "All of these answers" at bounding box center [396, 356] width 10 height 10
radio input "true"
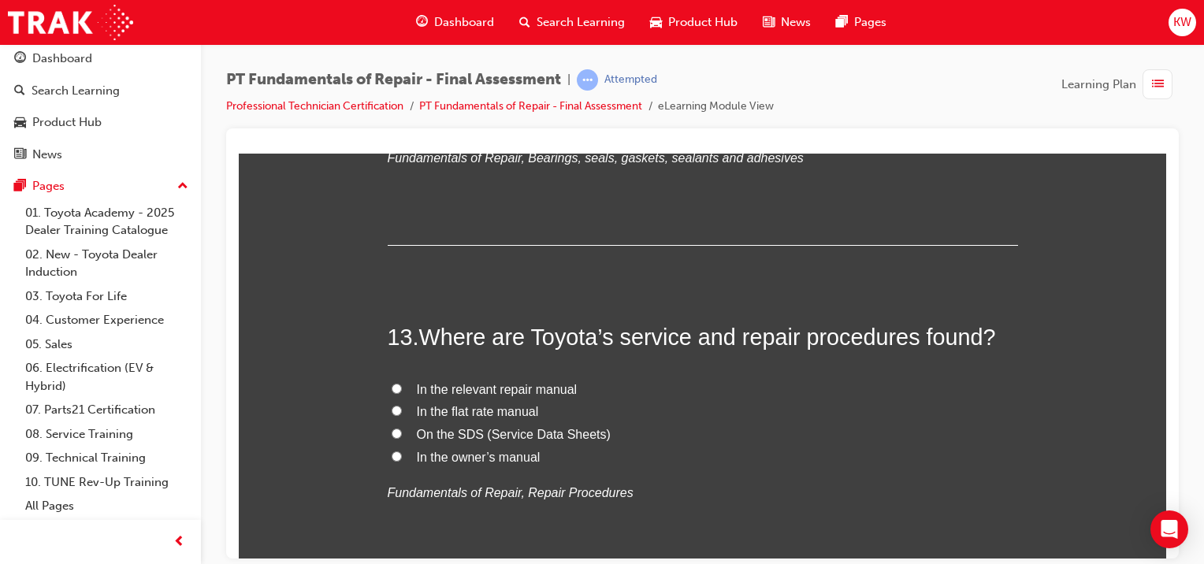
scroll to position [4332, 0]
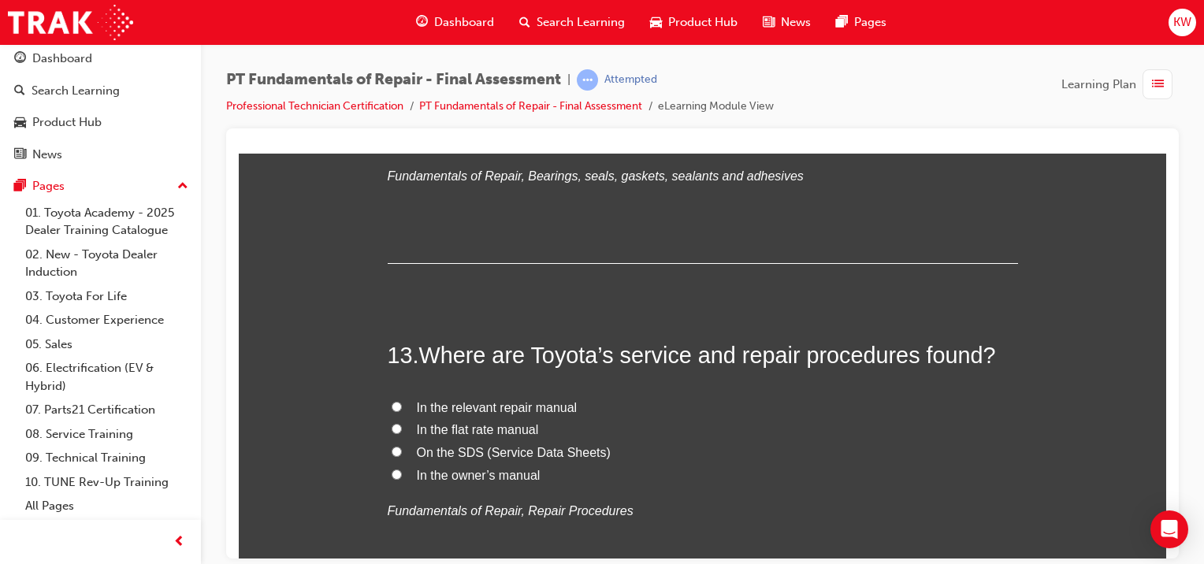
click at [517, 402] on span "In the relevant repair manual" at bounding box center [497, 406] width 161 height 13
click at [402, 402] on input "In the relevant repair manual" at bounding box center [396, 406] width 10 height 10
radio input "true"
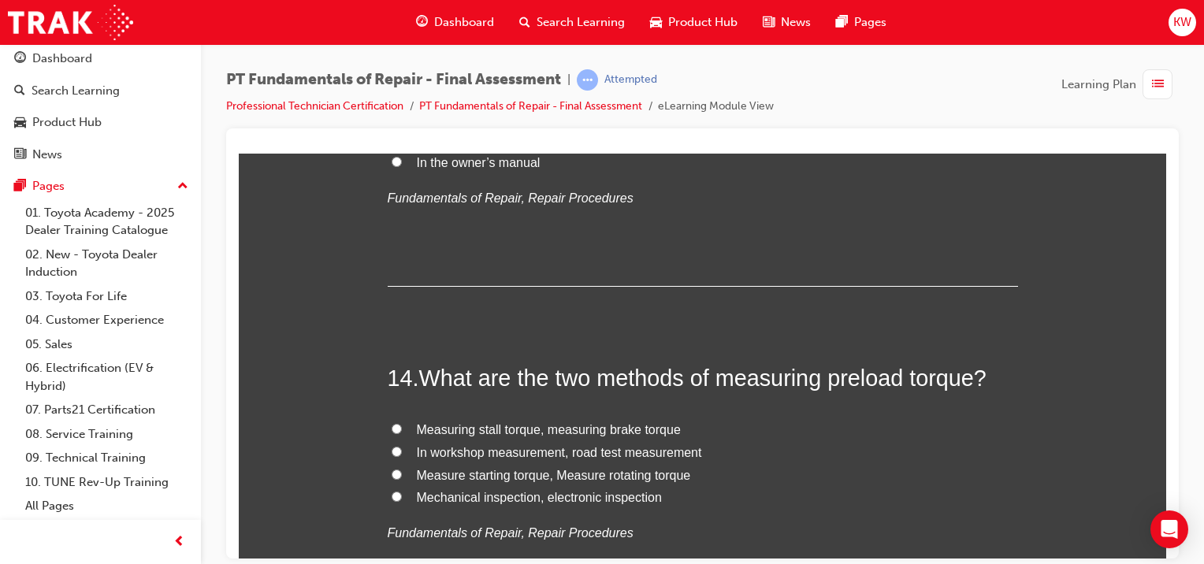
click at [551, 475] on span "Measure starting torque, Measure rotating torque" at bounding box center [554, 474] width 274 height 13
click at [402, 475] on input "Measure starting torque, Measure rotating torque" at bounding box center [396, 474] width 10 height 10
radio input "true"
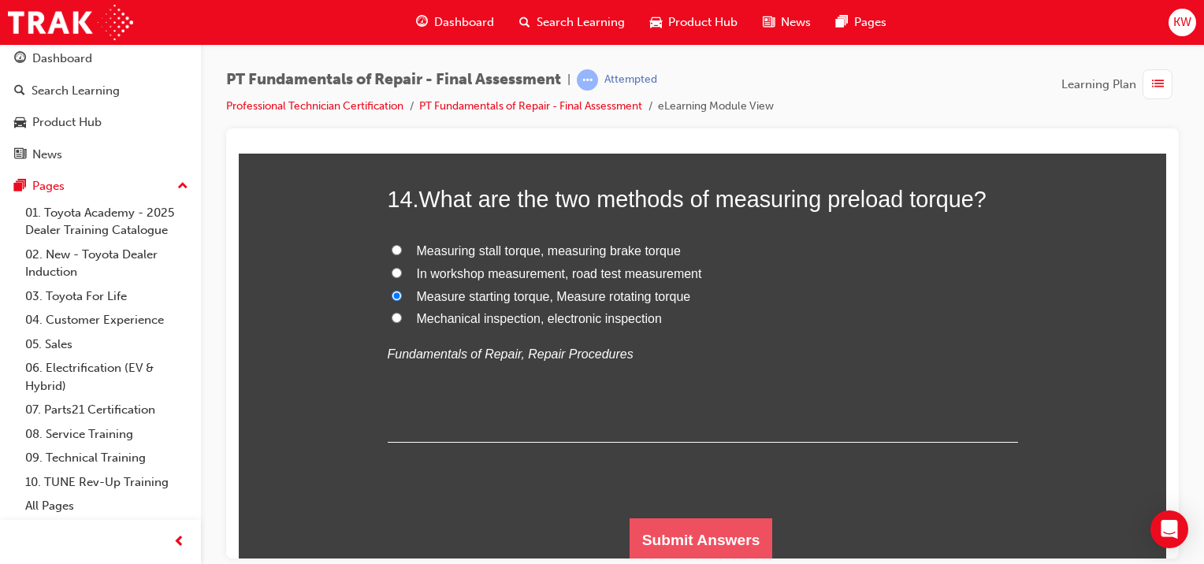
click at [737, 541] on button "Submit Answers" at bounding box center [700, 540] width 143 height 44
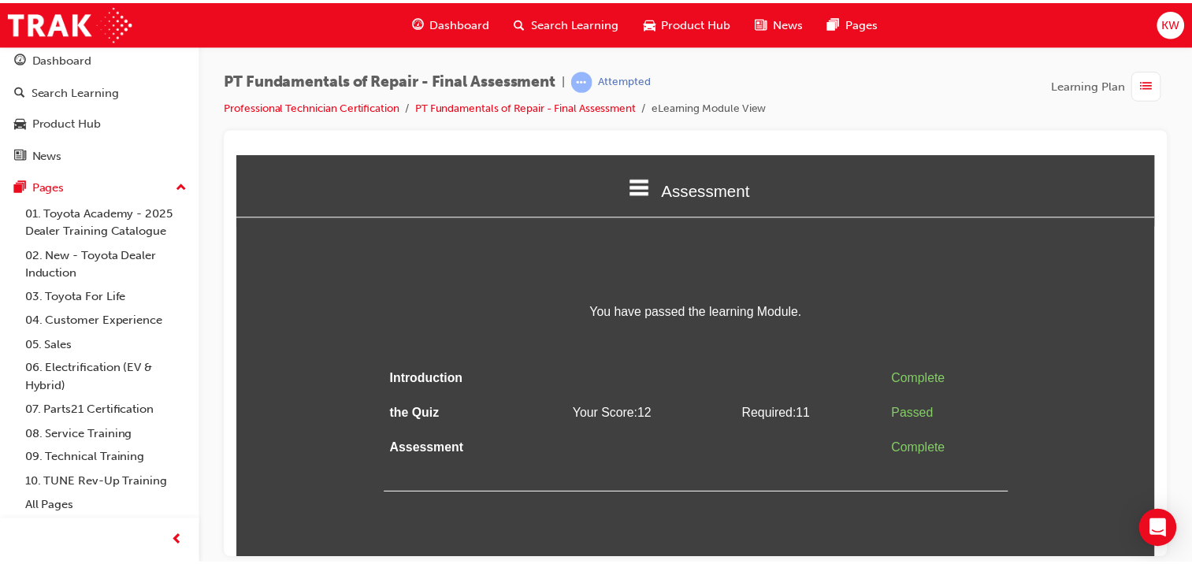
scroll to position [0, 0]
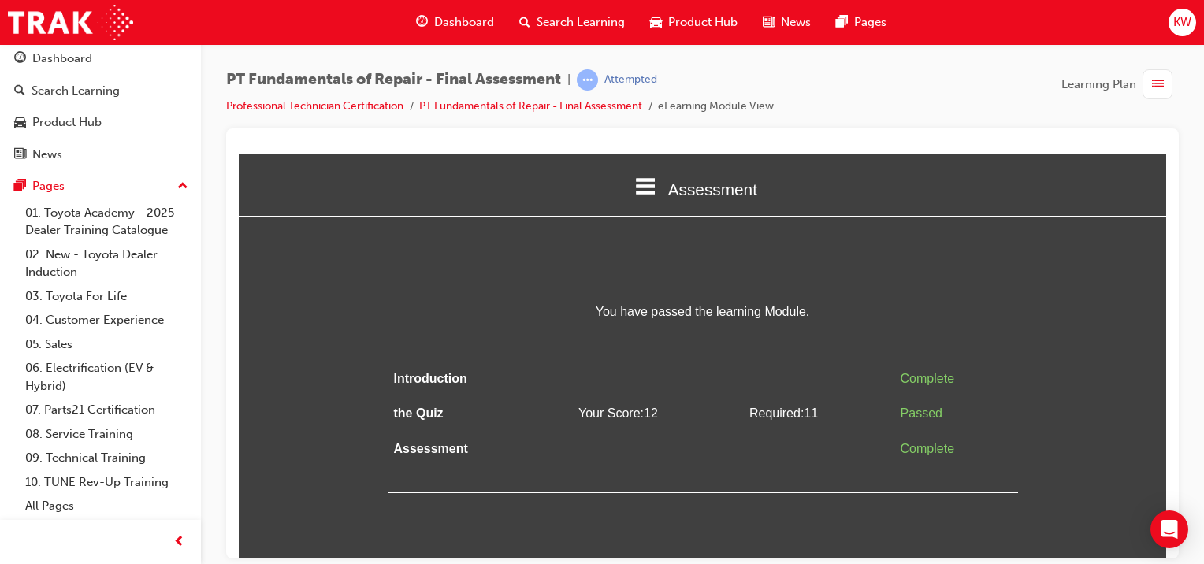
click at [677, 380] on td at bounding box center [657, 378] width 171 height 35
click at [345, 106] on link "Professional Technician Certification" at bounding box center [314, 105] width 177 height 13
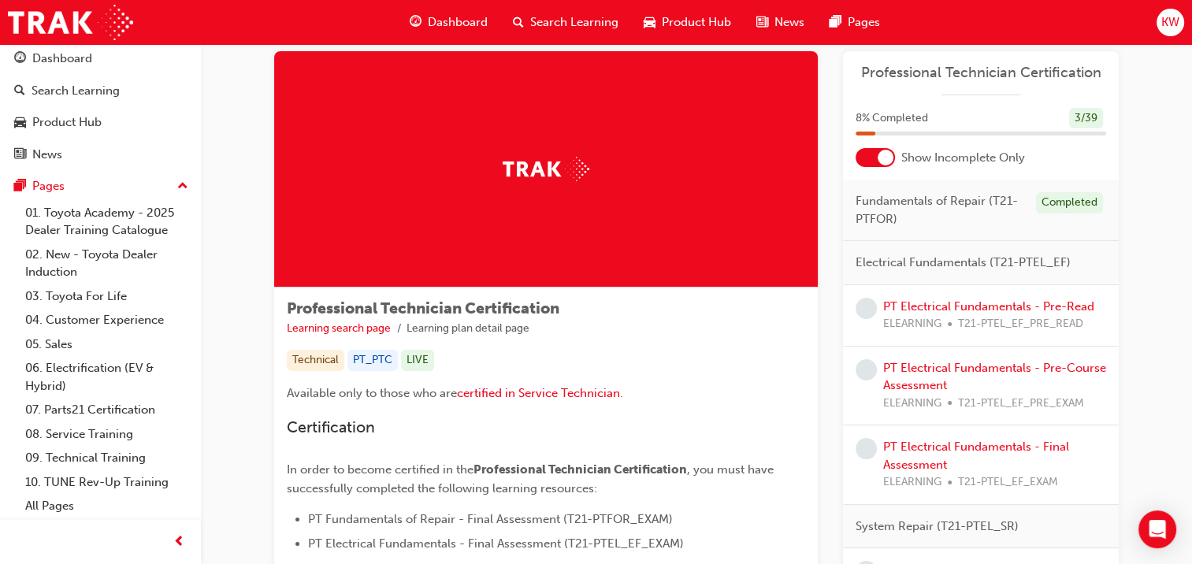
scroll to position [26, 0]
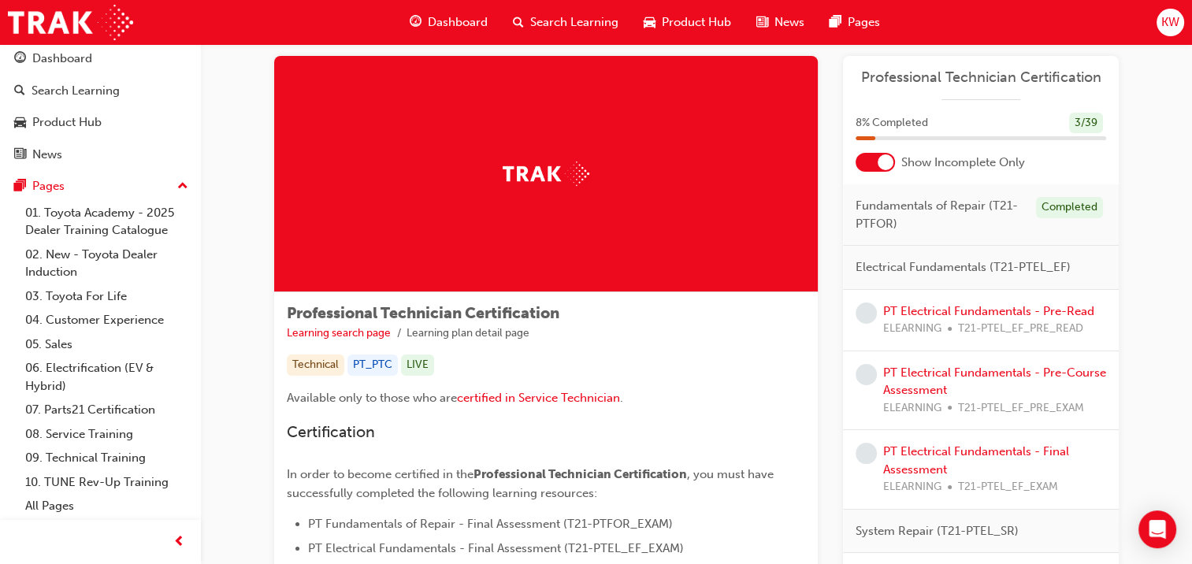
click at [874, 161] on div at bounding box center [874, 162] width 39 height 19
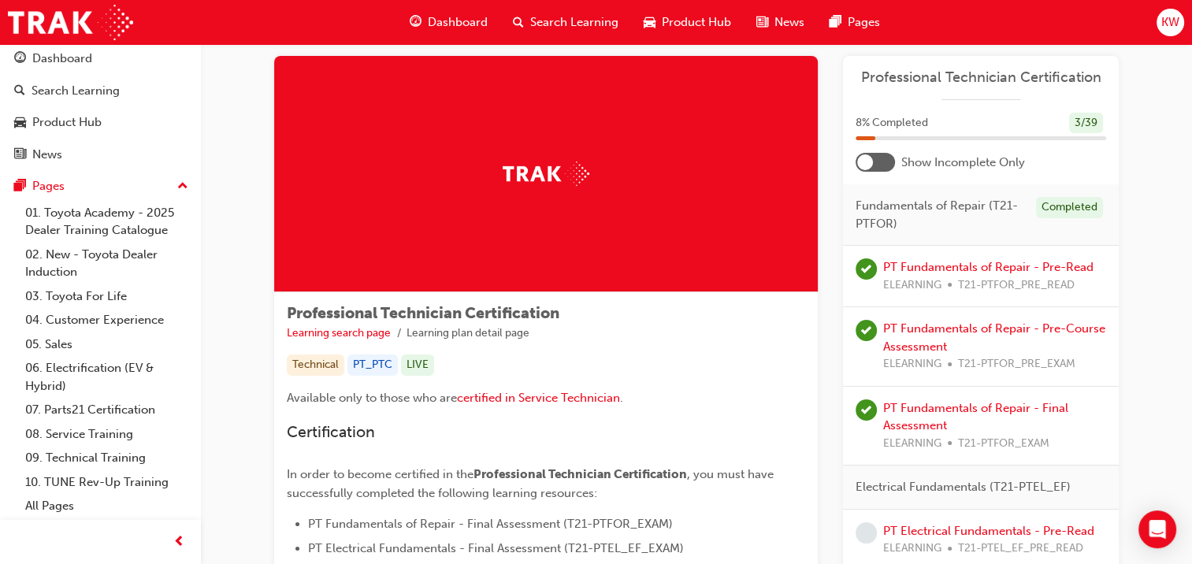
click at [874, 161] on div at bounding box center [874, 162] width 39 height 19
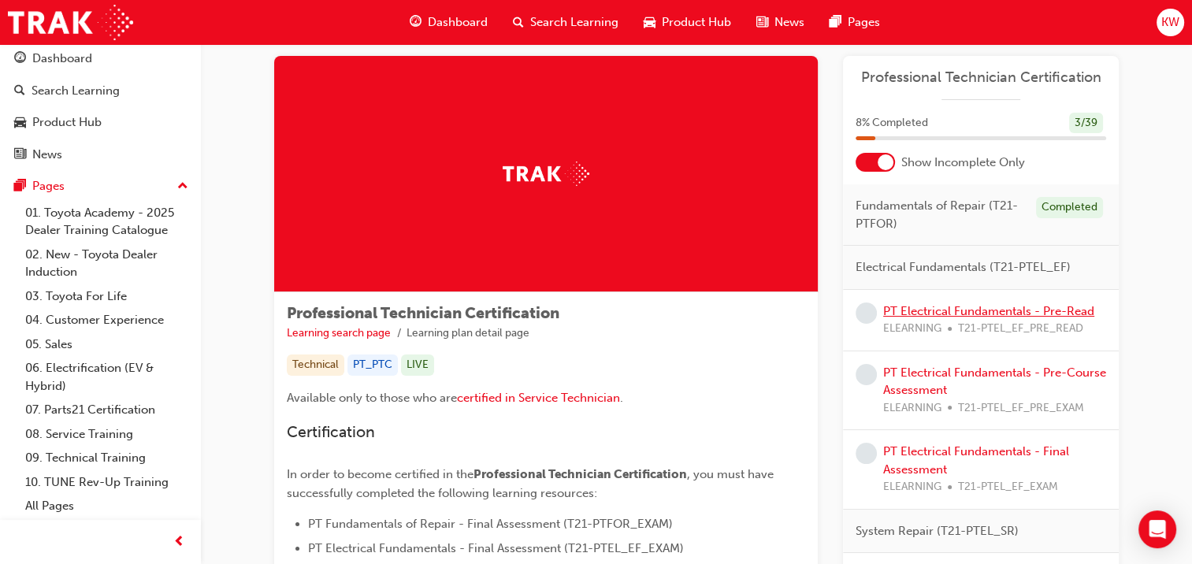
click at [928, 312] on link "PT Electrical Fundamentals - Pre-Read" at bounding box center [988, 311] width 211 height 14
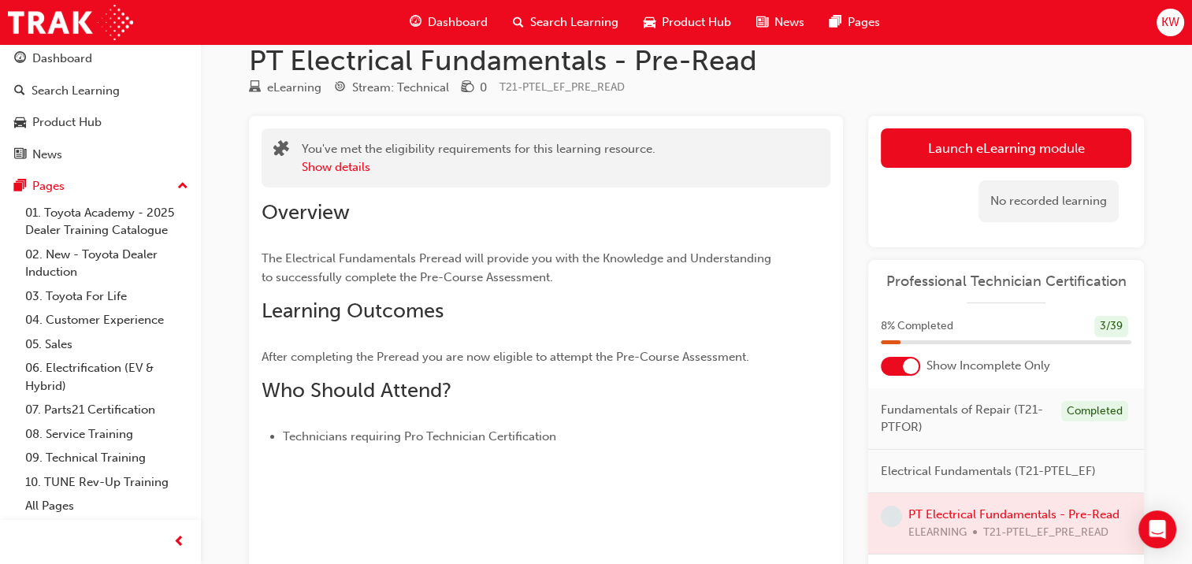
click at [941, 158] on link "Launch eLearning module" at bounding box center [1006, 147] width 250 height 39
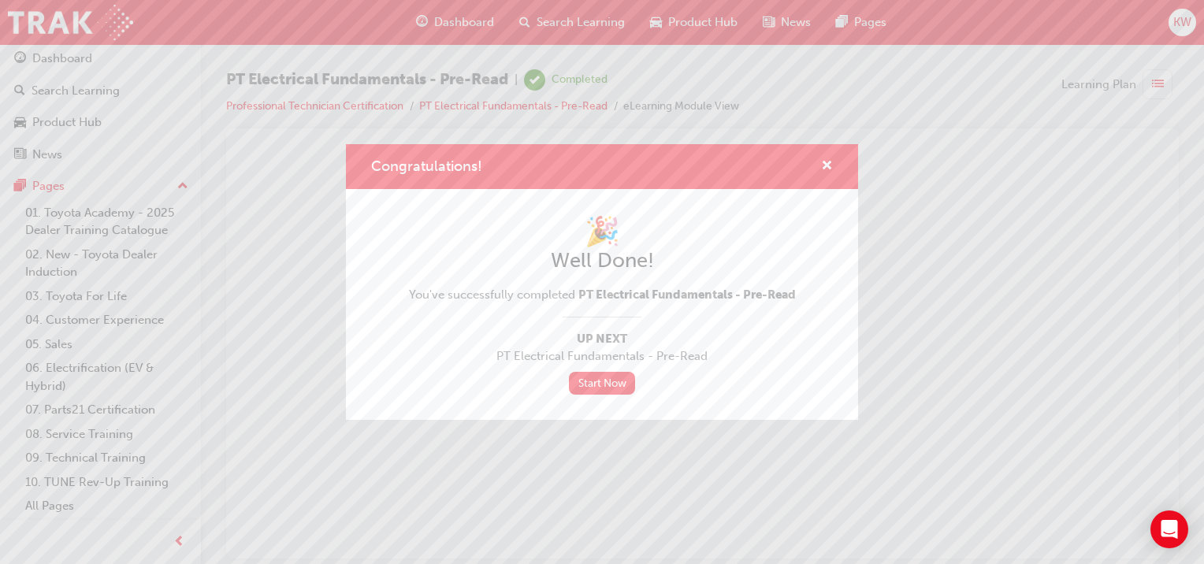
click at [601, 389] on link "Start Now" at bounding box center [602, 383] width 66 height 23
click at [605, 381] on link "Start Now" at bounding box center [602, 383] width 66 height 23
click at [715, 363] on span "PT Electrical Fundamentals - Pre-Read" at bounding box center [602, 356] width 387 height 18
click at [630, 377] on link "Start Now" at bounding box center [602, 383] width 66 height 23
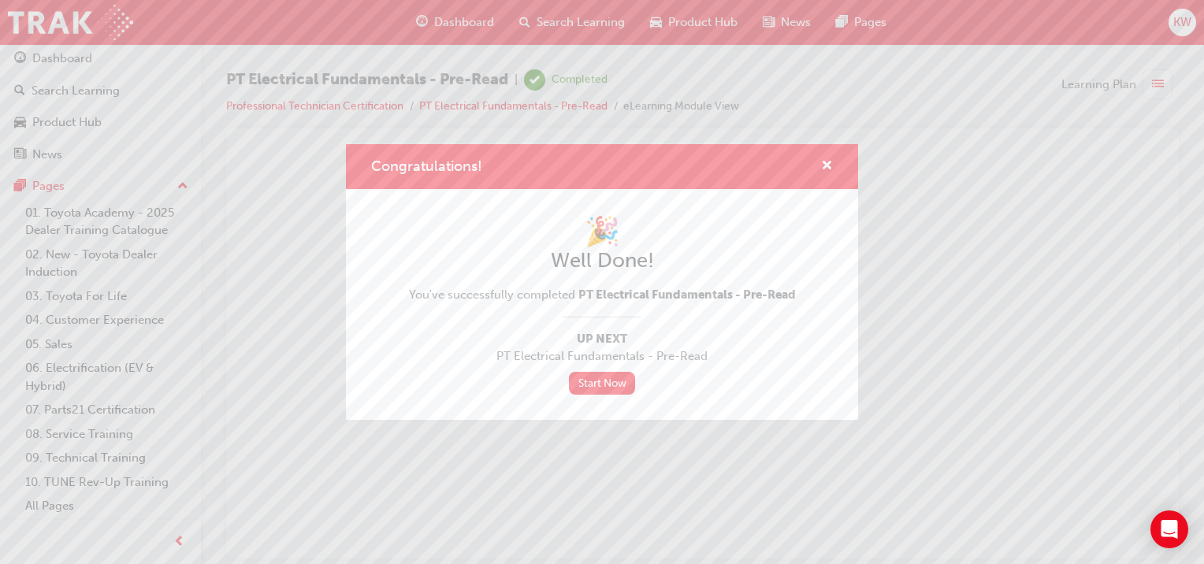
click at [615, 372] on link "Start Now" at bounding box center [602, 383] width 66 height 23
click at [822, 162] on span "cross-icon" at bounding box center [827, 167] width 12 height 14
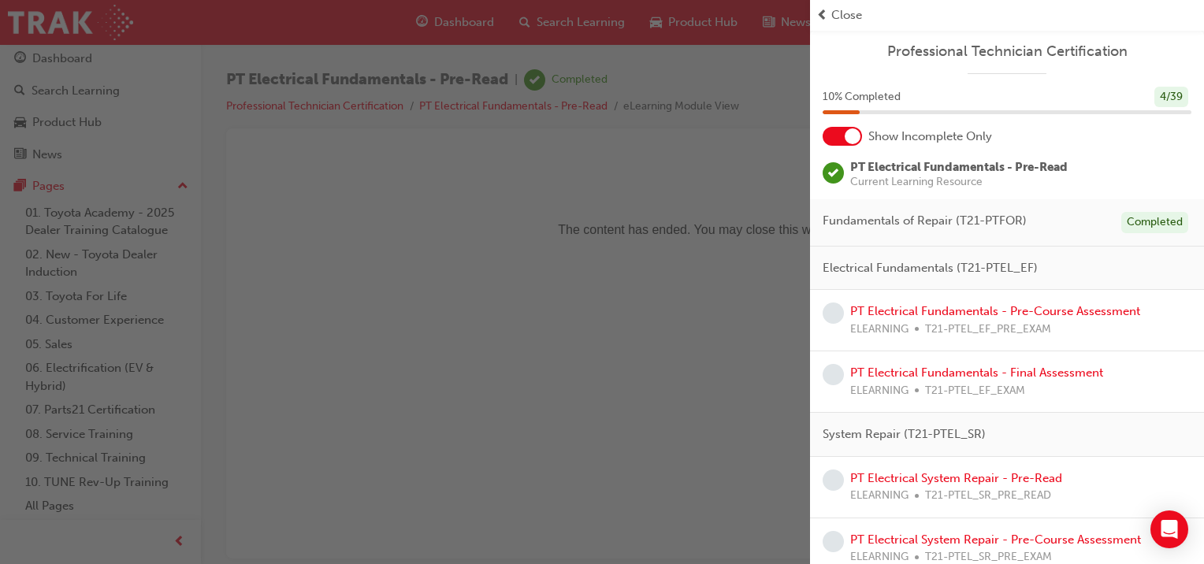
drag, startPoint x: 908, startPoint y: 313, endPoint x: 841, endPoint y: 38, distance: 283.0
click at [881, 310] on link "PT Electrical Fundamentals - Pre-Course Assessment" at bounding box center [995, 311] width 290 height 14
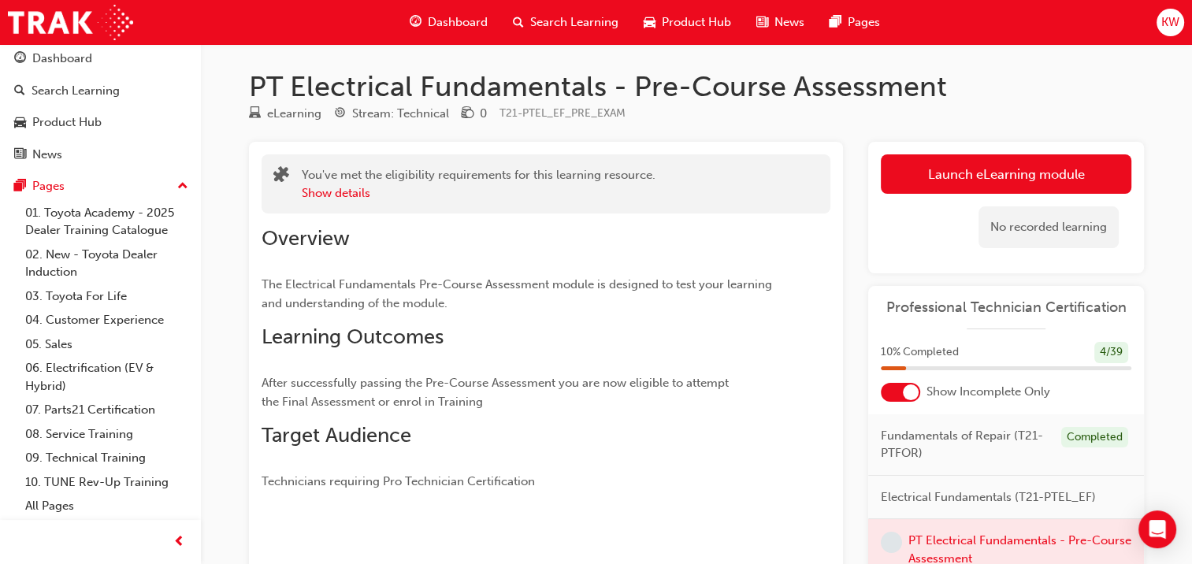
click at [892, 167] on link "Launch eLearning module" at bounding box center [1006, 173] width 250 height 39
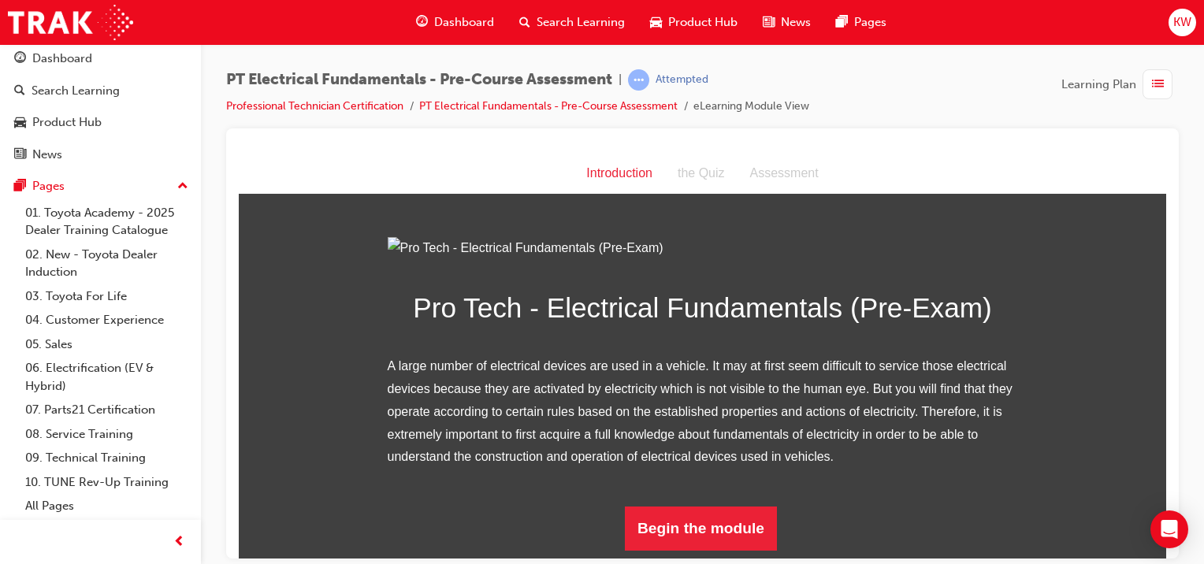
scroll to position [165, 0]
click at [652, 525] on button "Begin the module" at bounding box center [701, 528] width 152 height 44
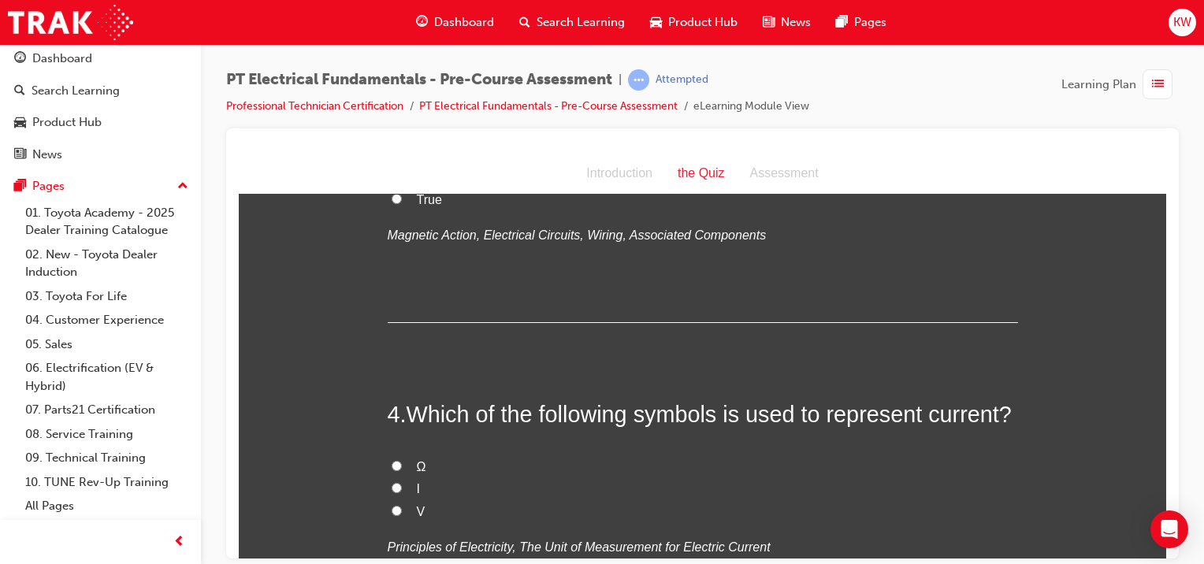
scroll to position [0, 0]
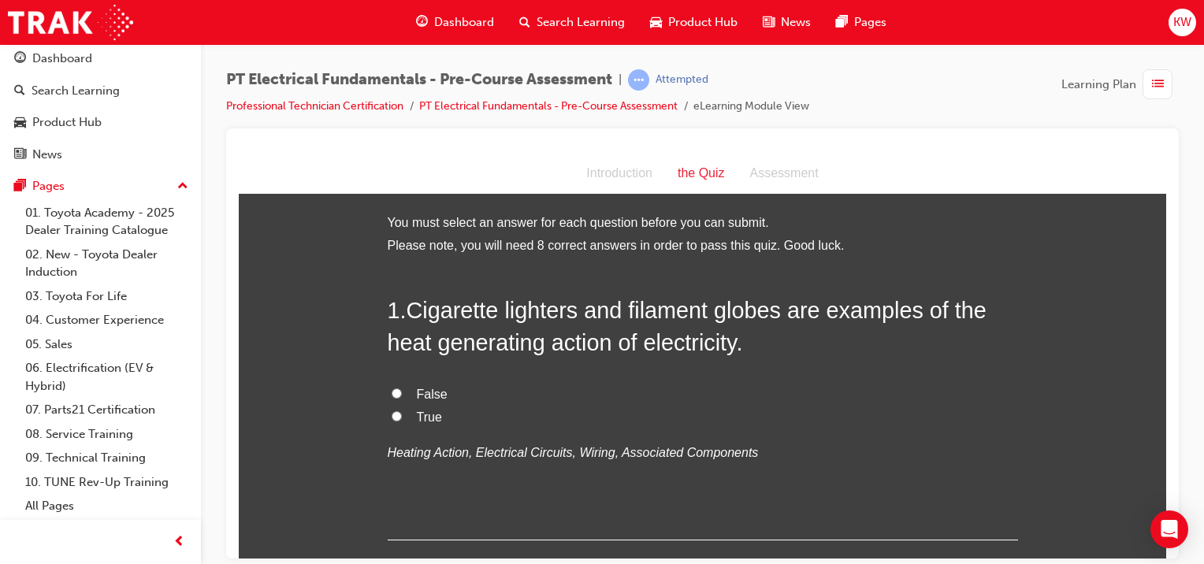
click at [417, 412] on span "True" at bounding box center [429, 416] width 25 height 13
click at [402, 412] on input "True" at bounding box center [396, 415] width 10 height 10
radio input "true"
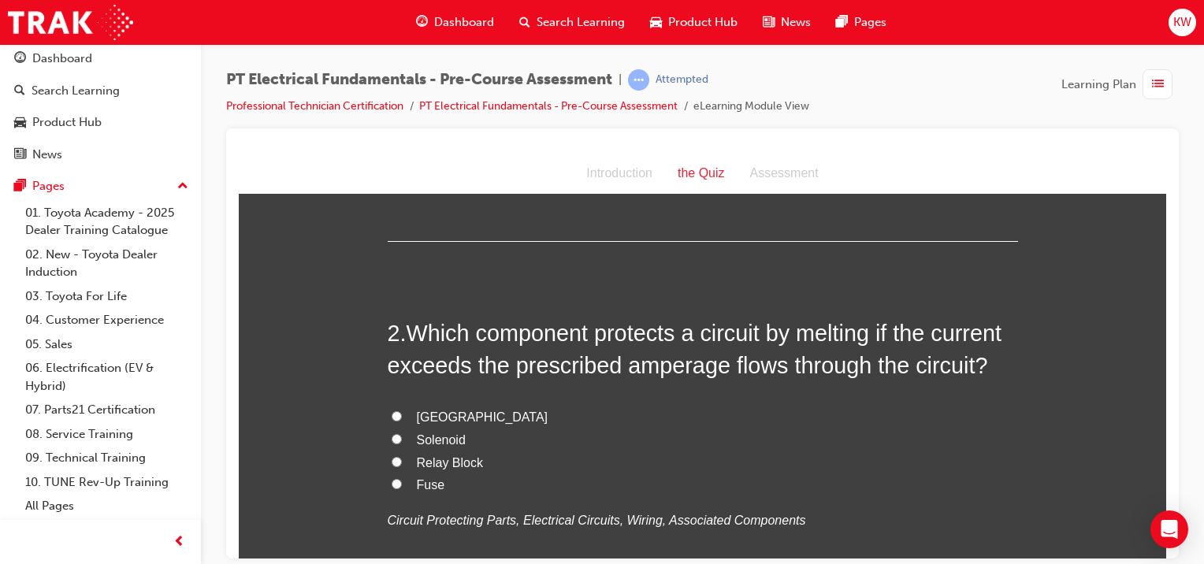
scroll to position [316, 0]
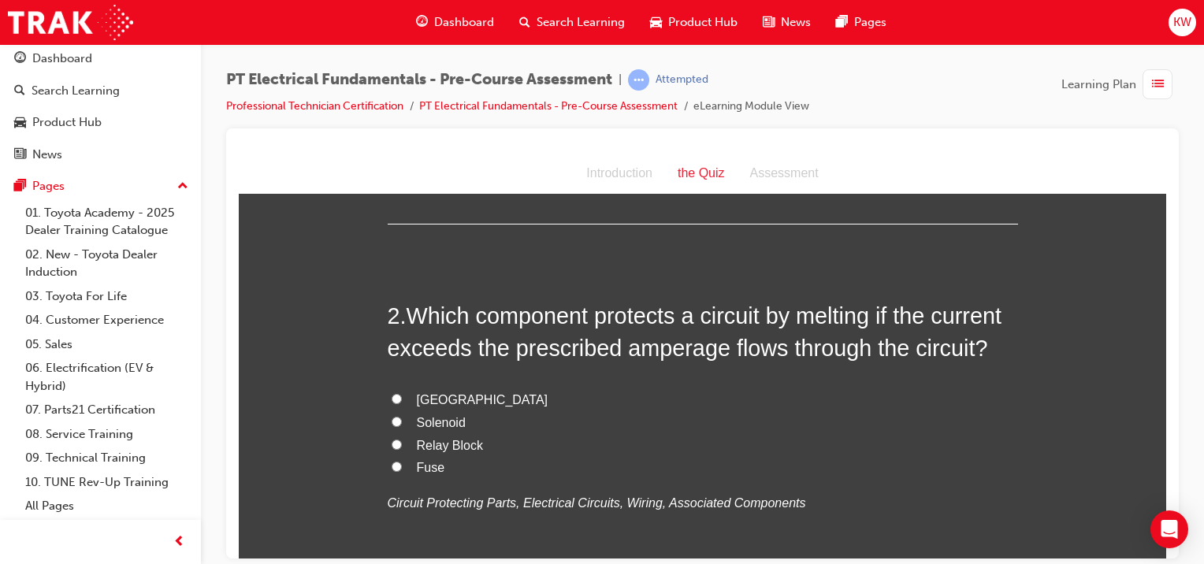
click at [391, 465] on input "Fuse" at bounding box center [396, 466] width 10 height 10
radio input "true"
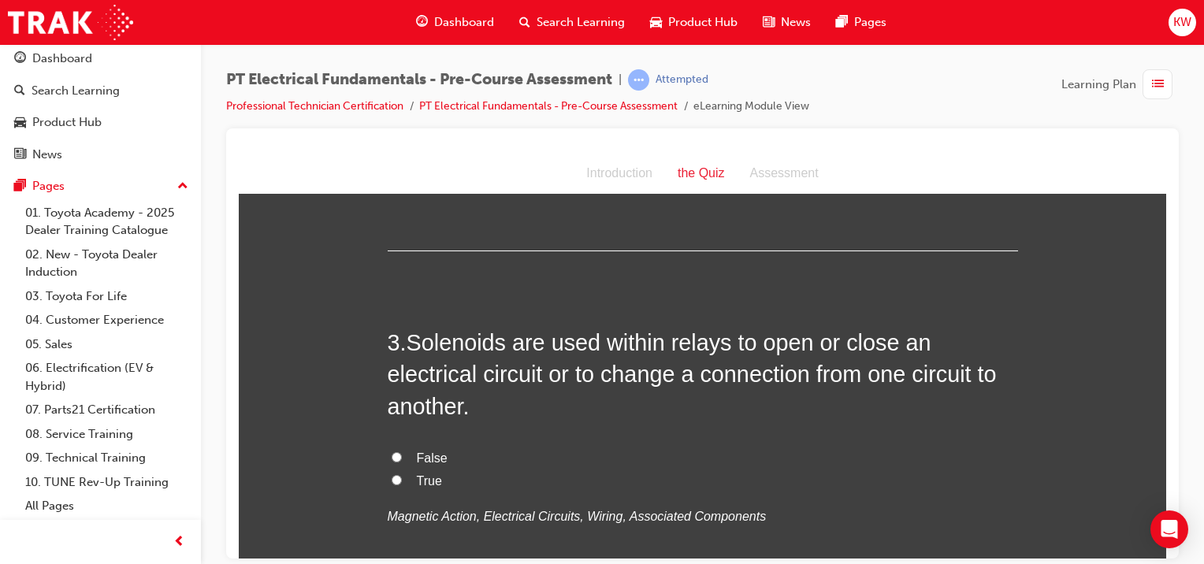
scroll to position [674, 0]
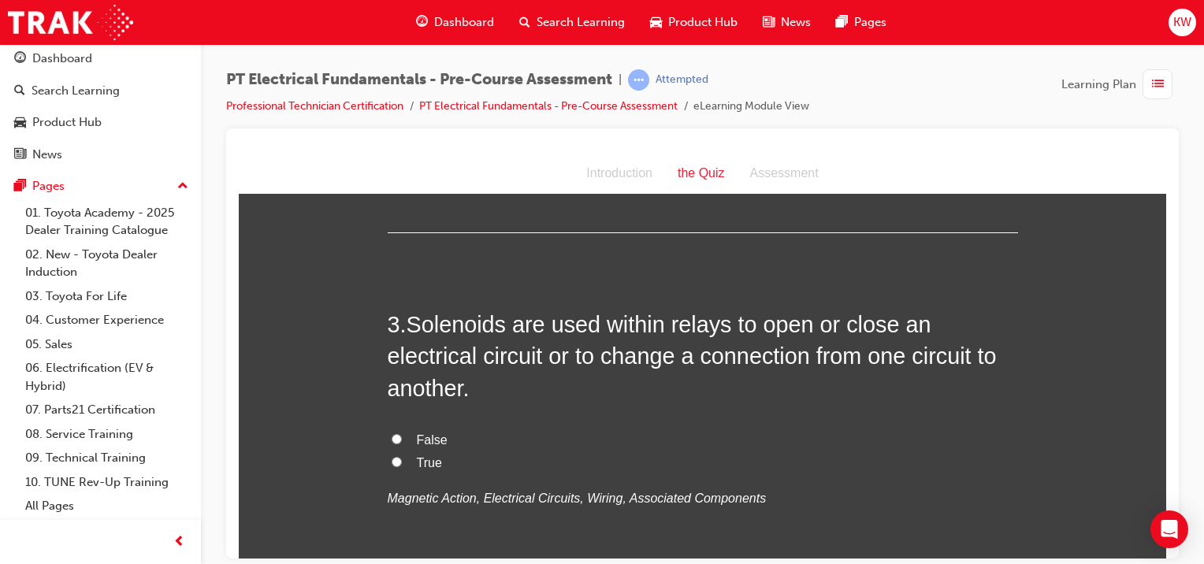
click at [391, 459] on input "True" at bounding box center [396, 461] width 10 height 10
radio input "true"
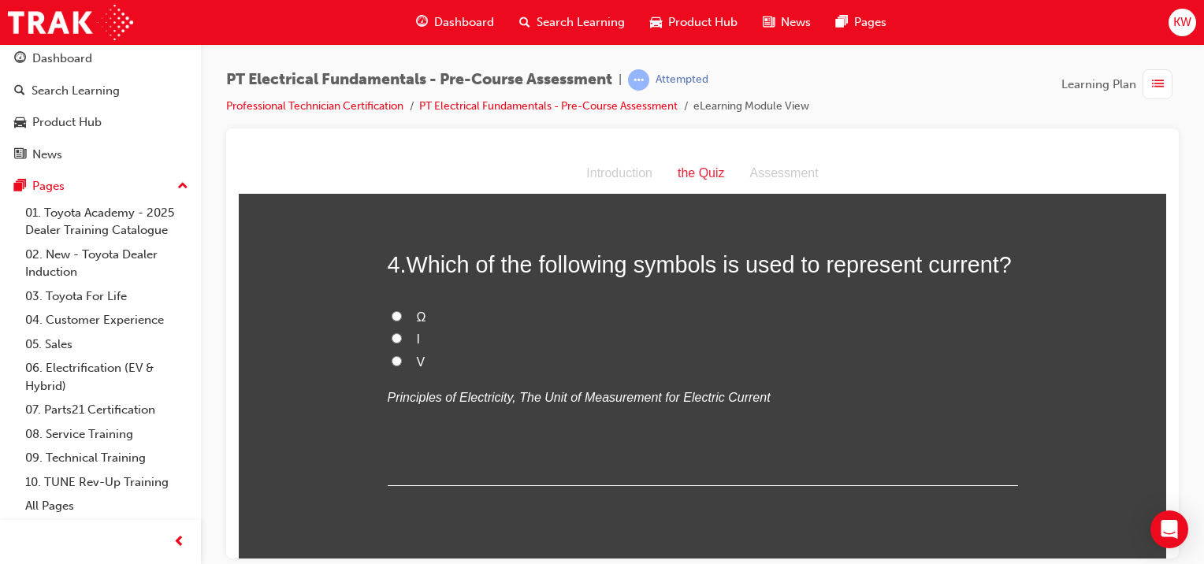
scroll to position [1033, 0]
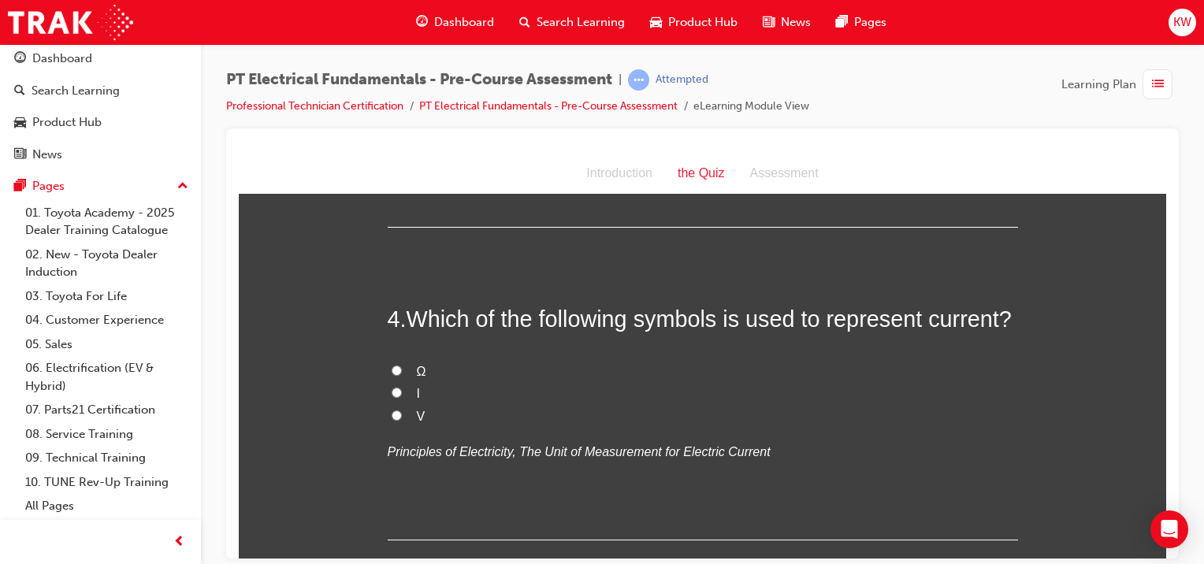
click at [668, 502] on div "4 . Which of the following symbols is used to represent current? Ω I V Principl…" at bounding box center [703, 420] width 630 height 237
click at [391, 392] on input "I" at bounding box center [396, 392] width 10 height 10
radio input "true"
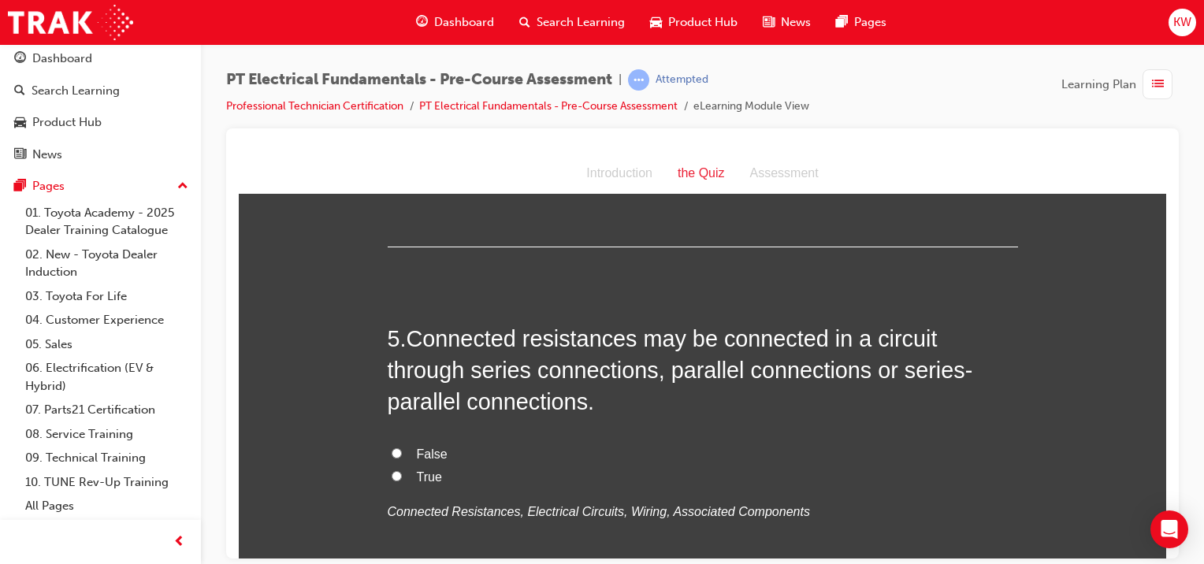
scroll to position [1338, 0]
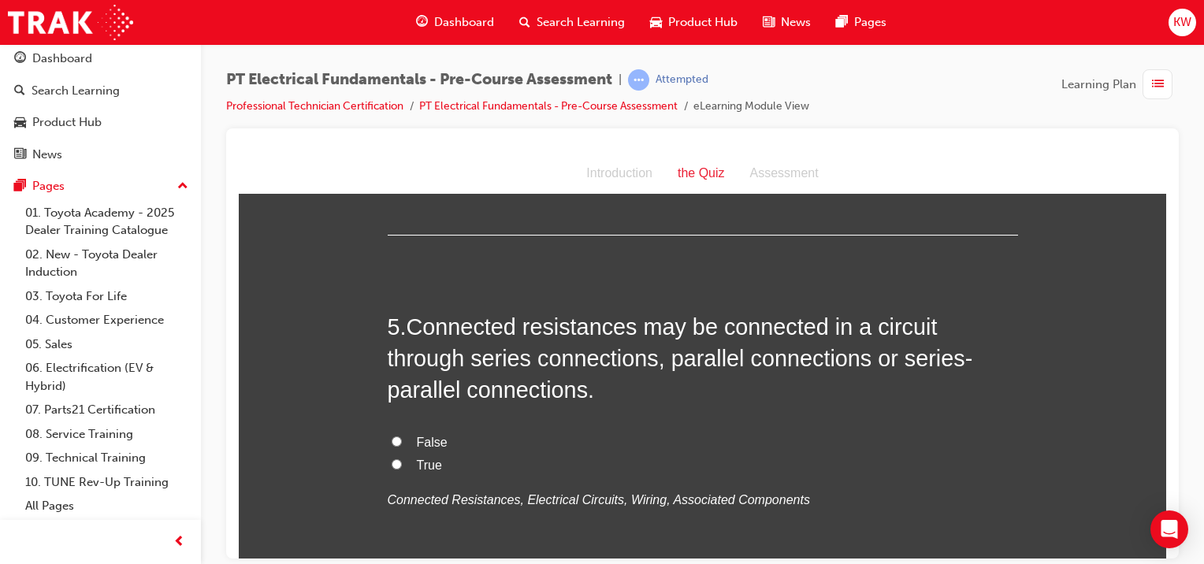
click at [408, 465] on label "True" at bounding box center [703, 465] width 630 height 23
click at [402, 465] on input "True" at bounding box center [396, 463] width 10 height 10
radio input "true"
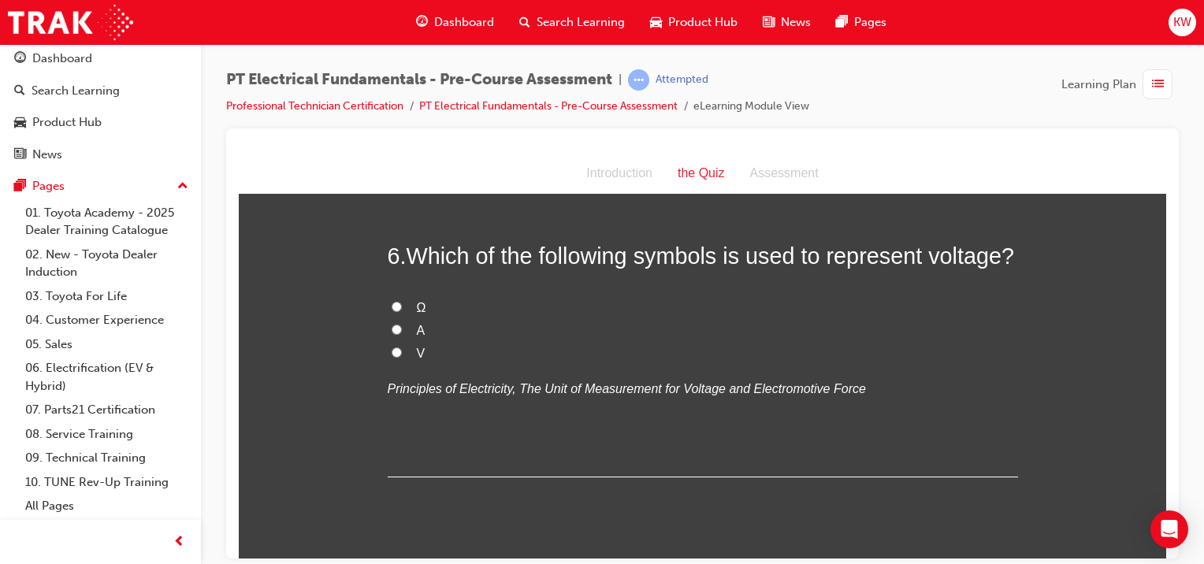
scroll to position [1695, 0]
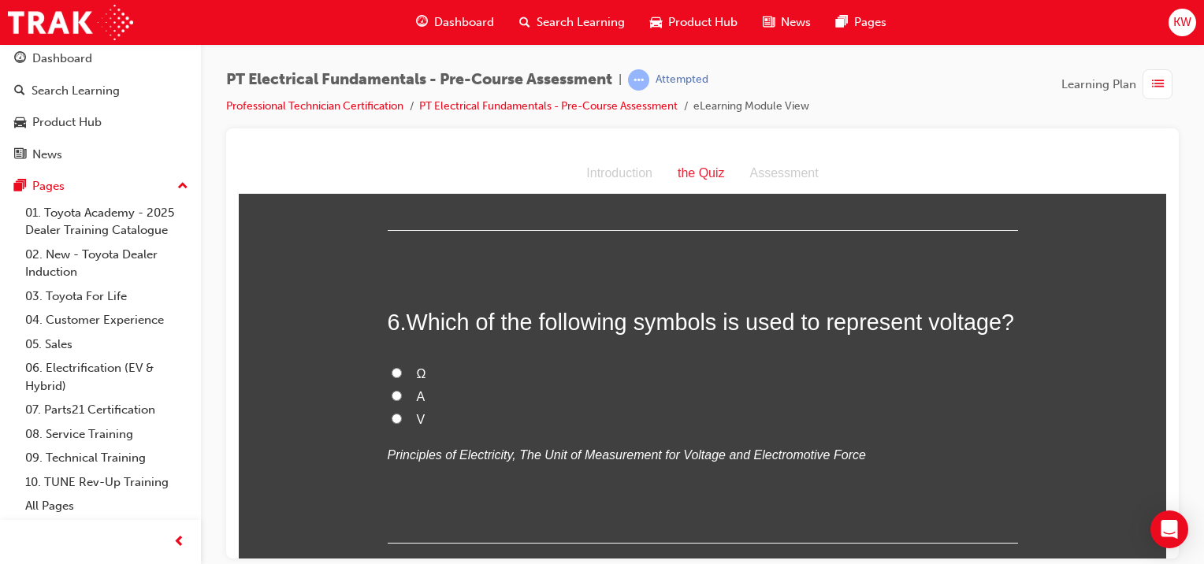
drag, startPoint x: 1163, startPoint y: 340, endPoint x: 1415, endPoint y: 531, distance: 316.0
click at [391, 416] on input "V" at bounding box center [396, 418] width 10 height 10
radio input "true"
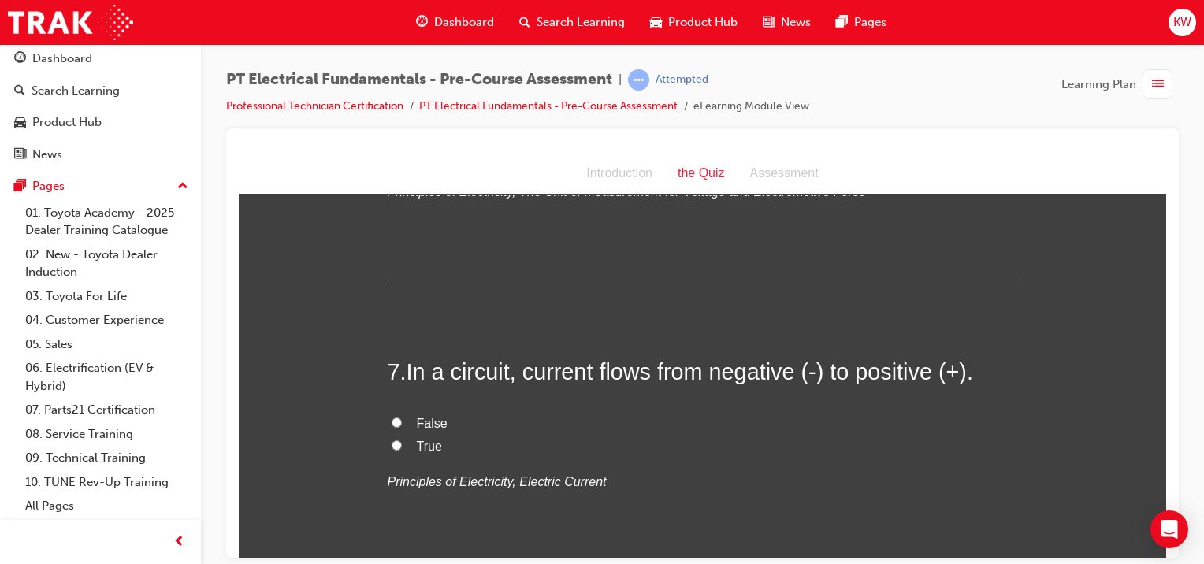
scroll to position [1965, 0]
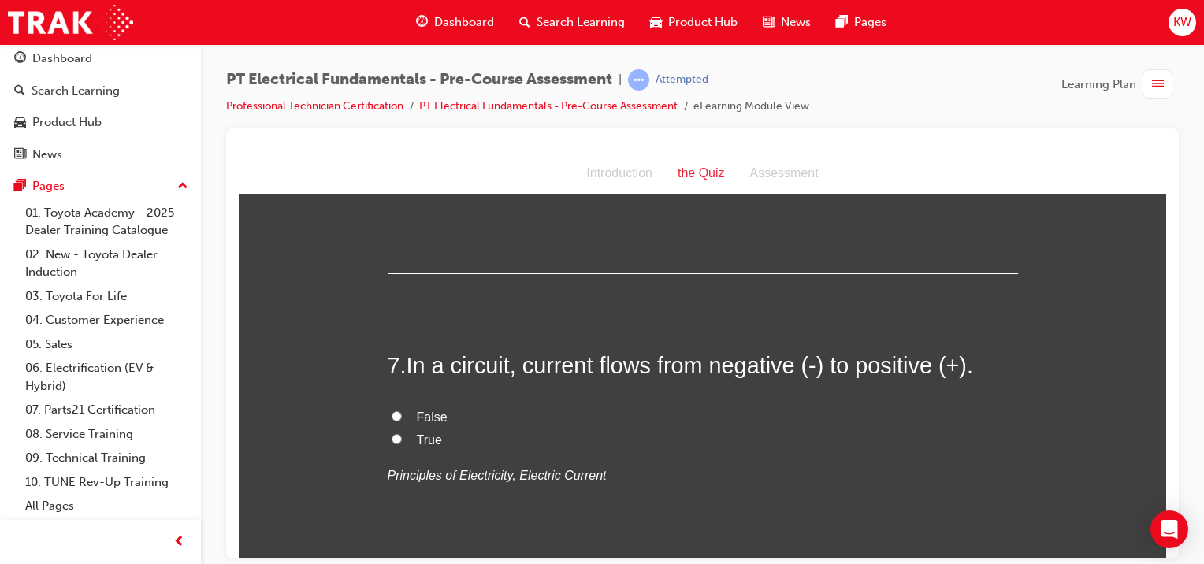
drag, startPoint x: 1160, startPoint y: 365, endPoint x: 1406, endPoint y: 546, distance: 306.0
click at [419, 418] on span "False" at bounding box center [432, 416] width 31 height 13
click at [402, 418] on input "False" at bounding box center [396, 415] width 10 height 10
radio input "true"
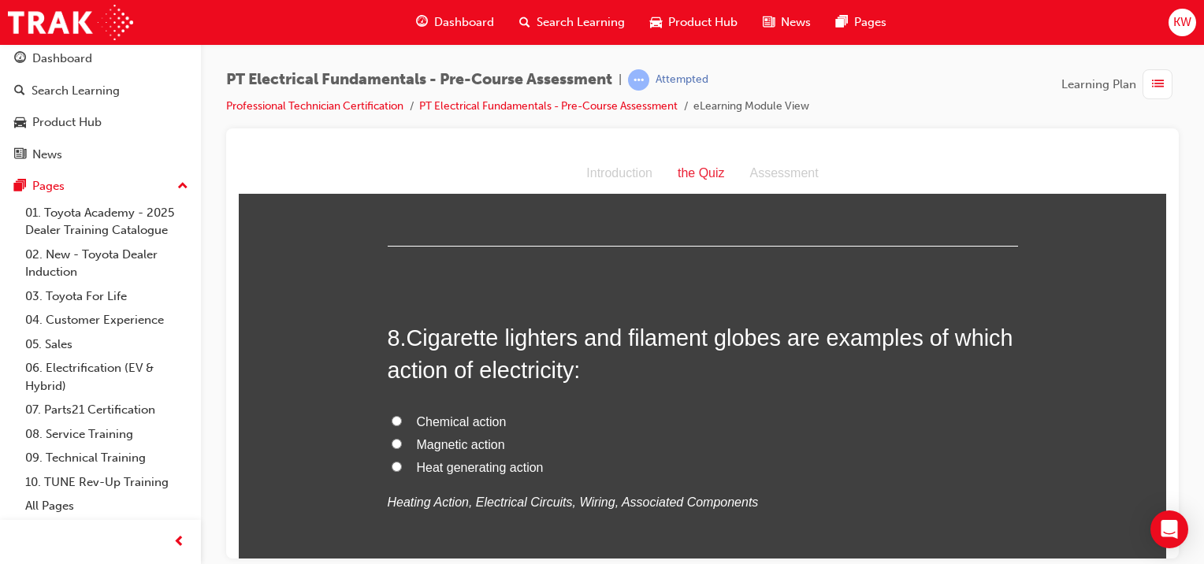
scroll to position [2305, 0]
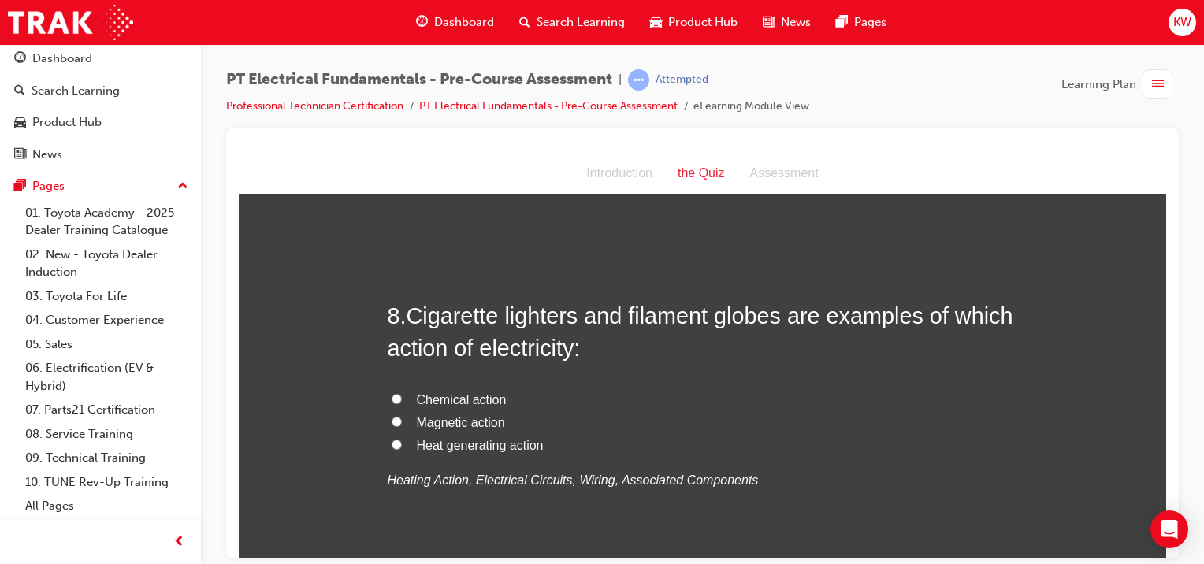
drag, startPoint x: 1160, startPoint y: 402, endPoint x: 1408, endPoint y: 591, distance: 311.3
click at [482, 440] on span "Heat generating action" at bounding box center [480, 442] width 127 height 13
click at [402, 440] on input "Heat generating action" at bounding box center [396, 442] width 10 height 10
radio input "true"
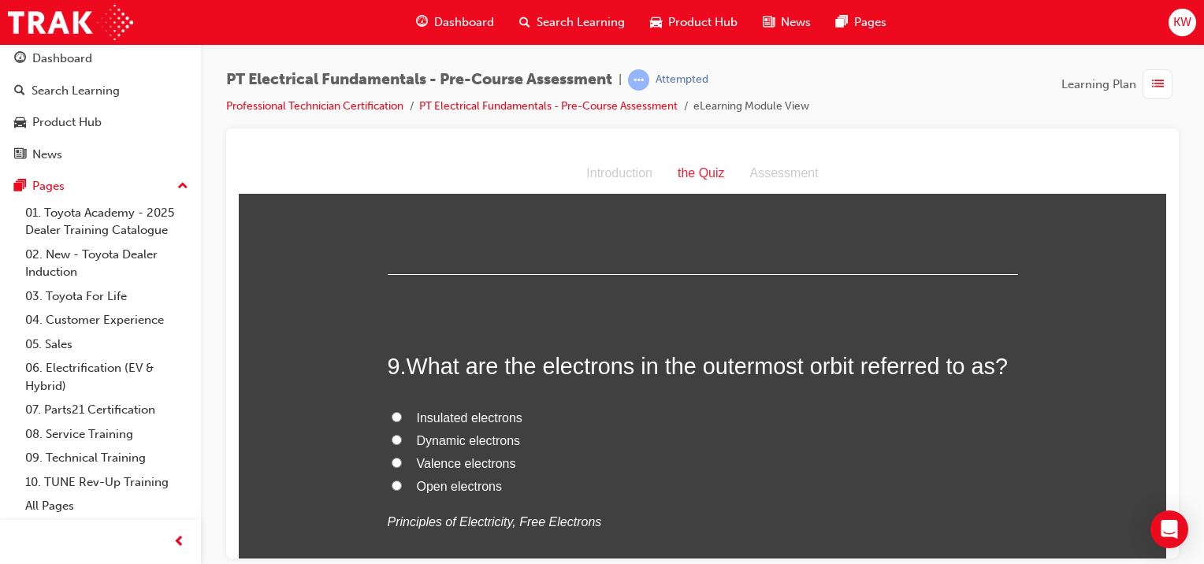
scroll to position [2615, 0]
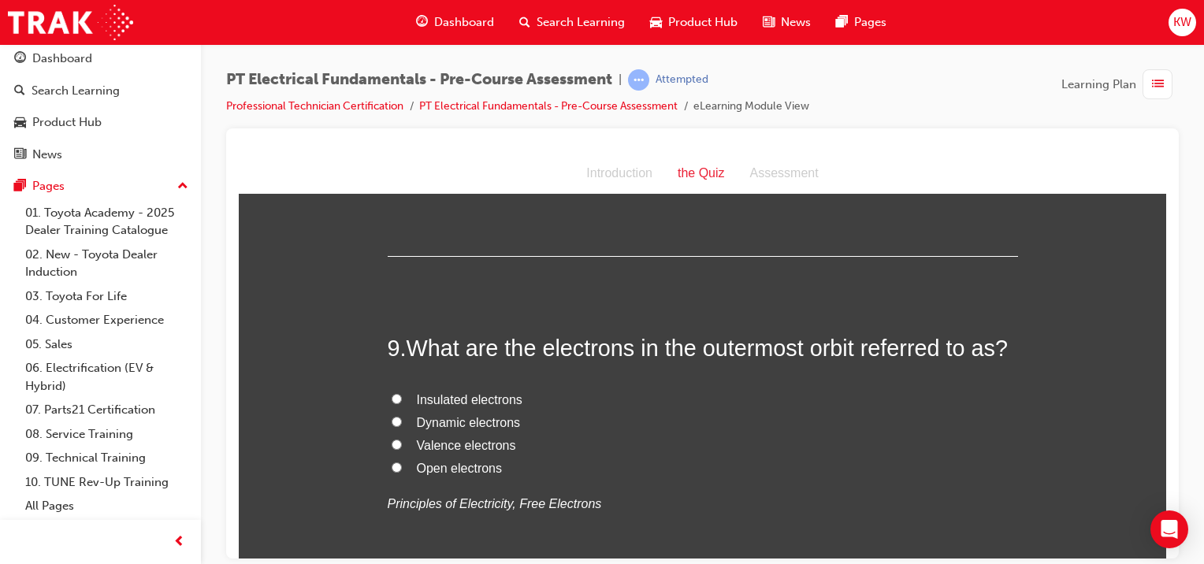
click at [417, 440] on span "Valence electrons" at bounding box center [466, 444] width 99 height 13
click at [402, 440] on input "Valence electrons" at bounding box center [396, 444] width 10 height 10
radio input "true"
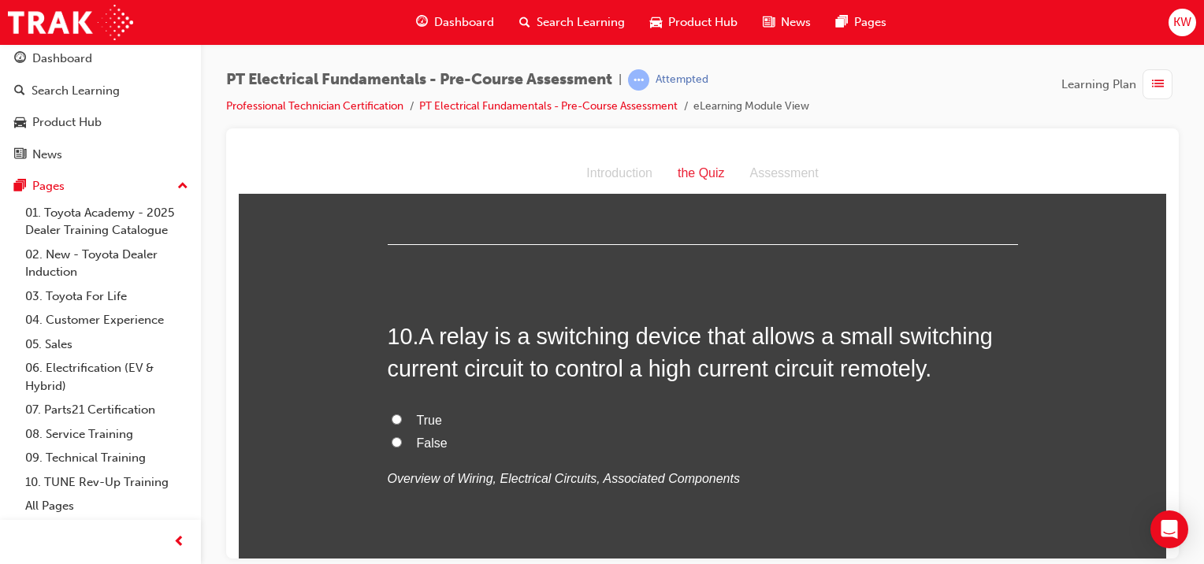
scroll to position [2979, 0]
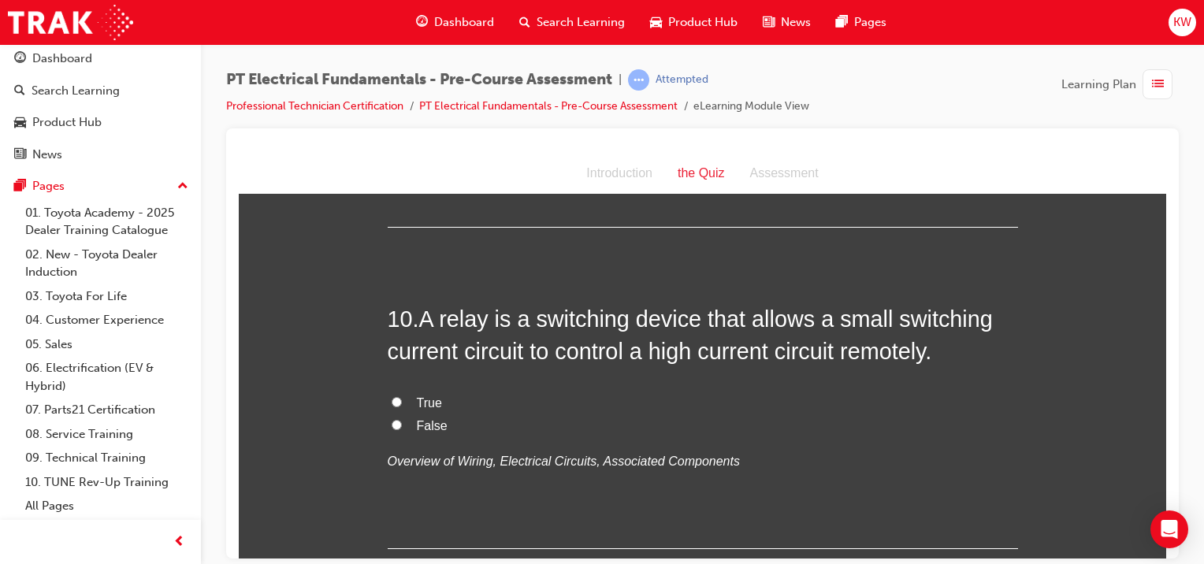
click at [728, 512] on div "10 . A relay is a switching device that allows a small switching current circui…" at bounding box center [703, 425] width 630 height 246
click at [417, 403] on span "True" at bounding box center [429, 401] width 25 height 13
click at [402, 403] on input "True" at bounding box center [396, 401] width 10 height 10
radio input "true"
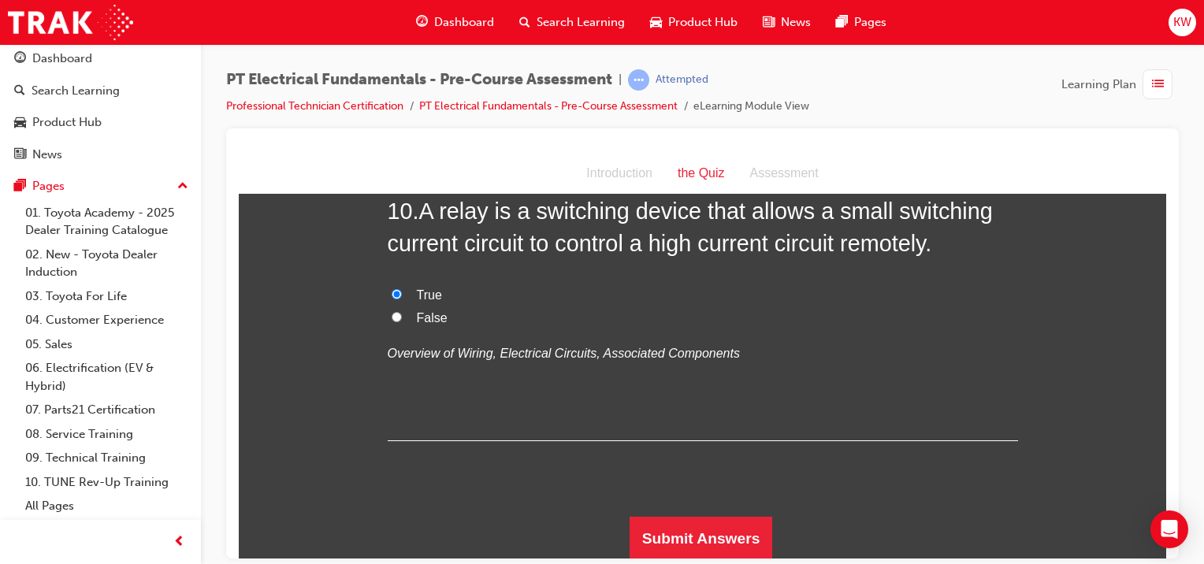
drag, startPoint x: 1160, startPoint y: 488, endPoint x: 1403, endPoint y: 666, distance: 301.6
click at [747, 531] on button "Submit Answers" at bounding box center [700, 538] width 143 height 44
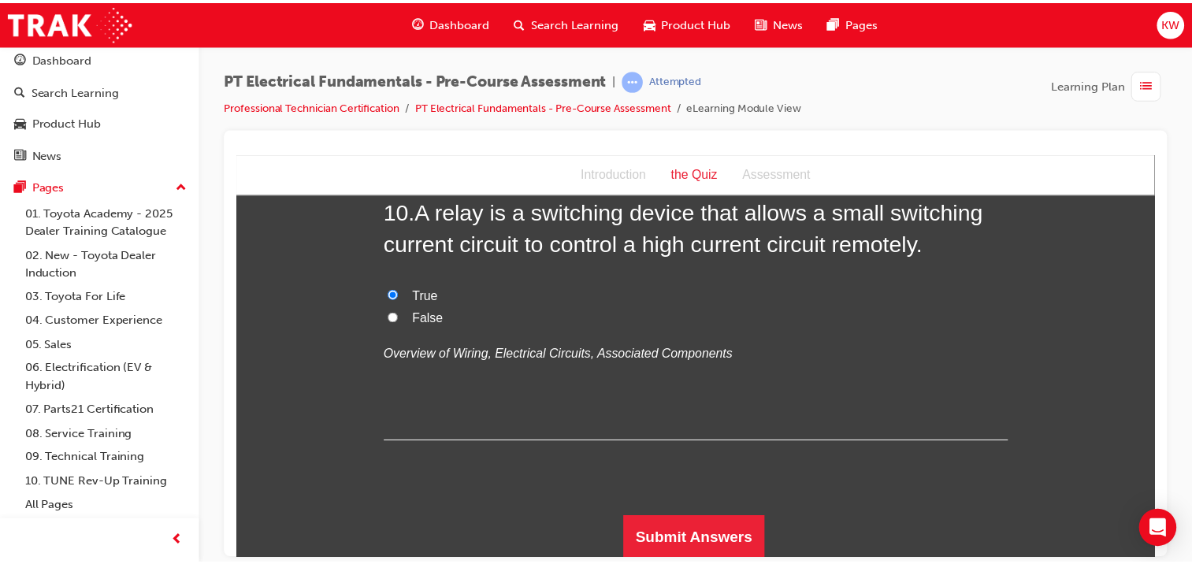
scroll to position [0, 0]
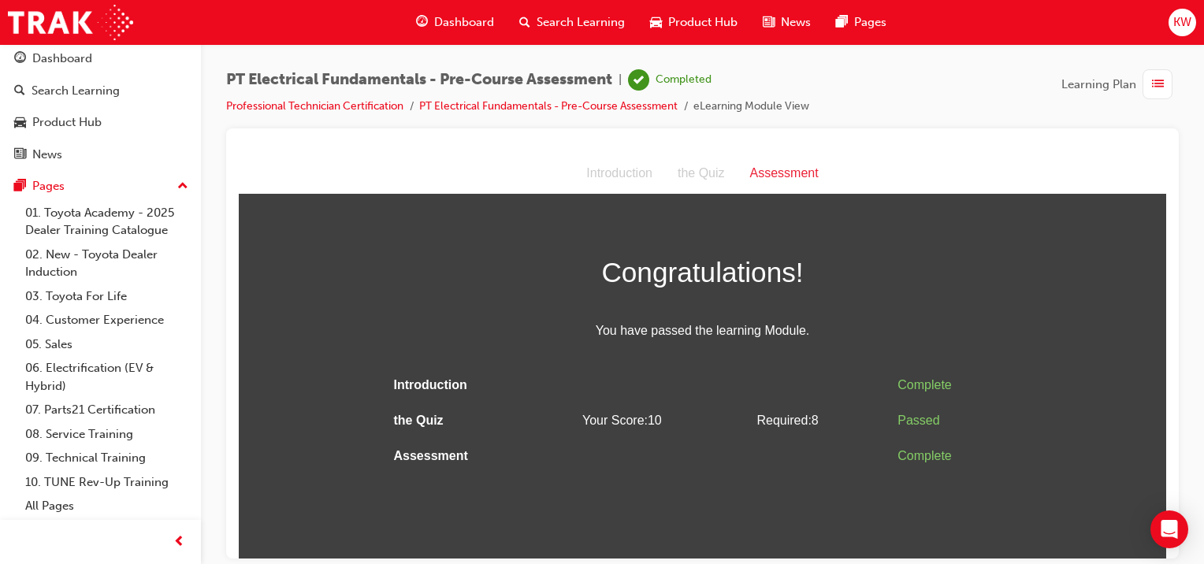
click at [1022, 331] on div "Congratulations! You have passed the learning Module. Introduction Complete the…" at bounding box center [702, 361] width 927 height 225
click at [371, 109] on link "Professional Technician Certification" at bounding box center [314, 105] width 177 height 13
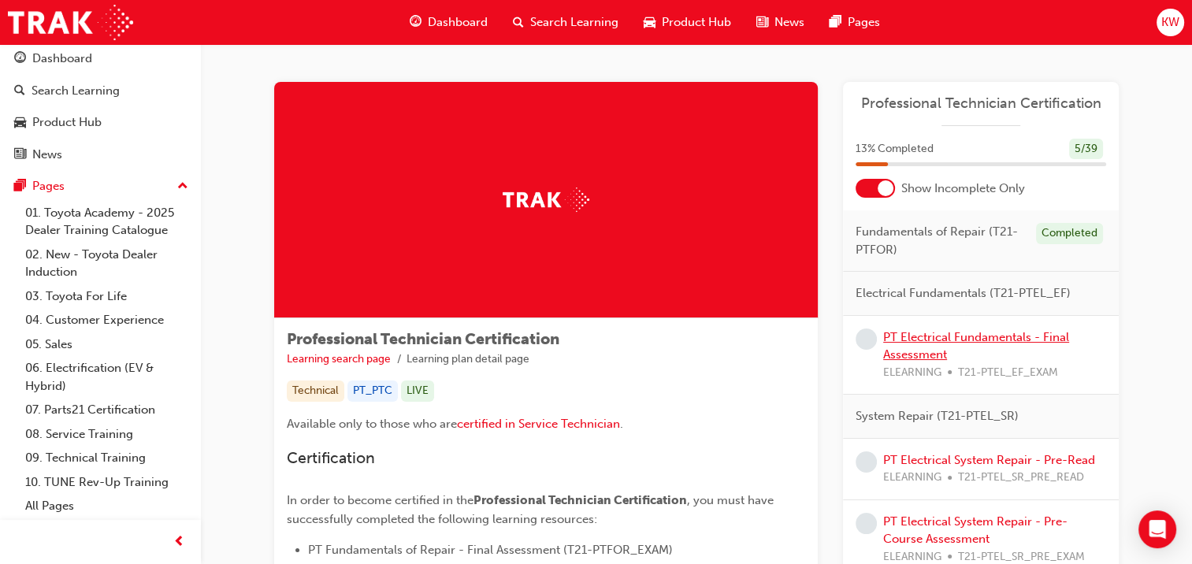
click at [969, 332] on link "PT Electrical Fundamentals - Final Assessment" at bounding box center [976, 346] width 186 height 32
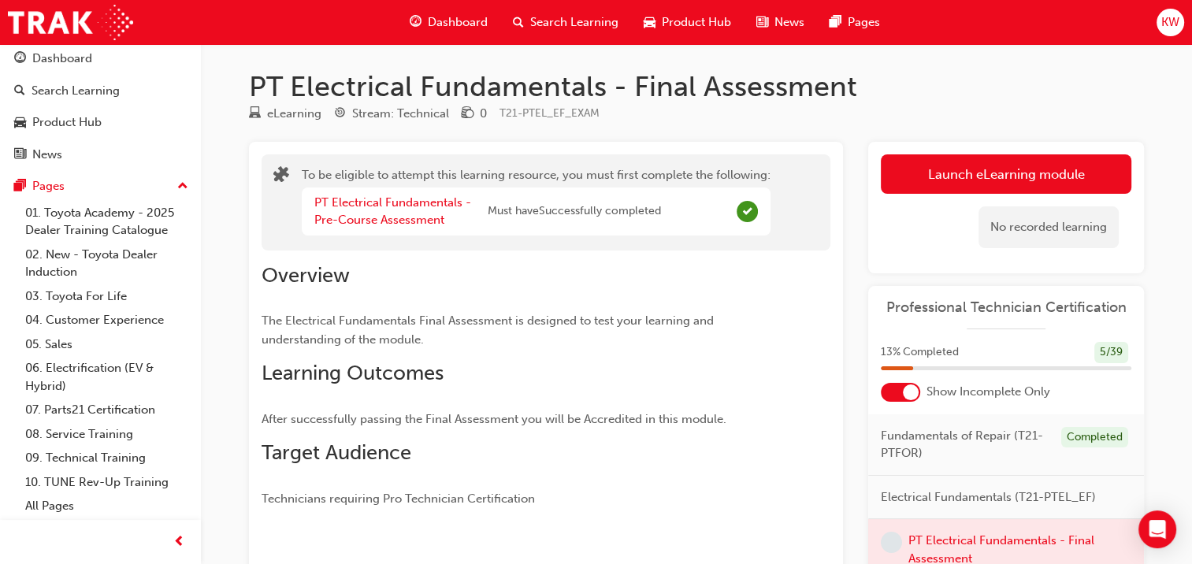
click at [937, 162] on button "Launch eLearning module" at bounding box center [1006, 173] width 250 height 39
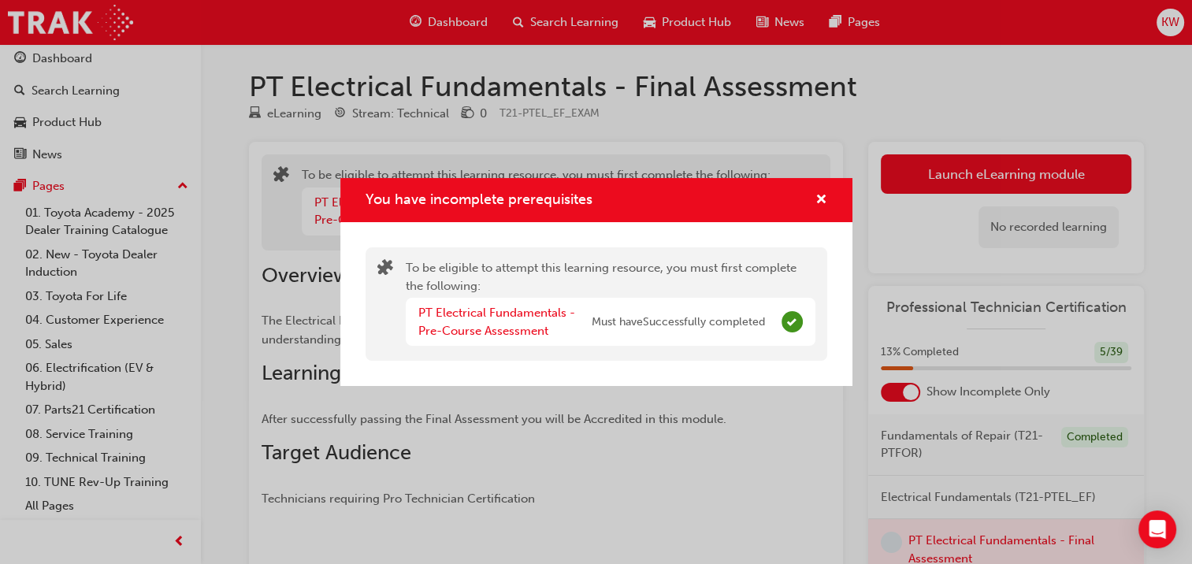
click at [818, 210] on div "You have incomplete prerequisites" at bounding box center [596, 200] width 512 height 45
click at [819, 201] on span "cross-icon" at bounding box center [821, 201] width 12 height 14
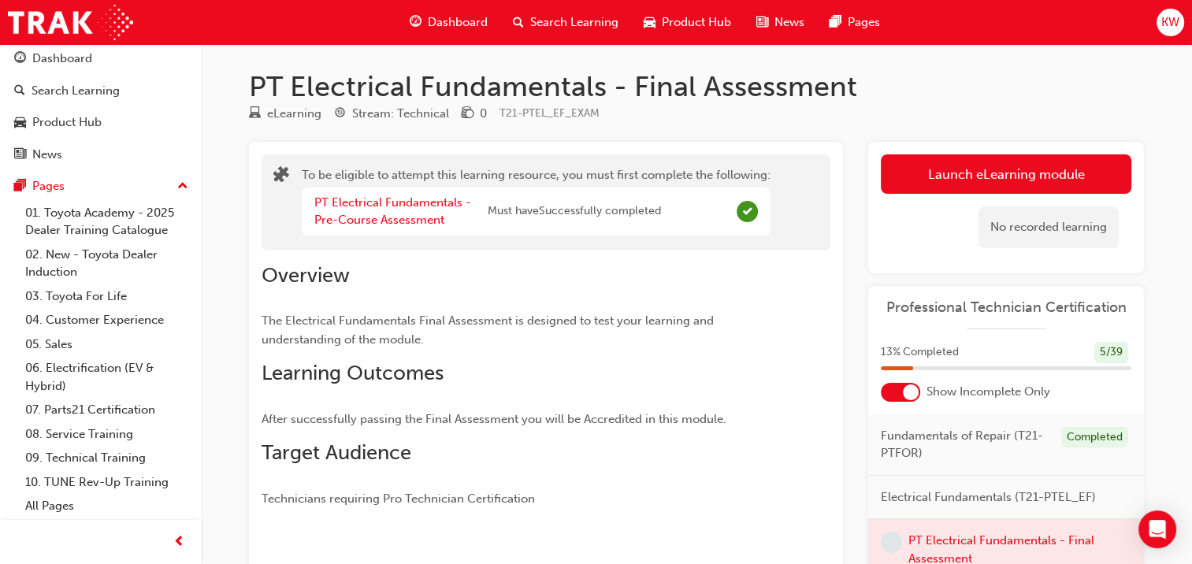
click at [910, 398] on div at bounding box center [911, 392] width 16 height 16
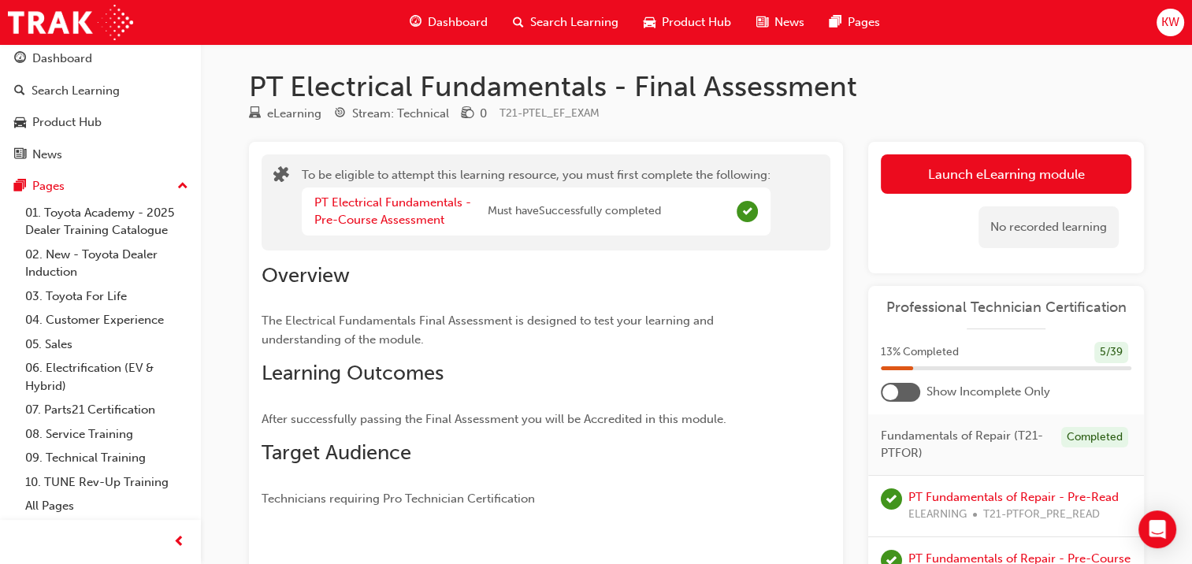
click at [910, 398] on div at bounding box center [900, 392] width 39 height 19
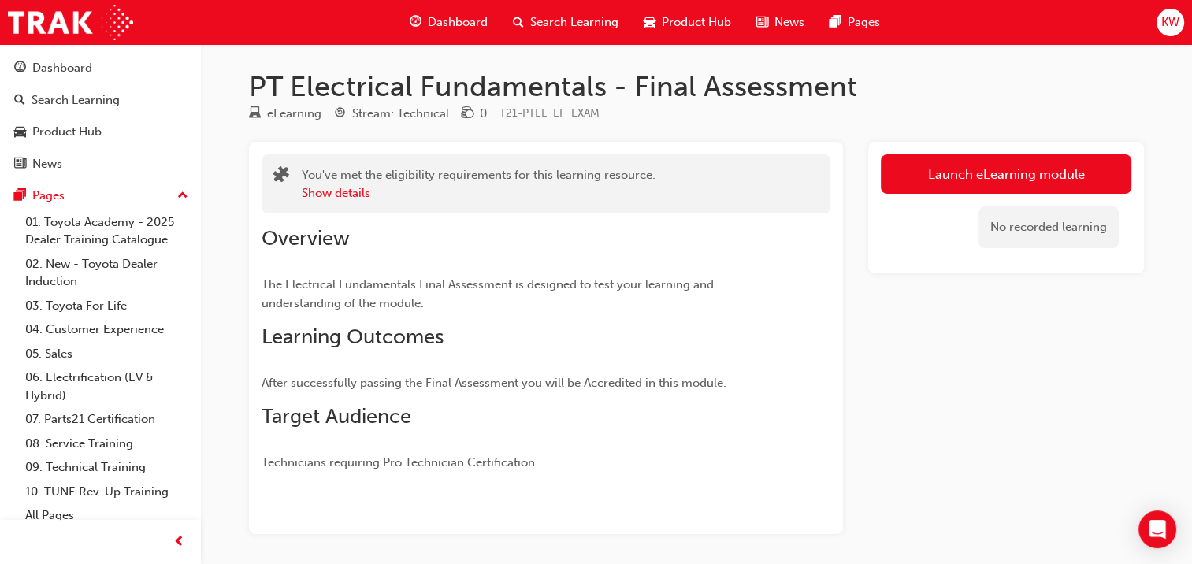
click at [919, 164] on link "Launch eLearning module" at bounding box center [1006, 173] width 250 height 39
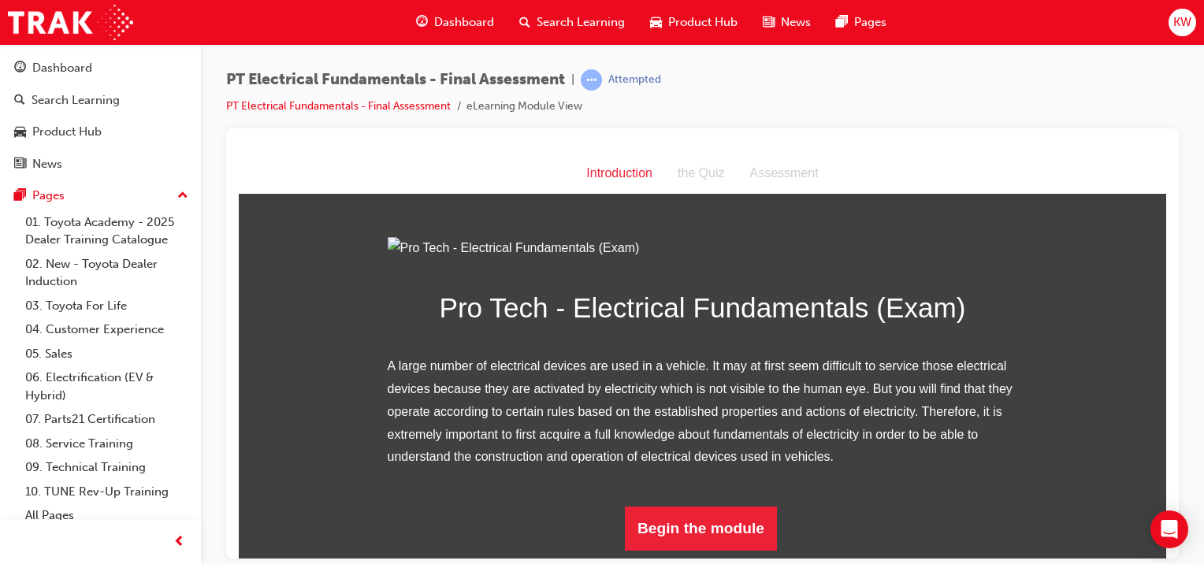
scroll to position [165, 0]
click at [670, 542] on button "Begin the module" at bounding box center [701, 528] width 152 height 44
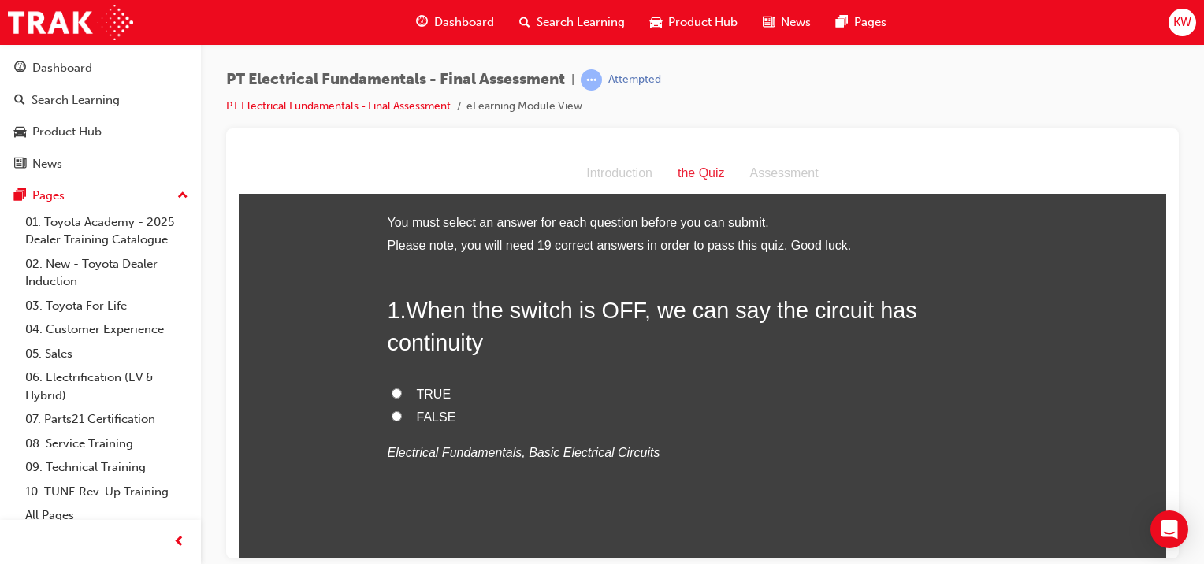
click at [419, 410] on span "FALSE" at bounding box center [436, 416] width 39 height 13
click at [402, 410] on input "FALSE" at bounding box center [396, 415] width 10 height 10
radio input "true"
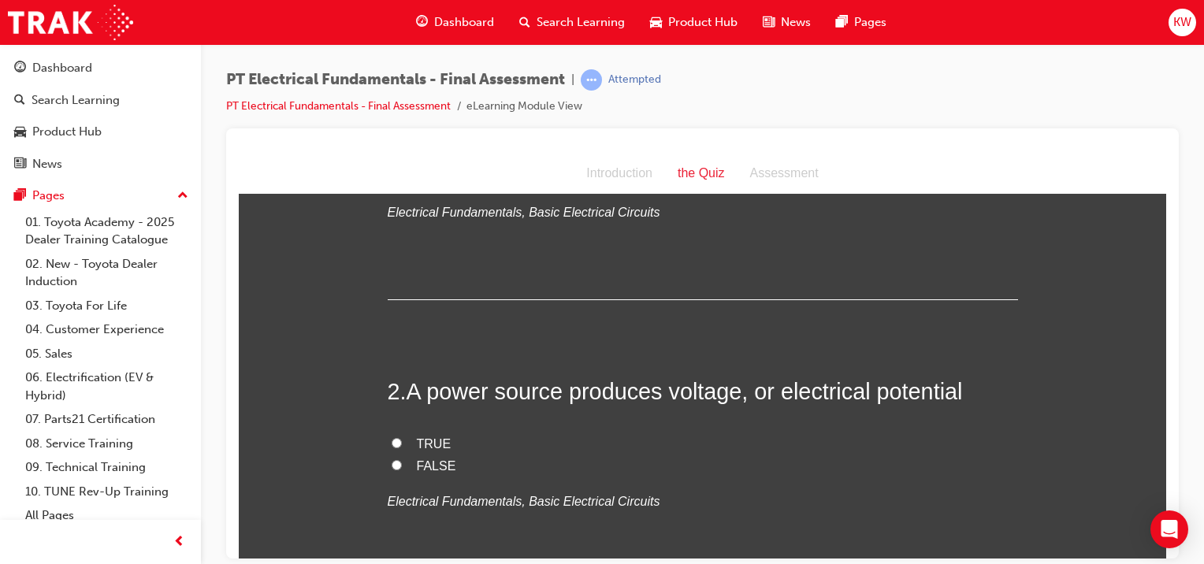
scroll to position [296, 0]
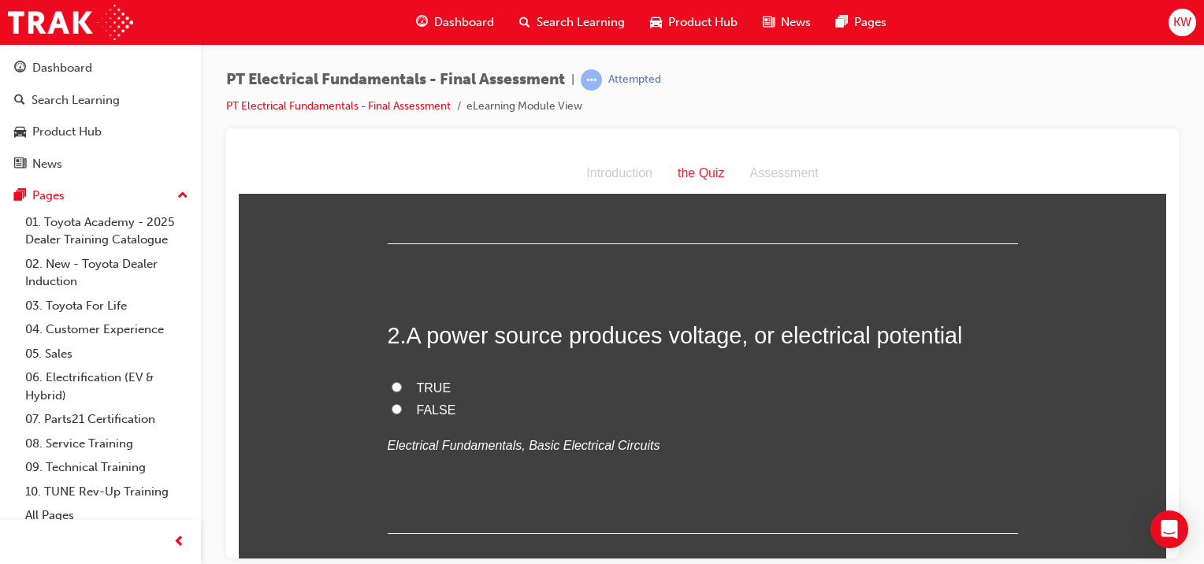
click at [421, 380] on span "TRUE" at bounding box center [434, 386] width 35 height 13
click at [402, 381] on input "TRUE" at bounding box center [396, 386] width 10 height 10
radio input "true"
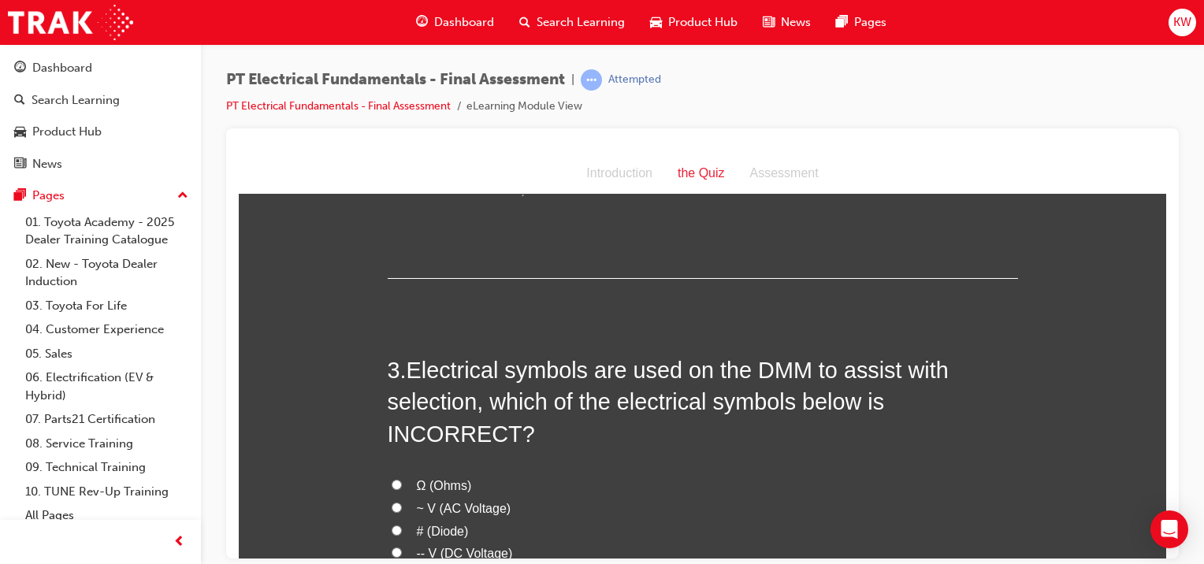
scroll to position [594, 0]
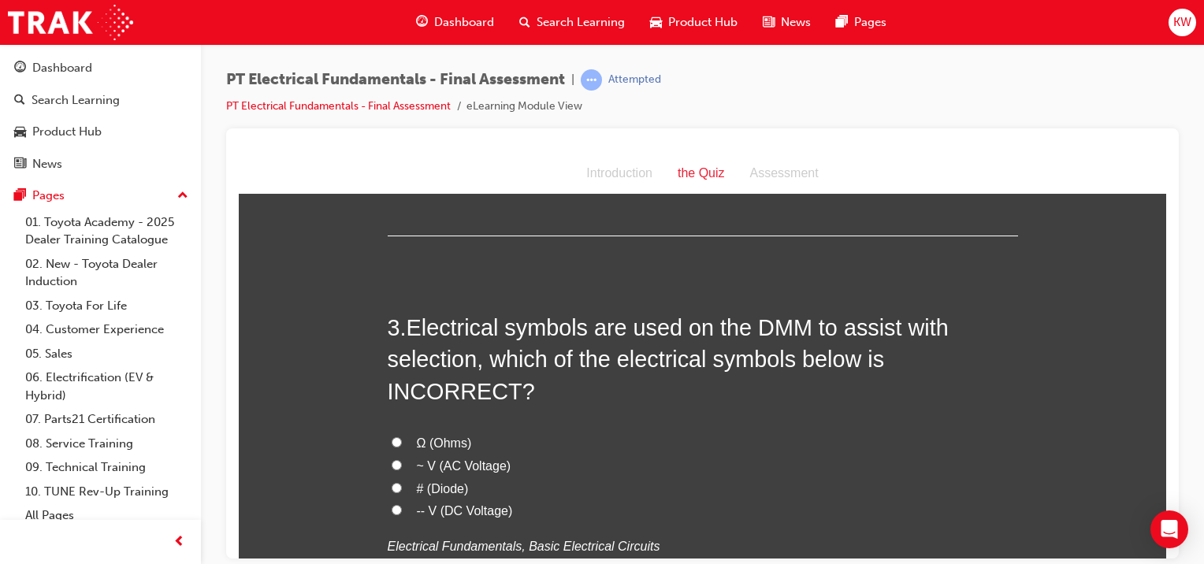
click at [432, 481] on span "# (Diode)" at bounding box center [443, 487] width 52 height 13
click at [402, 482] on input "# (Diode)" at bounding box center [396, 487] width 10 height 10
radio input "true"
click at [455, 458] on span "~ V (AC Voltage)" at bounding box center [464, 464] width 95 height 13
click at [402, 459] on input "~ V (AC Voltage)" at bounding box center [396, 464] width 10 height 10
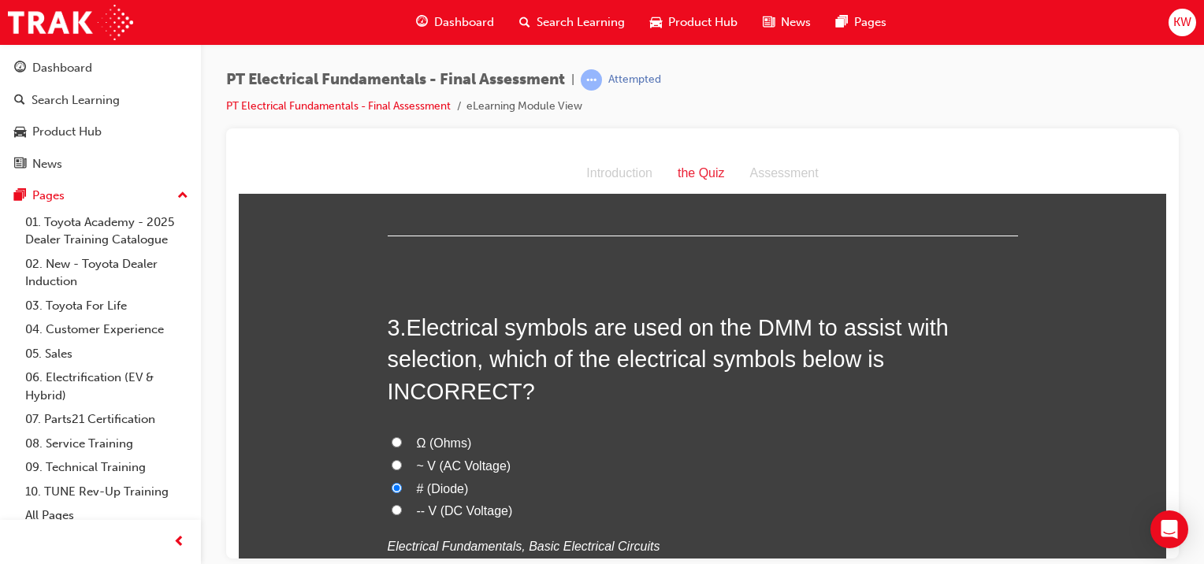
radio input "true"
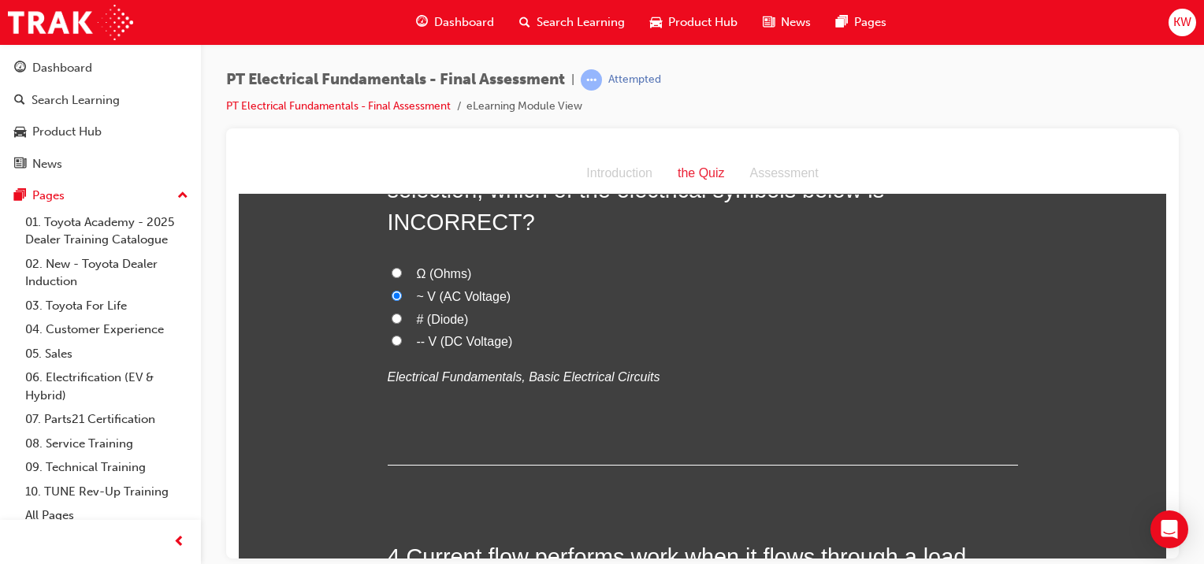
scroll to position [792, 0]
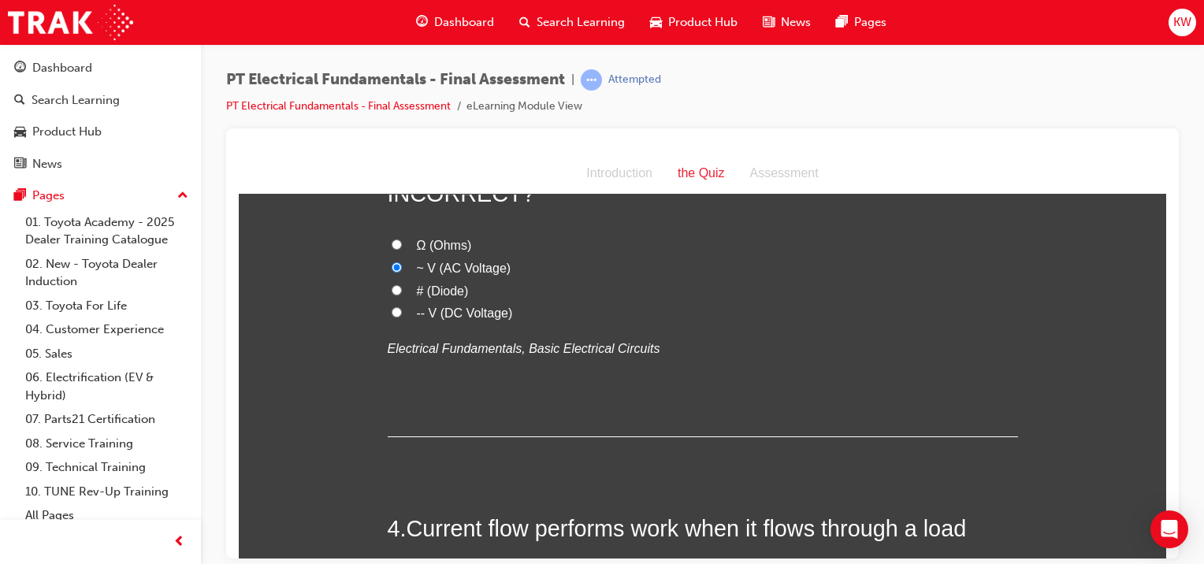
click at [391, 284] on input "# (Diode)" at bounding box center [396, 289] width 10 height 10
radio input "true"
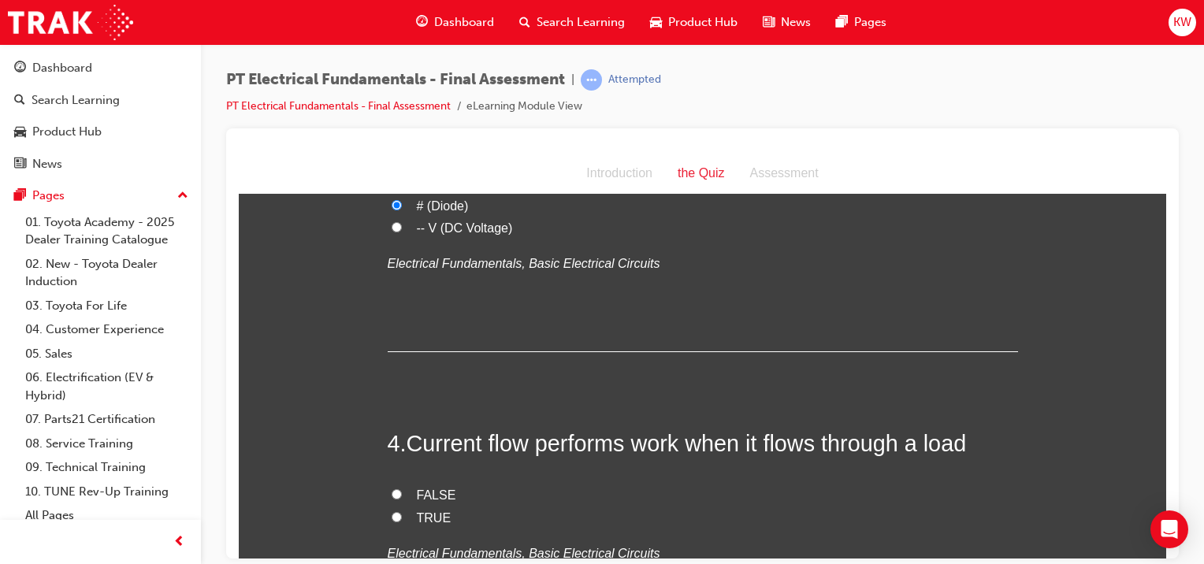
scroll to position [905, 0]
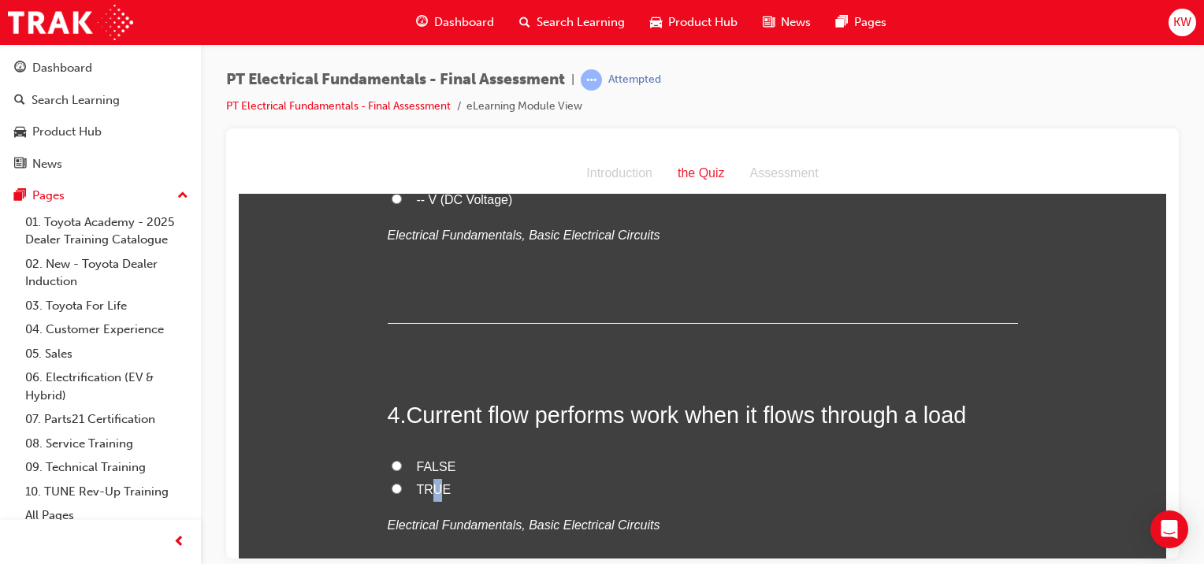
click at [429, 482] on span "TRUE" at bounding box center [434, 488] width 35 height 13
click at [402, 483] on input "TRUE" at bounding box center [396, 488] width 10 height 10
radio input "true"
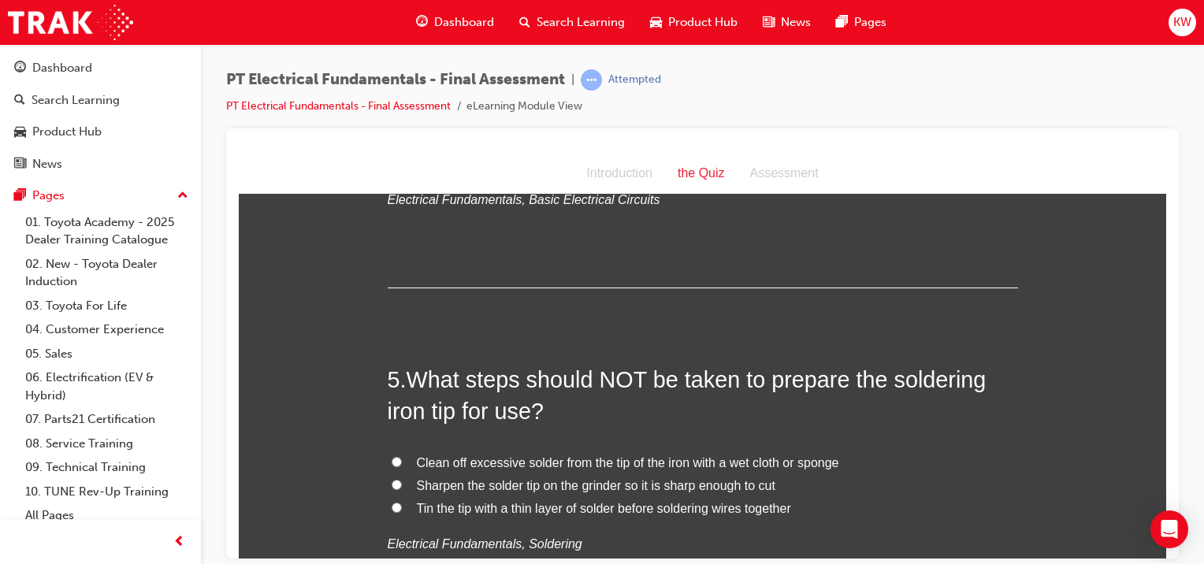
scroll to position [1188, 0]
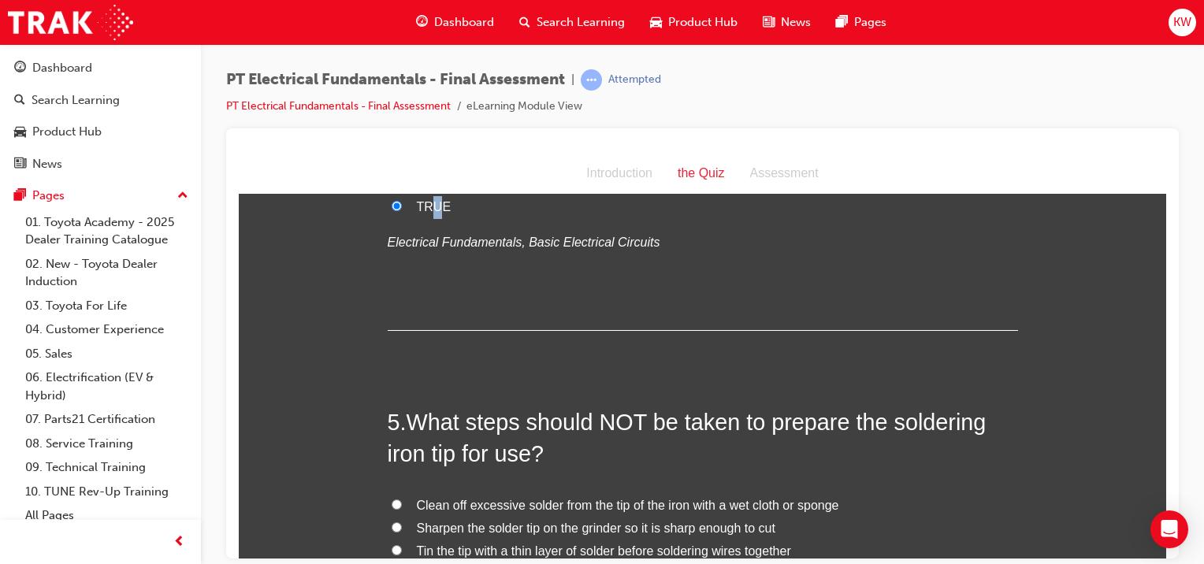
click at [391, 499] on input "Clean off excessive solder from the tip of the iron with a wet cloth or sponge" at bounding box center [396, 504] width 10 height 10
radio input "true"
click at [391, 521] on input "Sharpen the solder tip on the grinder so it is sharp enough to cut" at bounding box center [396, 526] width 10 height 10
radio input "true"
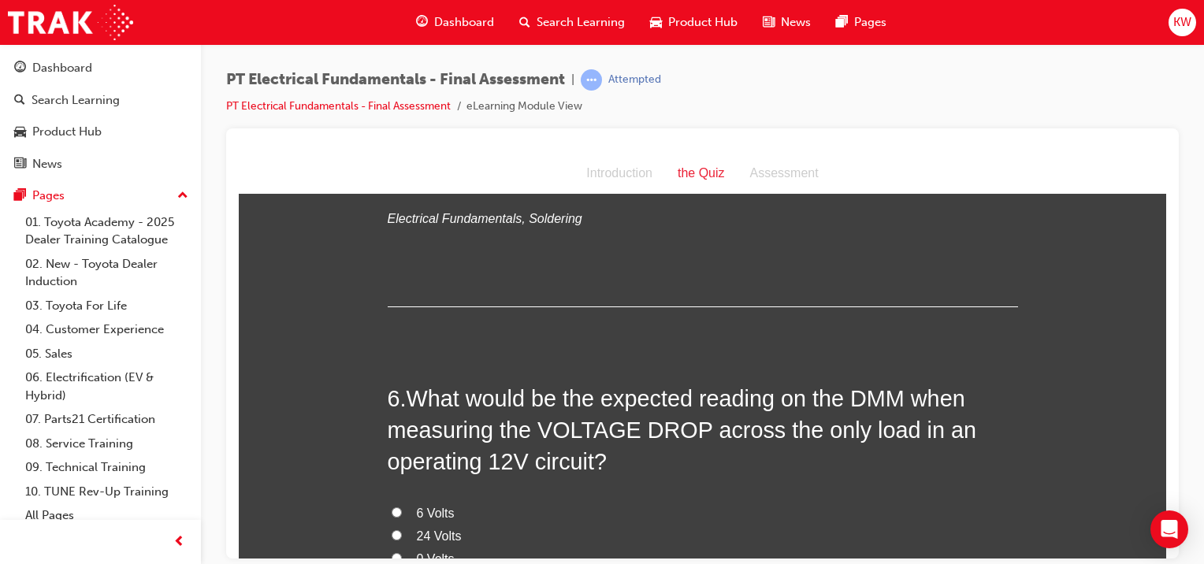
scroll to position [1584, 0]
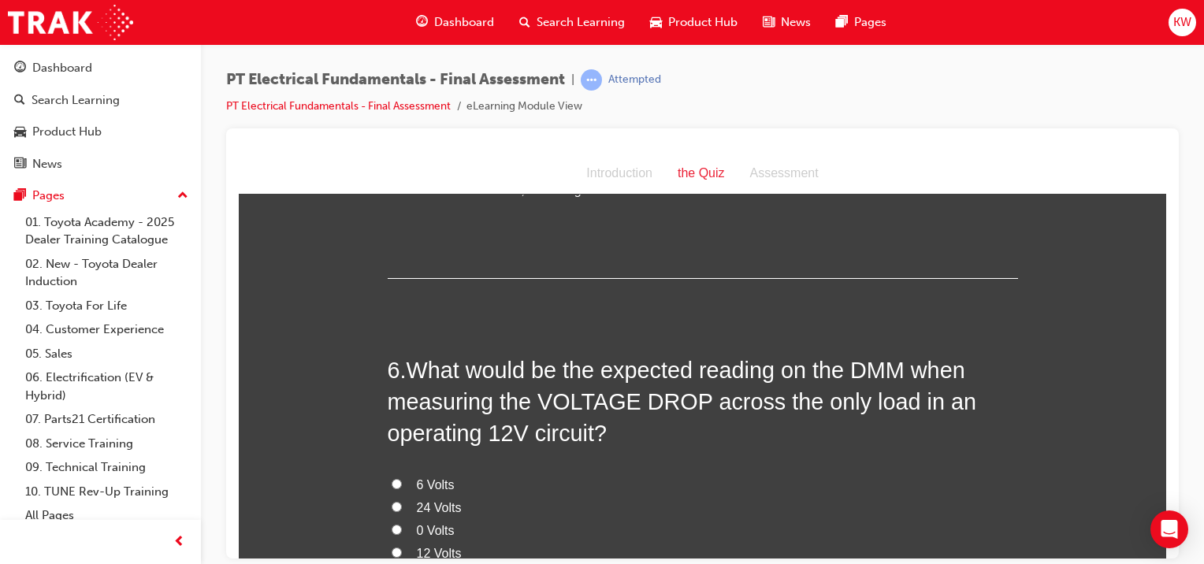
click at [391, 547] on input "12 Volts" at bounding box center [396, 552] width 10 height 10
radio input "true"
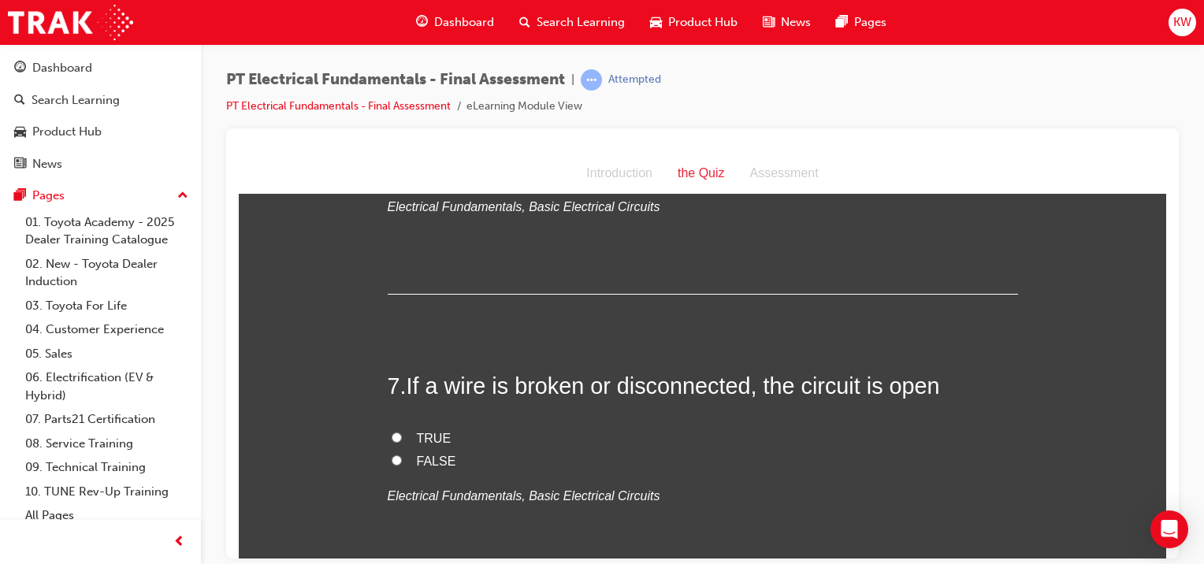
scroll to position [1952, 0]
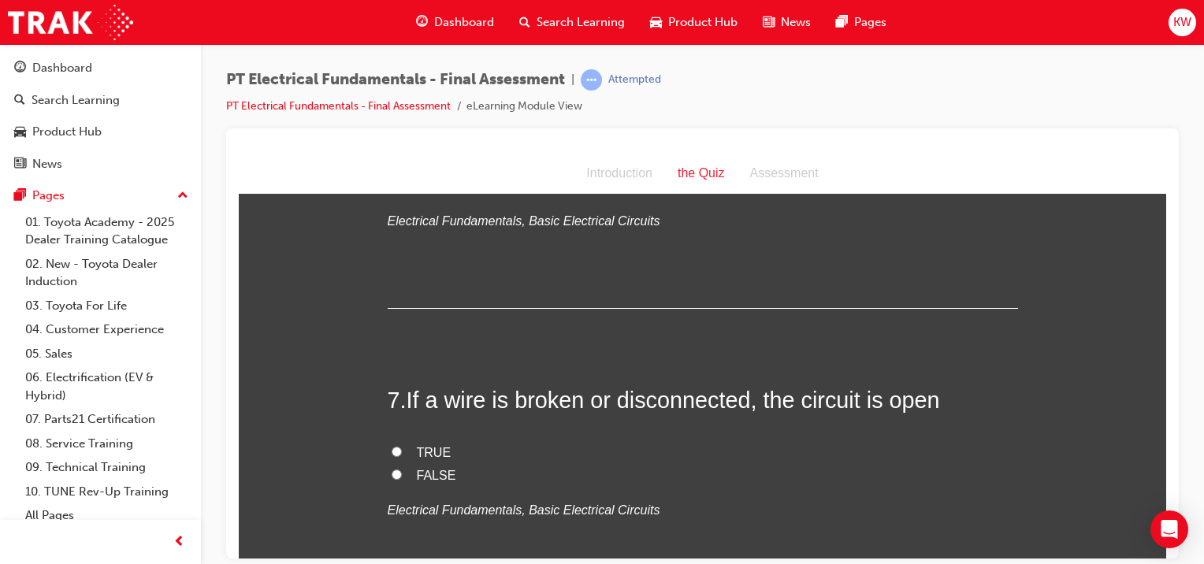
click at [406, 441] on label "TRUE" at bounding box center [703, 452] width 630 height 23
click at [402, 446] on input "TRUE" at bounding box center [396, 451] width 10 height 10
radio input "true"
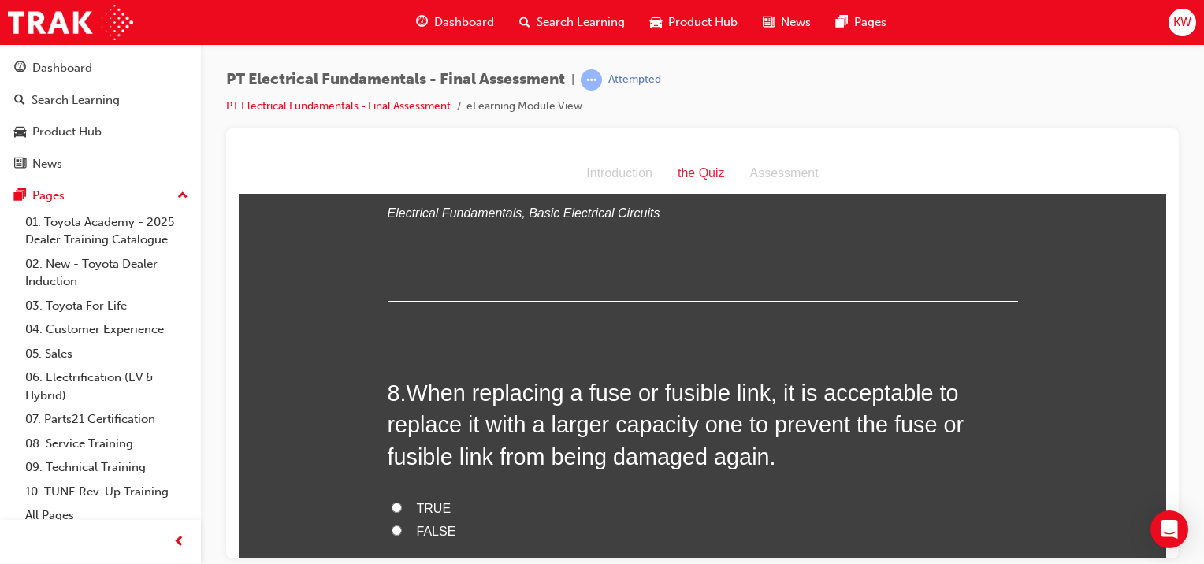
scroll to position [2277, 0]
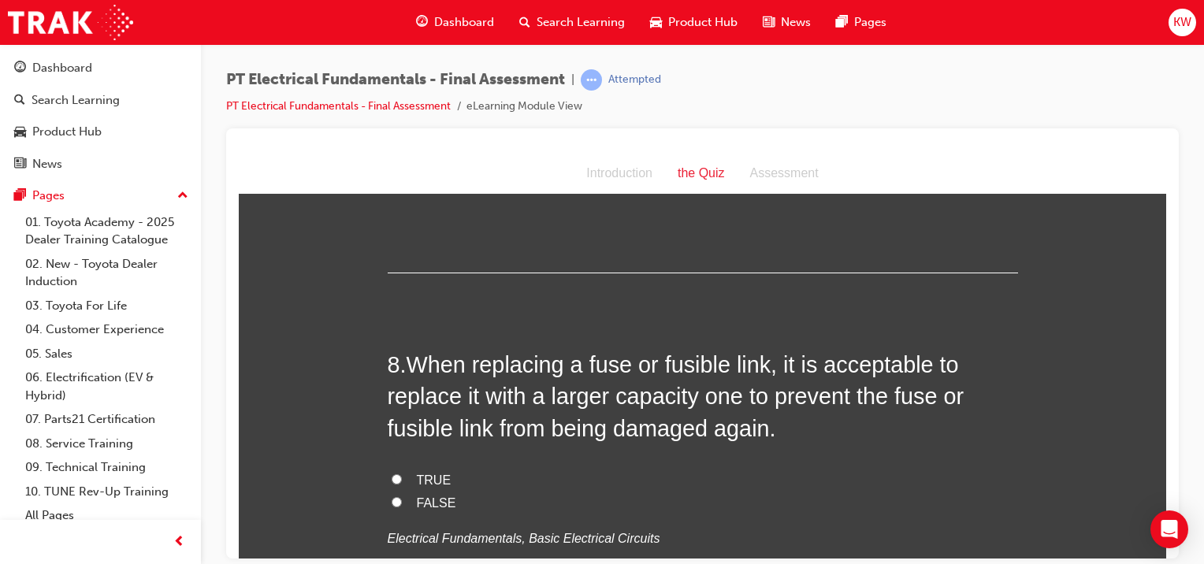
click at [420, 495] on span "FALSE" at bounding box center [436, 501] width 39 height 13
click at [402, 496] on input "FALSE" at bounding box center [396, 501] width 10 height 10
radio input "true"
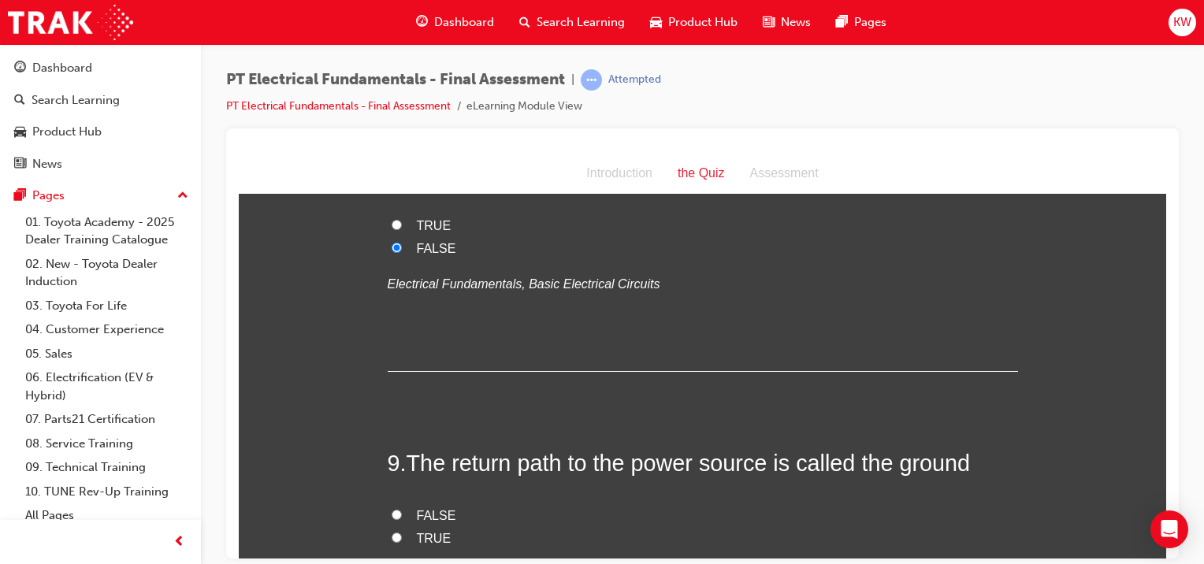
scroll to position [2603, 0]
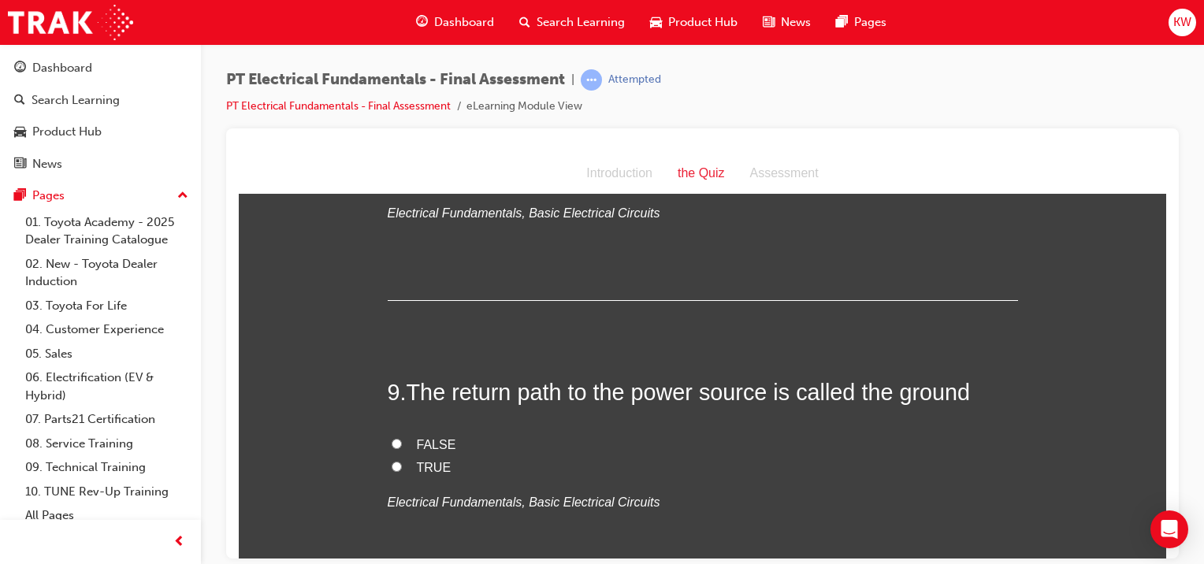
click at [417, 460] on span "TRUE" at bounding box center [434, 466] width 35 height 13
click at [402, 461] on input "TRUE" at bounding box center [396, 466] width 10 height 10
radio input "true"
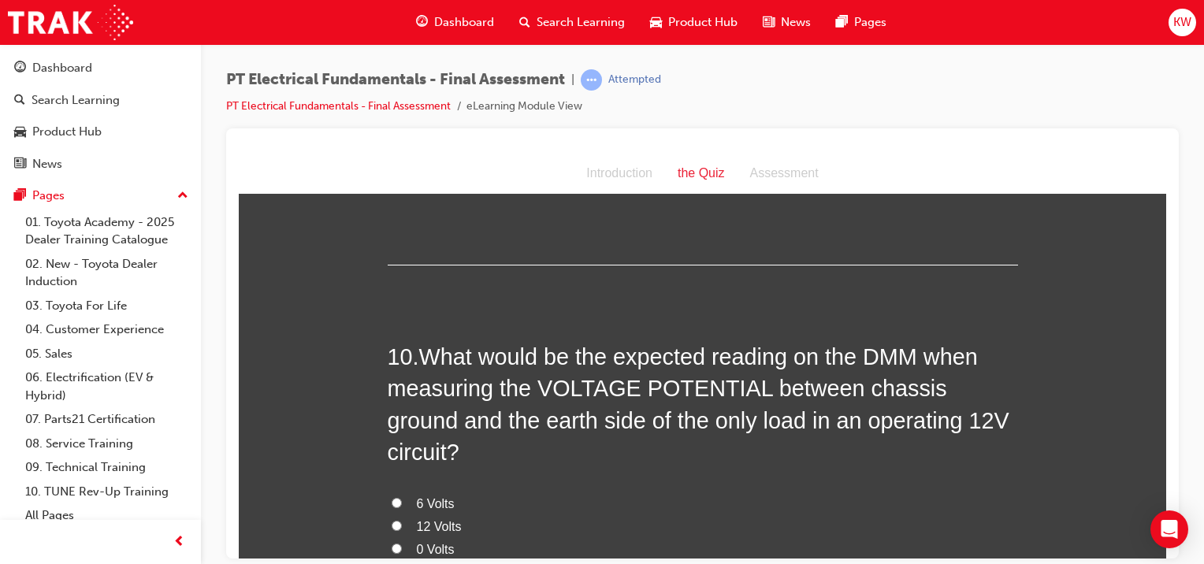
scroll to position [2943, 0]
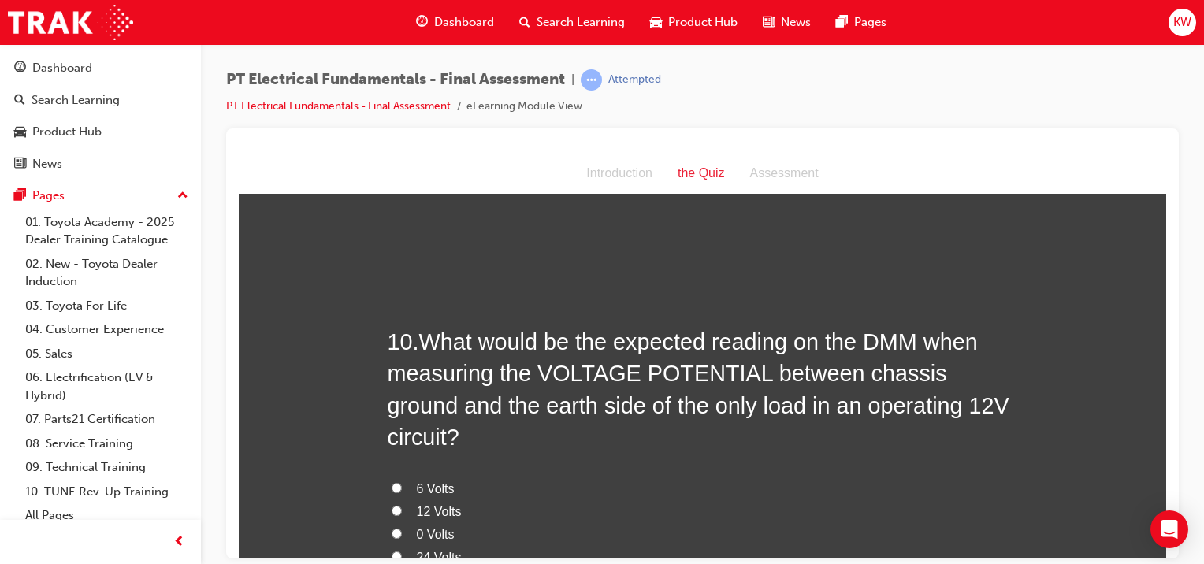
click at [425, 504] on span "12 Volts" at bounding box center [439, 510] width 45 height 13
click at [402, 505] on input "12 Volts" at bounding box center [396, 510] width 10 height 10
radio input "true"
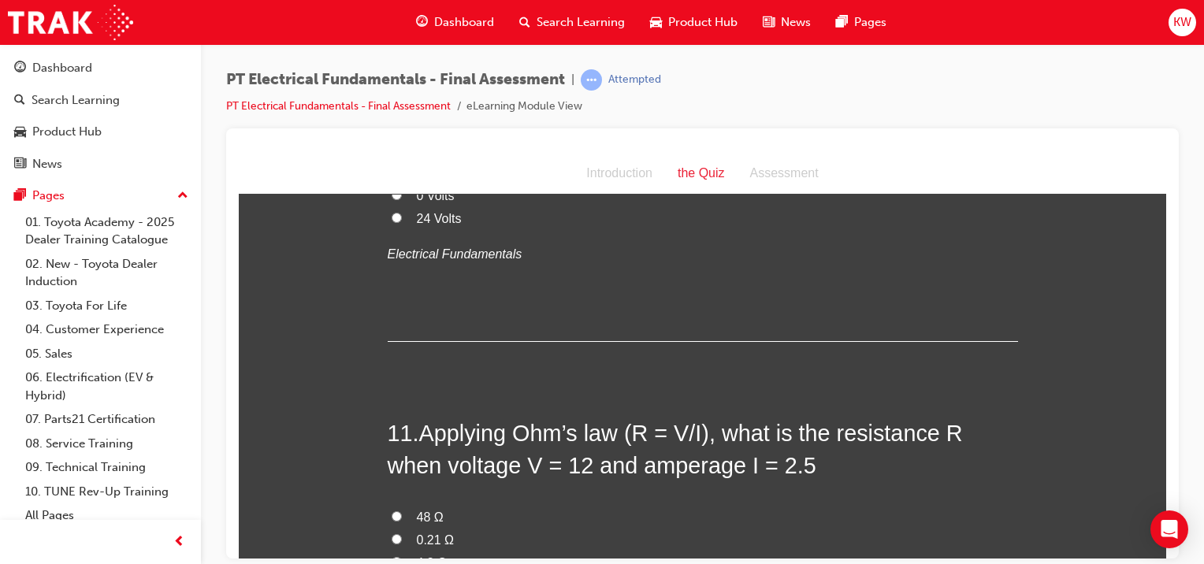
scroll to position [3296, 0]
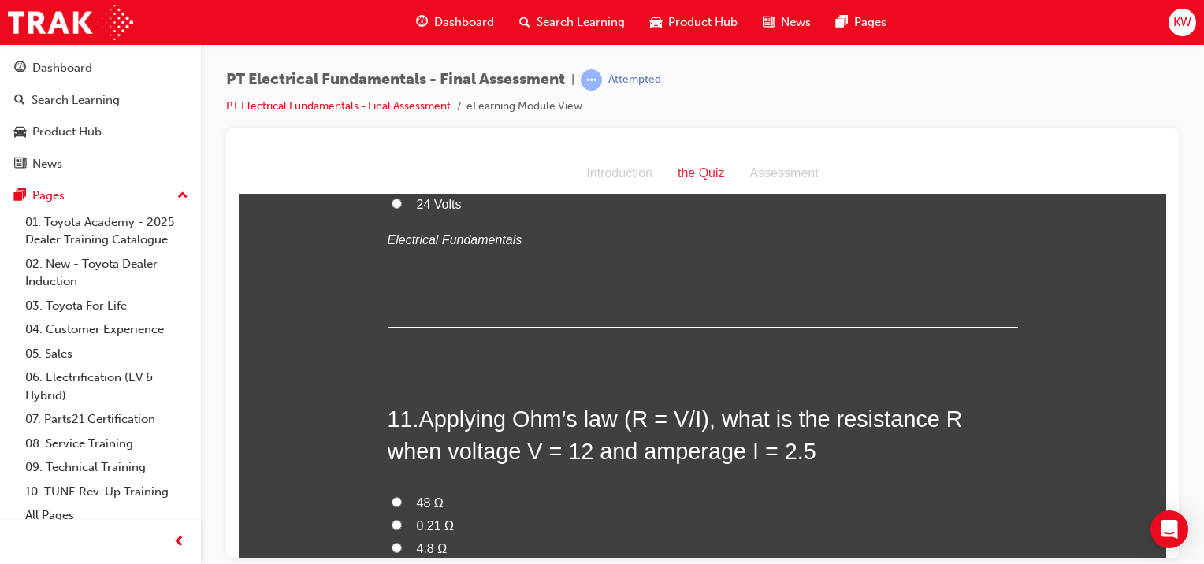
click at [928, 514] on label "0.21 Ω" at bounding box center [703, 525] width 630 height 23
click at [402, 519] on input "0.21 Ω" at bounding box center [396, 524] width 10 height 10
radio input "true"
click at [391, 542] on input "4.8 Ω" at bounding box center [396, 547] width 10 height 10
radio input "true"
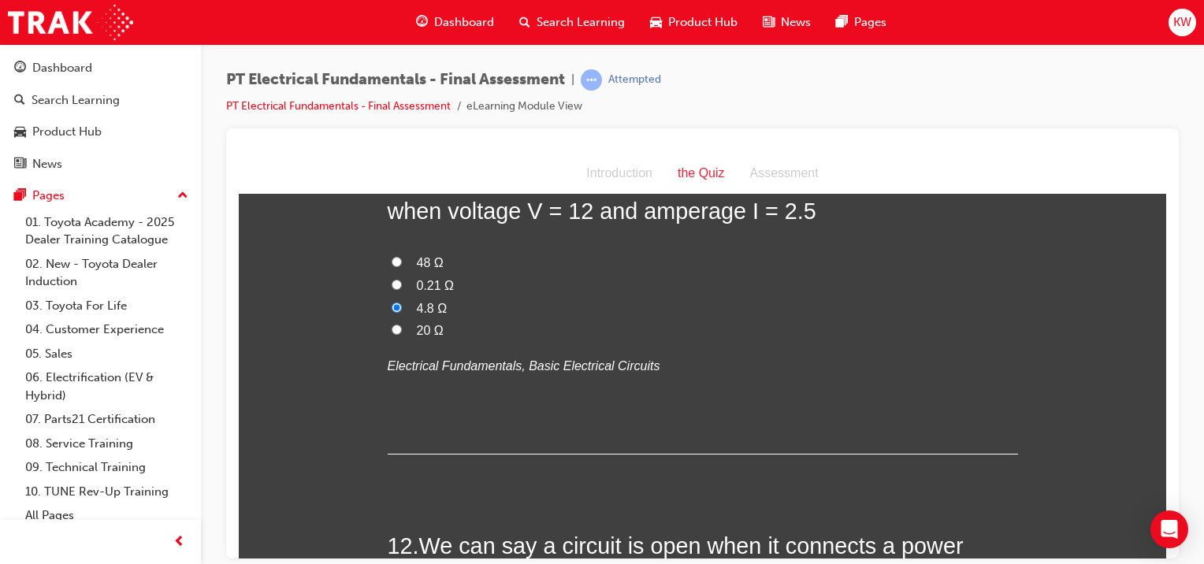
scroll to position [3678, 0]
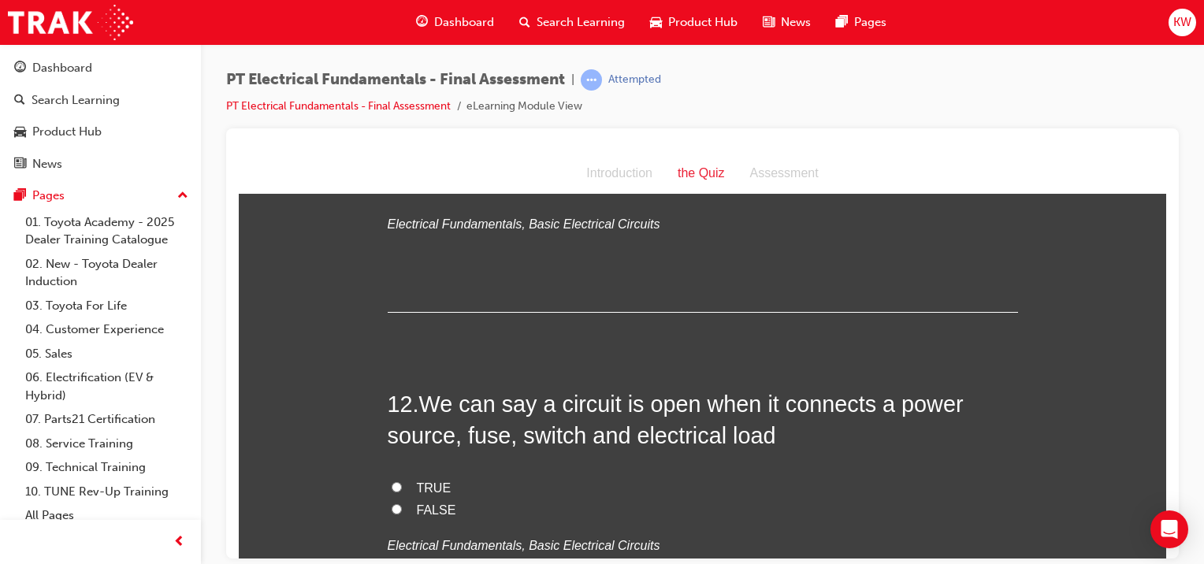
click at [427, 503] on span "FALSE" at bounding box center [436, 509] width 39 height 13
click at [402, 503] on input "FALSE" at bounding box center [396, 508] width 10 height 10
radio input "true"
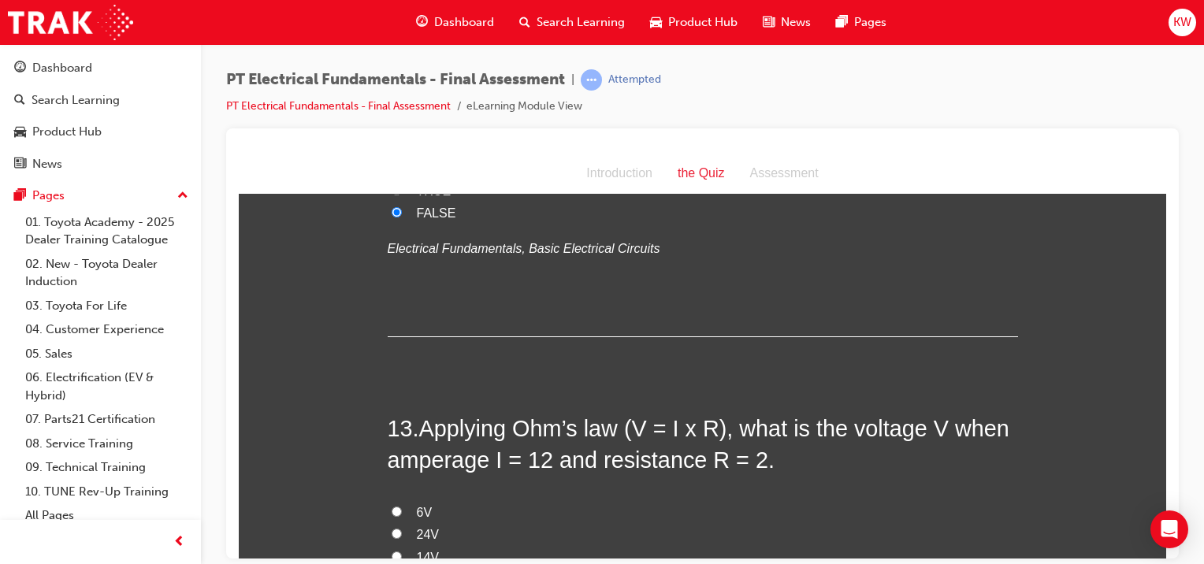
scroll to position [3989, 0]
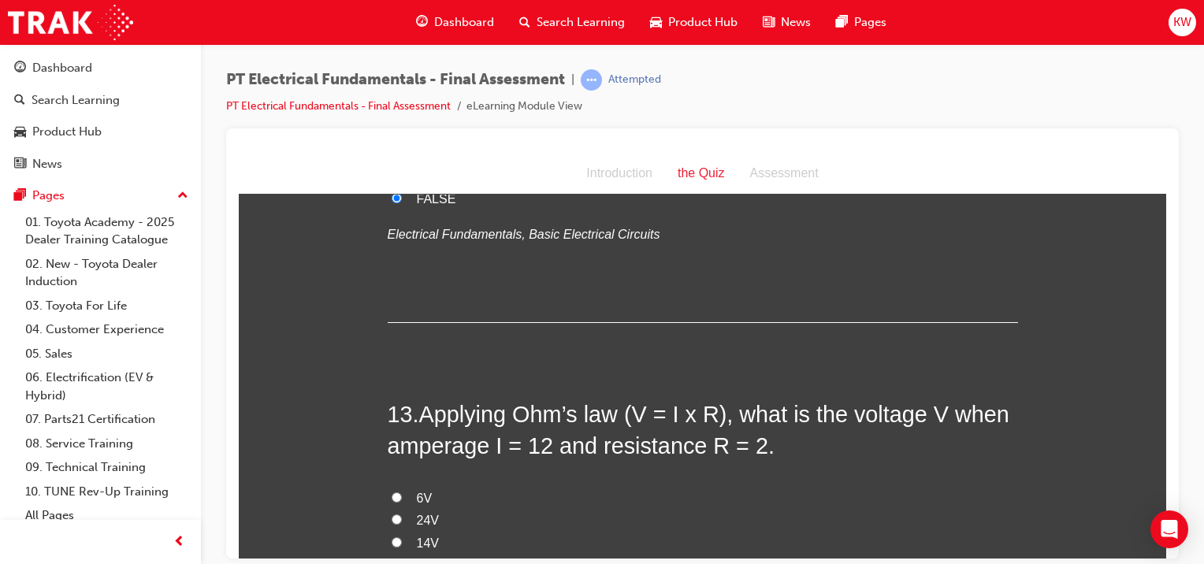
click at [404, 509] on label "24V" at bounding box center [703, 520] width 630 height 23
click at [402, 514] on input "24V" at bounding box center [396, 519] width 10 height 10
radio input "true"
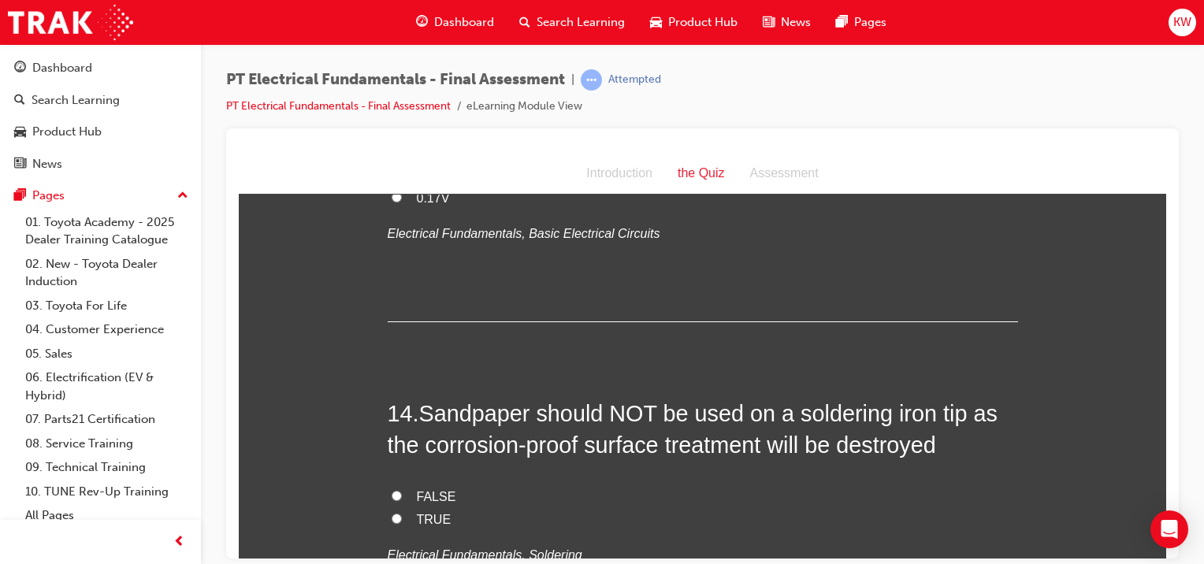
scroll to position [4371, 0]
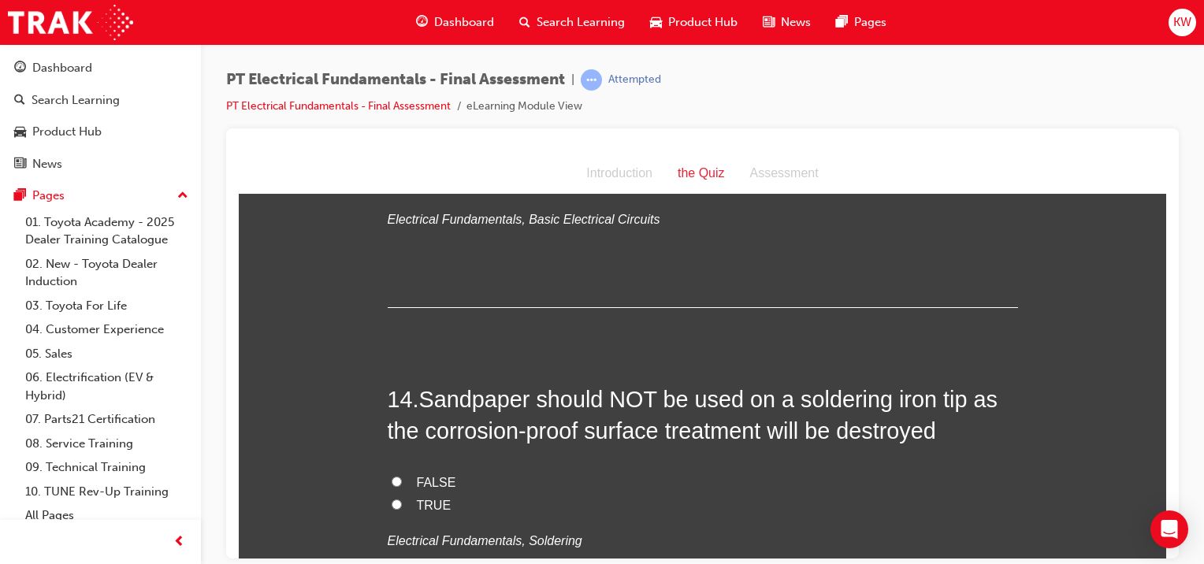
click at [425, 498] on span "TRUE" at bounding box center [434, 504] width 35 height 13
click at [402, 499] on input "TRUE" at bounding box center [396, 504] width 10 height 10
radio input "true"
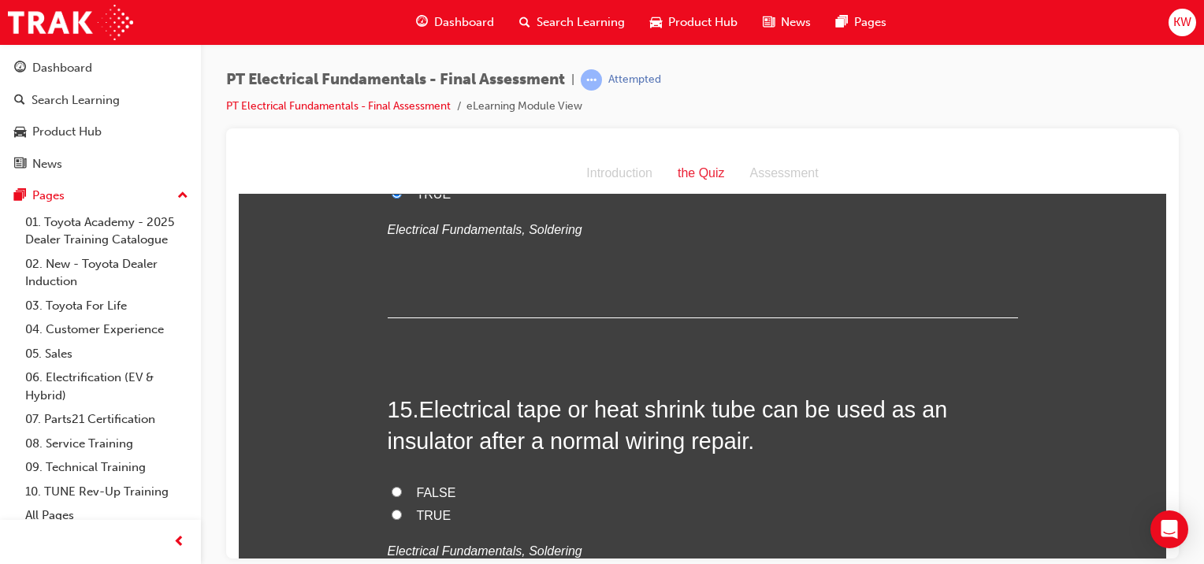
scroll to position [4696, 0]
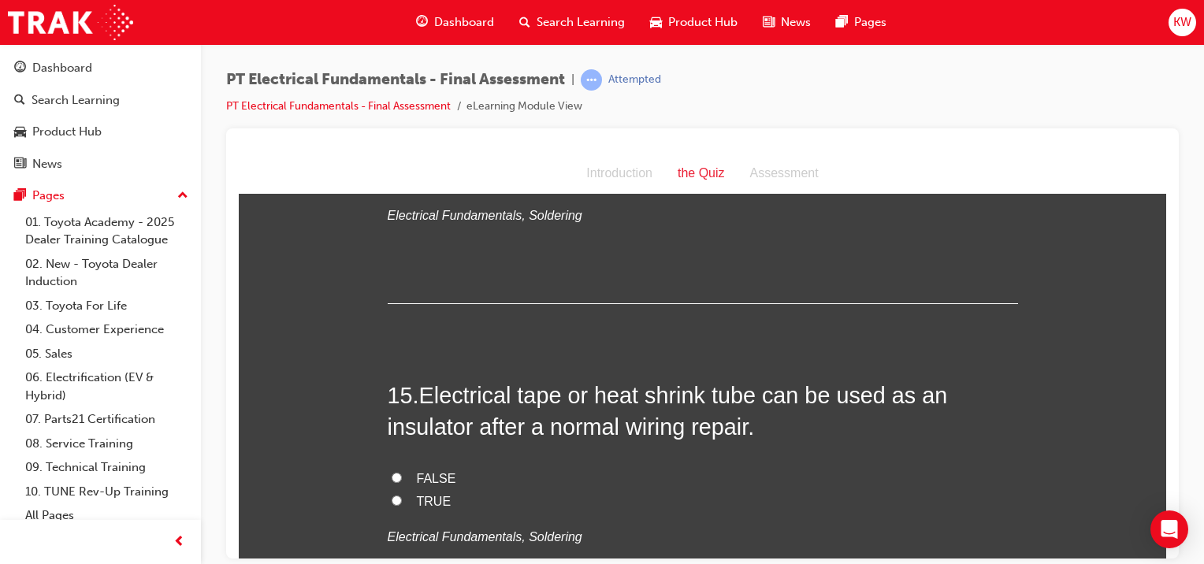
click at [393, 495] on input "TRUE" at bounding box center [396, 500] width 10 height 10
radio input "true"
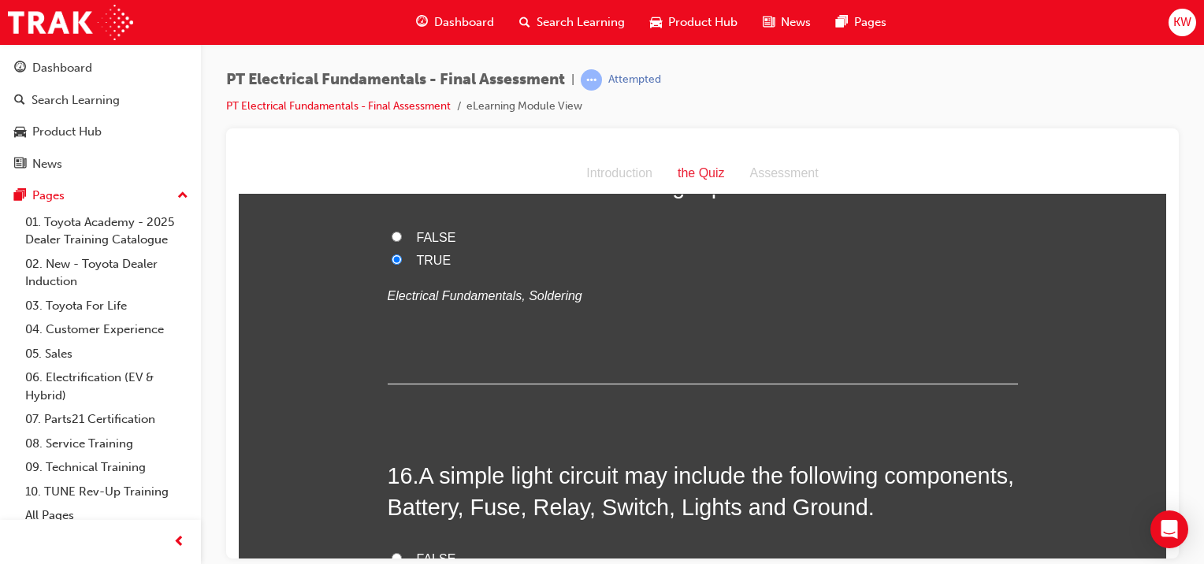
scroll to position [4994, 0]
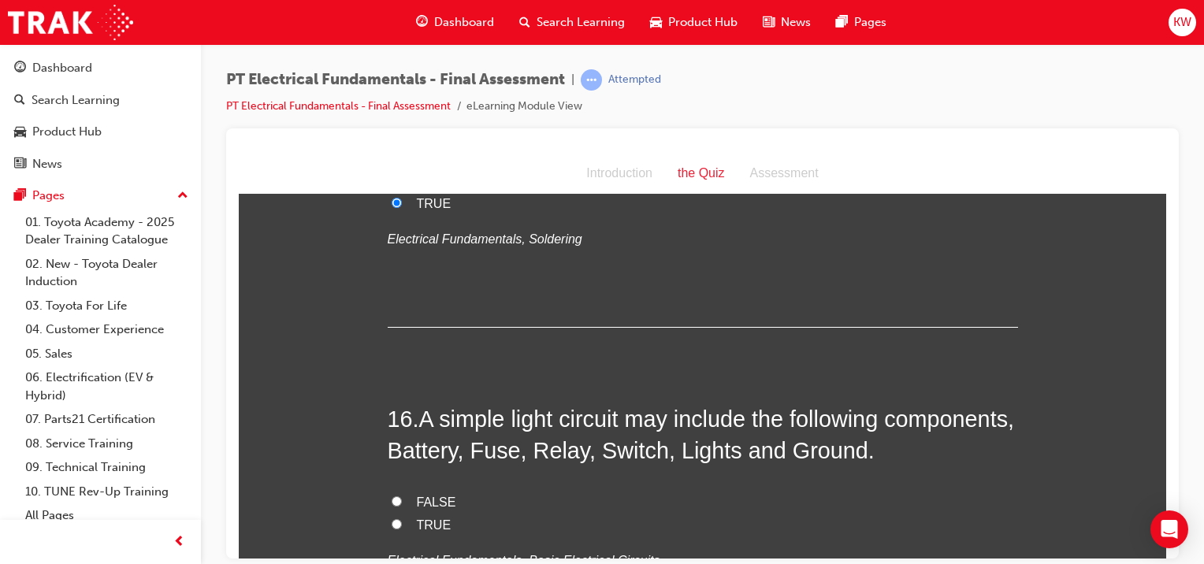
click at [403, 514] on label "TRUE" at bounding box center [703, 525] width 630 height 23
click at [402, 518] on input "TRUE" at bounding box center [396, 523] width 10 height 10
radio input "true"
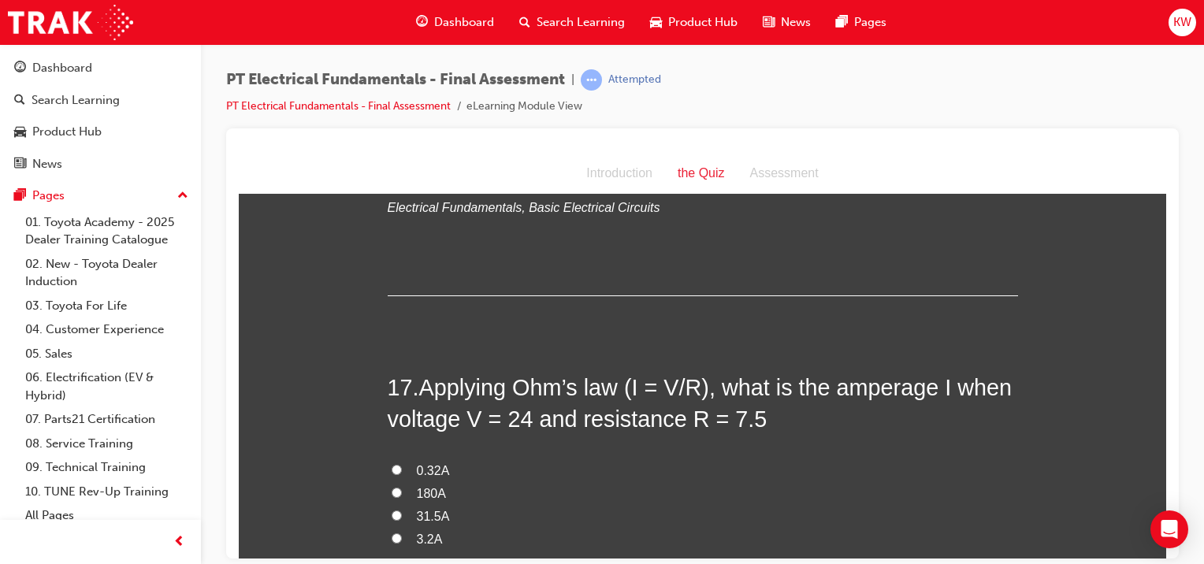
scroll to position [5390, 0]
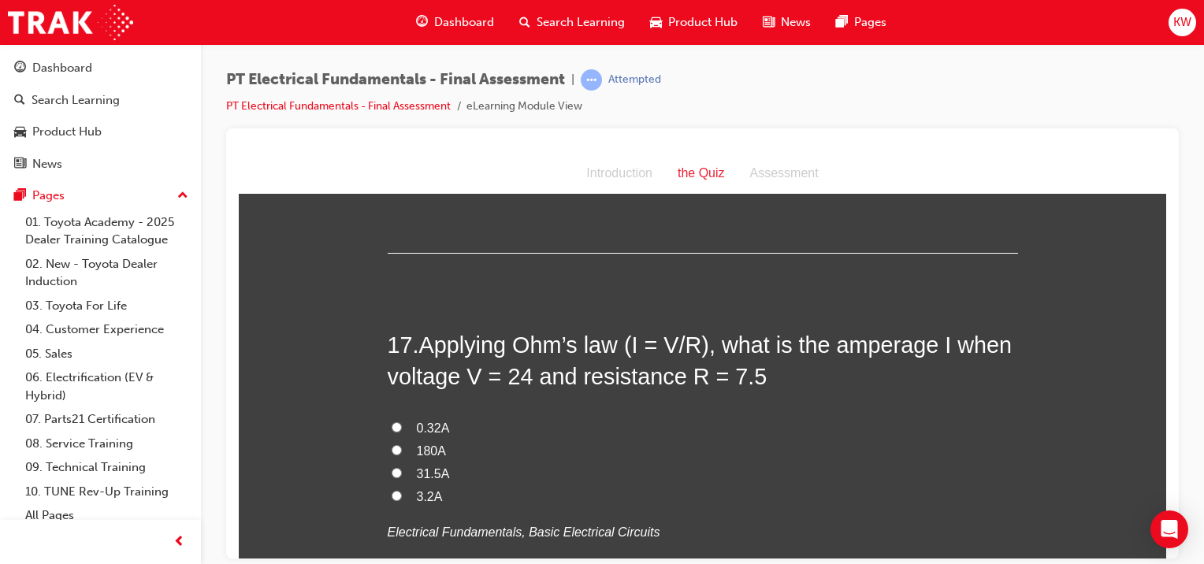
click at [391, 490] on input "3.2A" at bounding box center [396, 495] width 10 height 10
radio input "true"
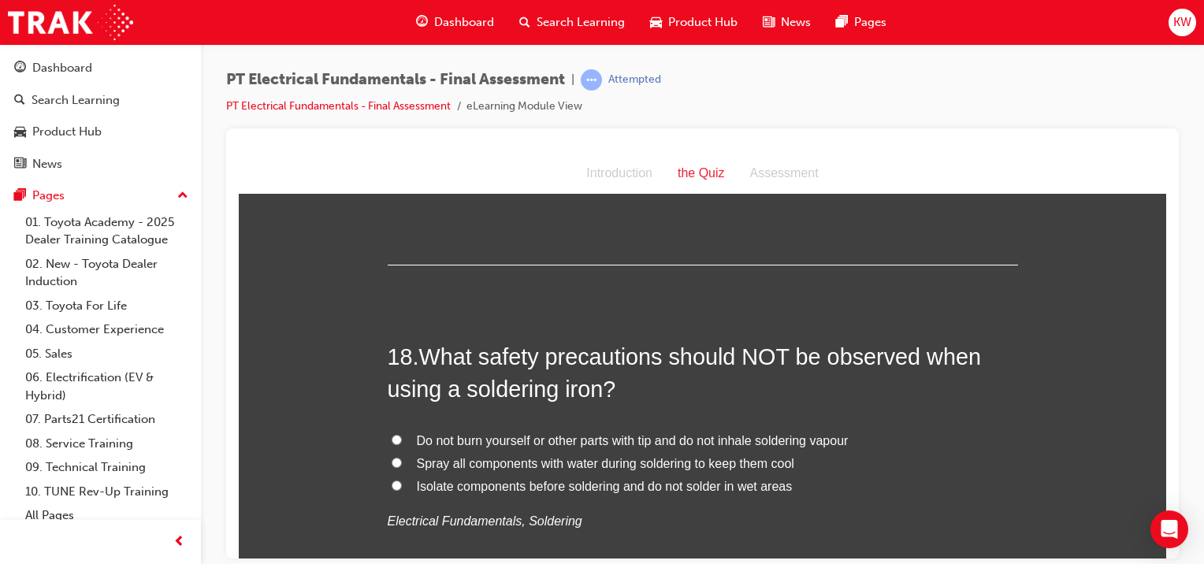
scroll to position [5716, 0]
